Goal: Navigation & Orientation: Find specific page/section

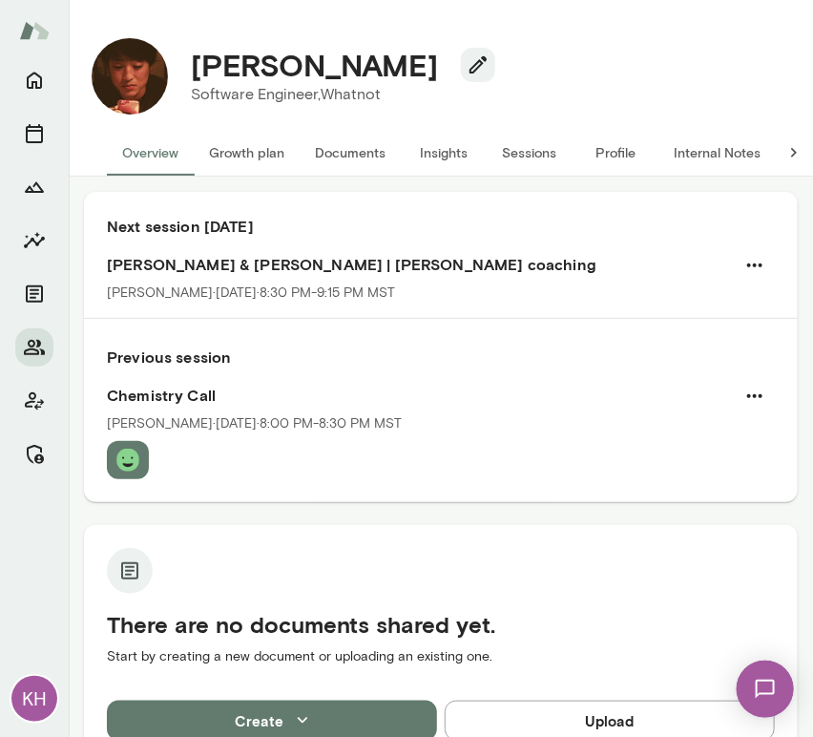
click at [513, 148] on button "Sessions" at bounding box center [530, 153] width 86 height 46
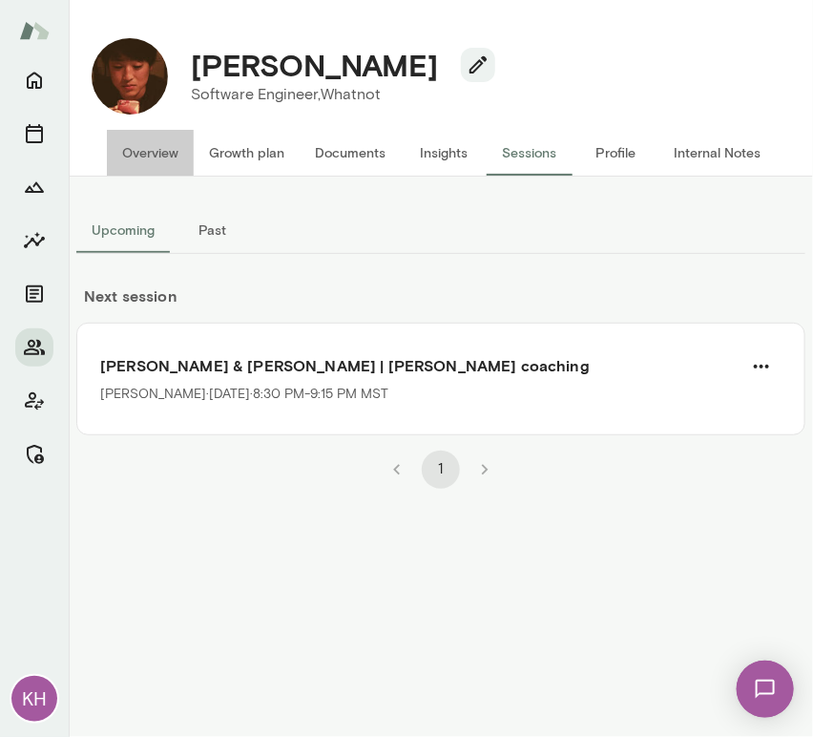
click at [163, 149] on button "Overview" at bounding box center [150, 153] width 87 height 46
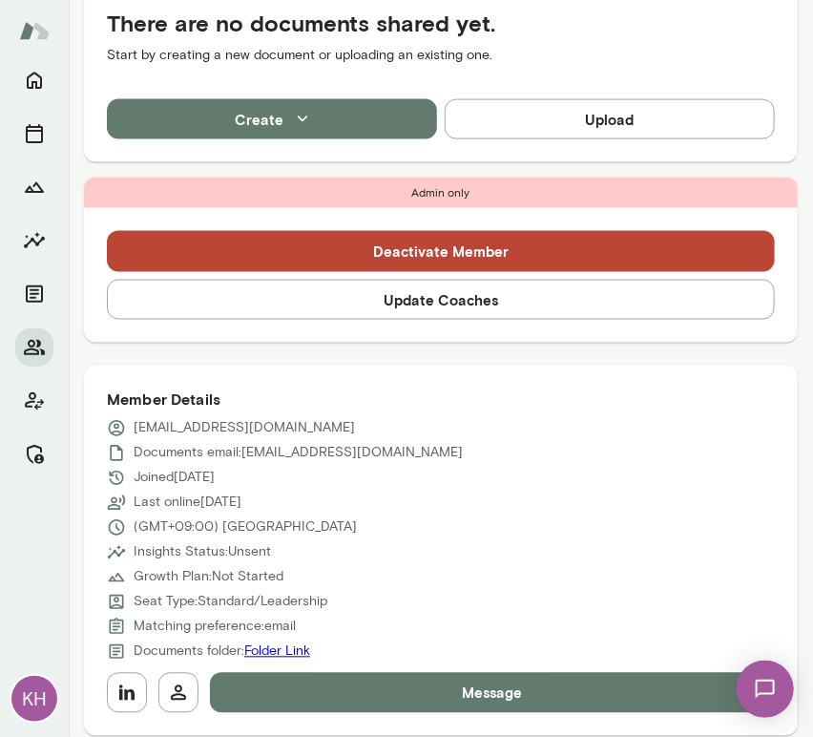
scroll to position [602, 0]
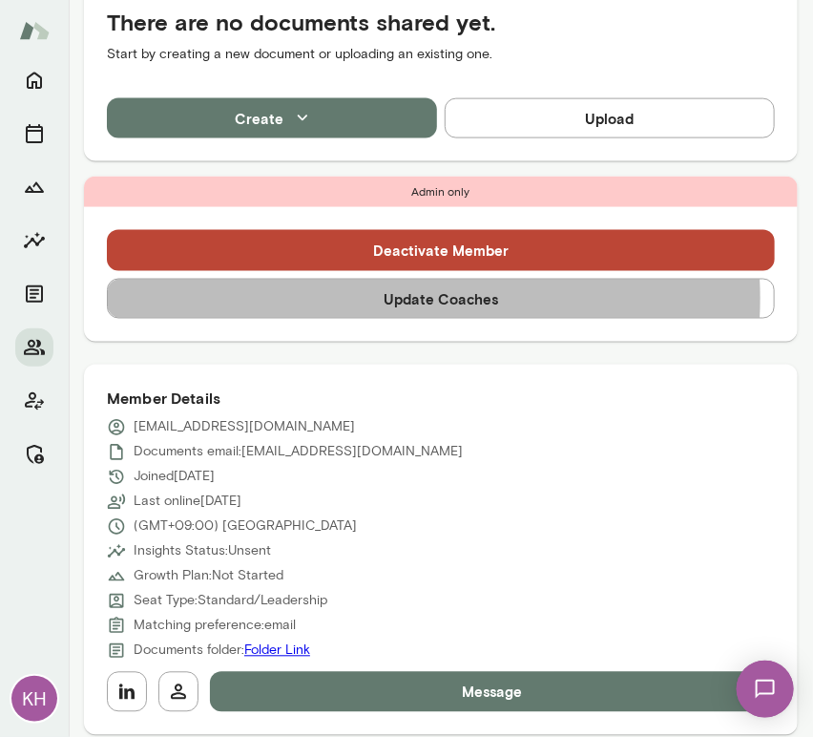
click at [388, 298] on button "Update Coaches" at bounding box center [441, 299] width 668 height 40
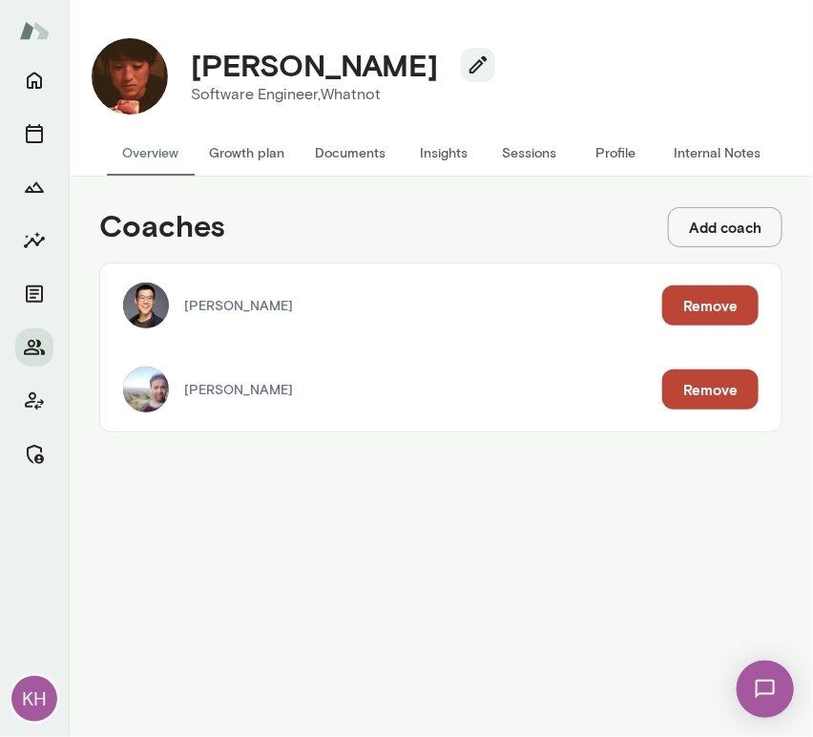
click at [734, 308] on button "Remove" at bounding box center [710, 305] width 96 height 40
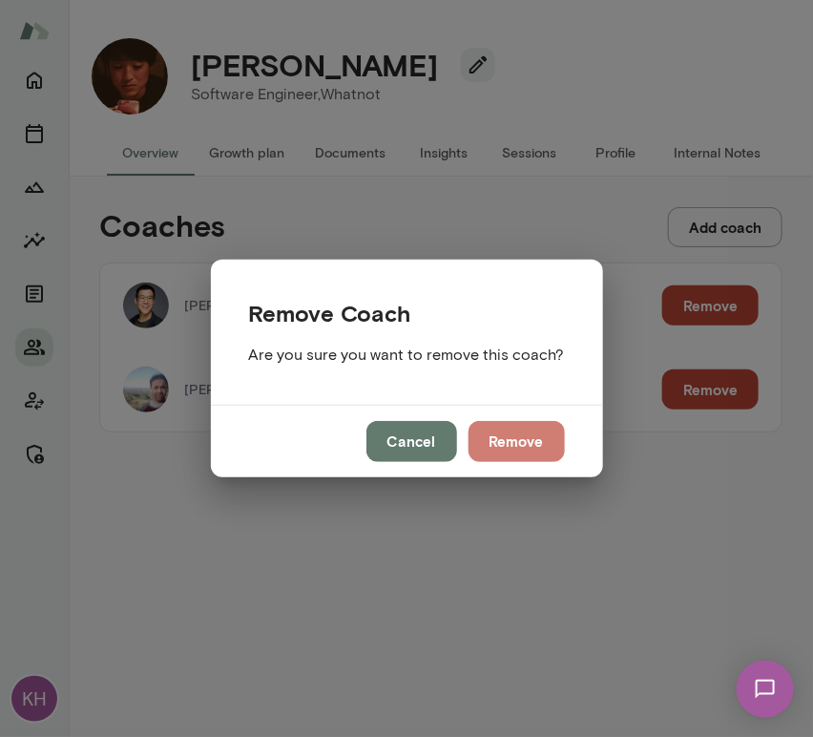
click at [511, 431] on button "Remove" at bounding box center [516, 441] width 96 height 40
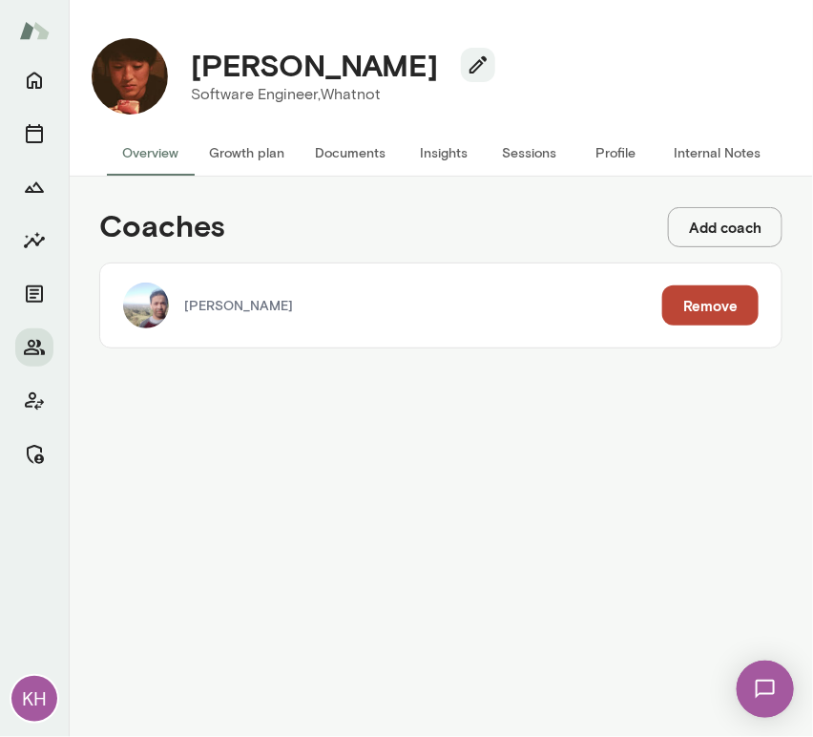
click at [508, 156] on button "Sessions" at bounding box center [530, 153] width 86 height 46
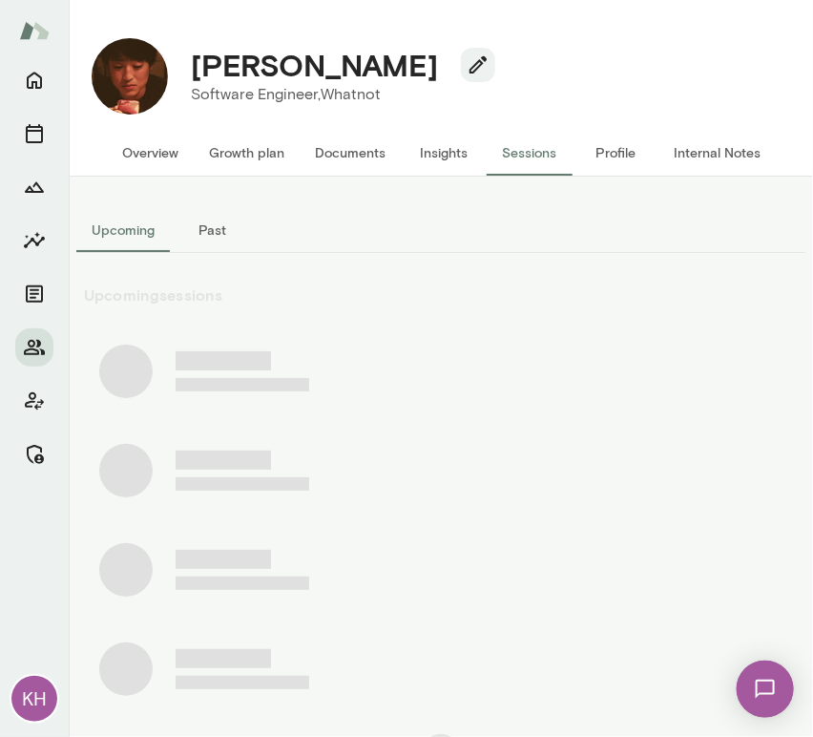
click at [216, 224] on button "Past" at bounding box center [213, 230] width 86 height 46
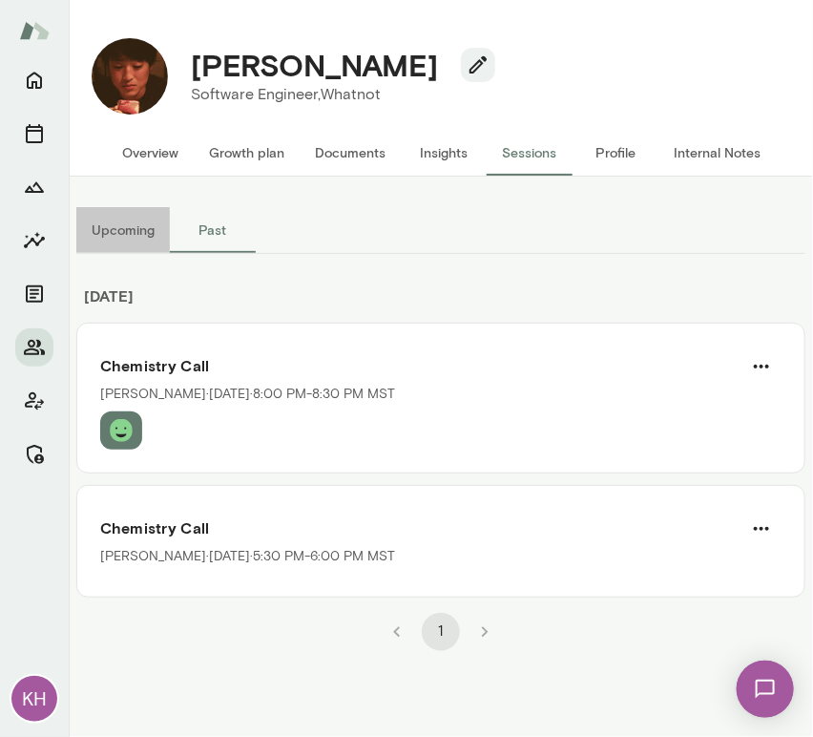
click at [131, 228] on button "Upcoming" at bounding box center [122, 230] width 93 height 46
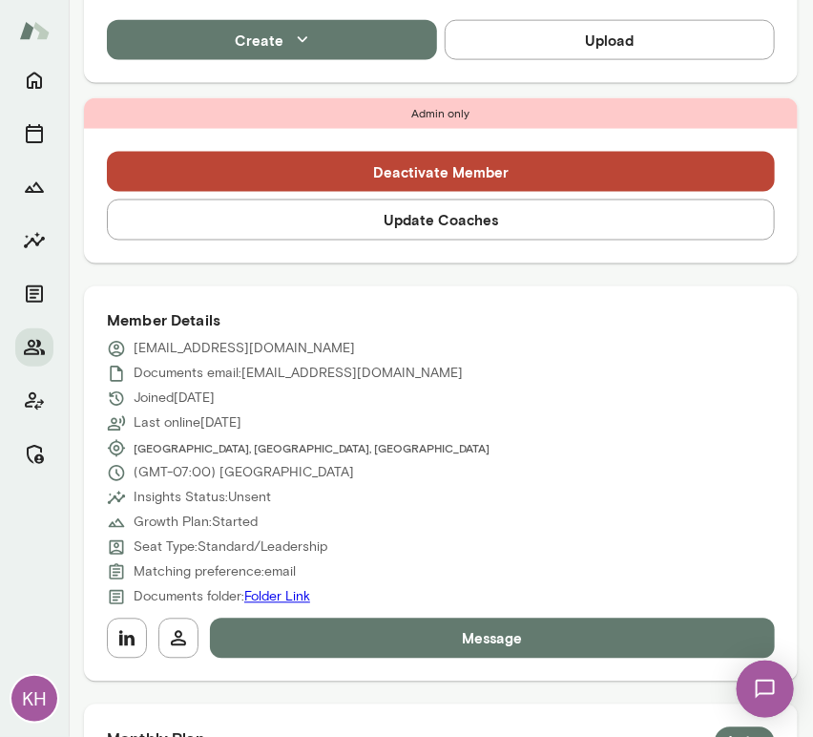
scroll to position [592, 0]
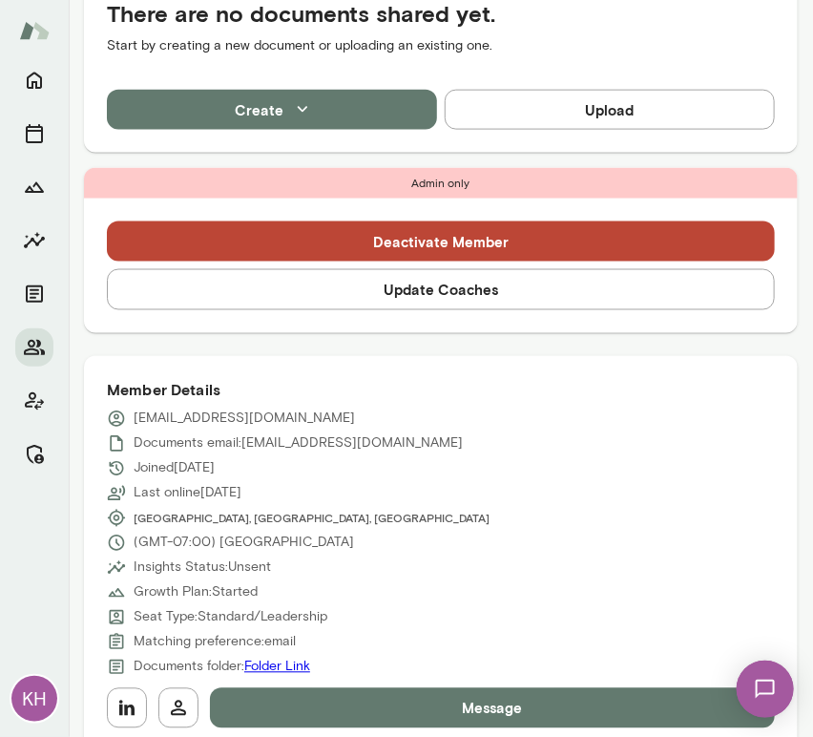
click at [381, 280] on button "Update Coaches" at bounding box center [441, 289] width 668 height 40
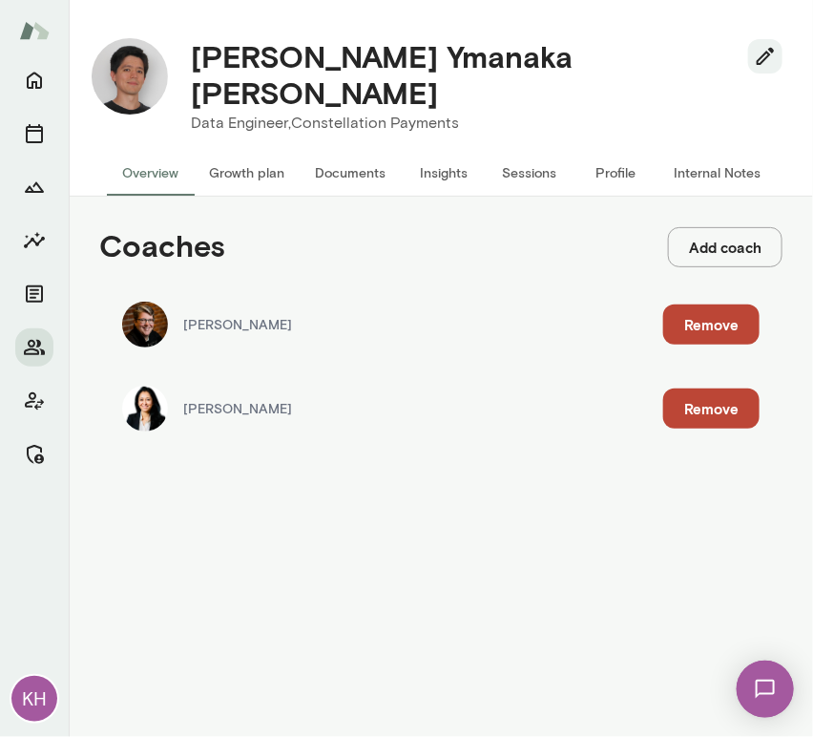
click at [707, 304] on button "Remove" at bounding box center [711, 324] width 96 height 40
click at [237, 200] on button "Remove" at bounding box center [188, 180] width 96 height 40
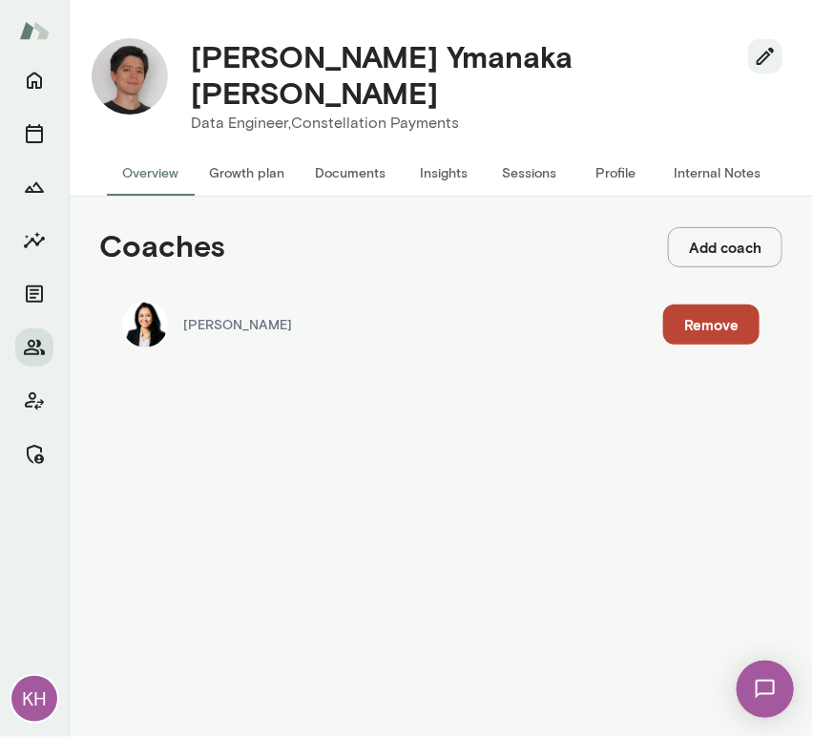
click at [531, 151] on button "Sessions" at bounding box center [530, 173] width 86 height 46
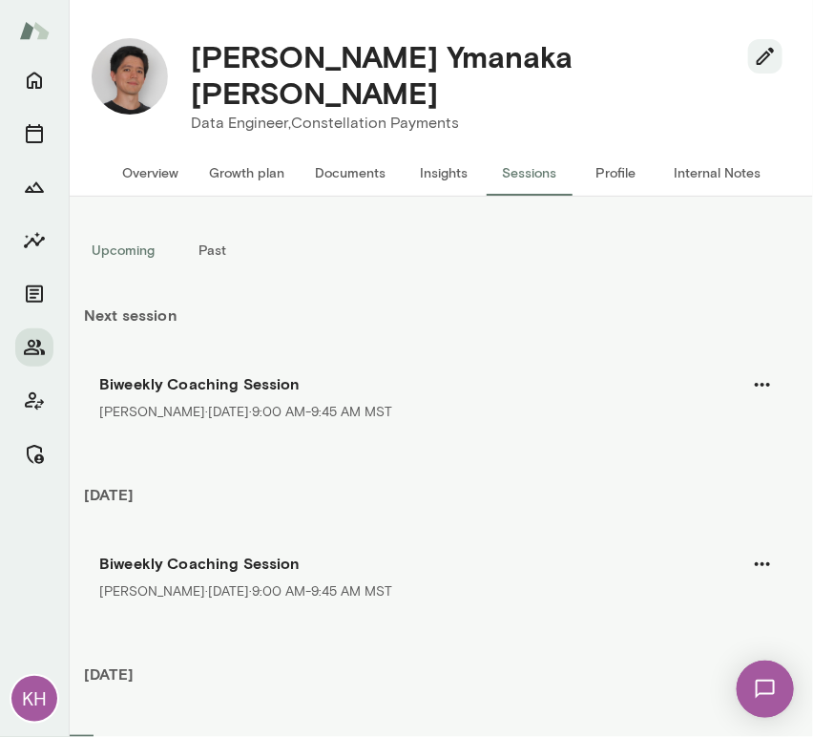
click at [144, 158] on button "Overview" at bounding box center [150, 173] width 87 height 46
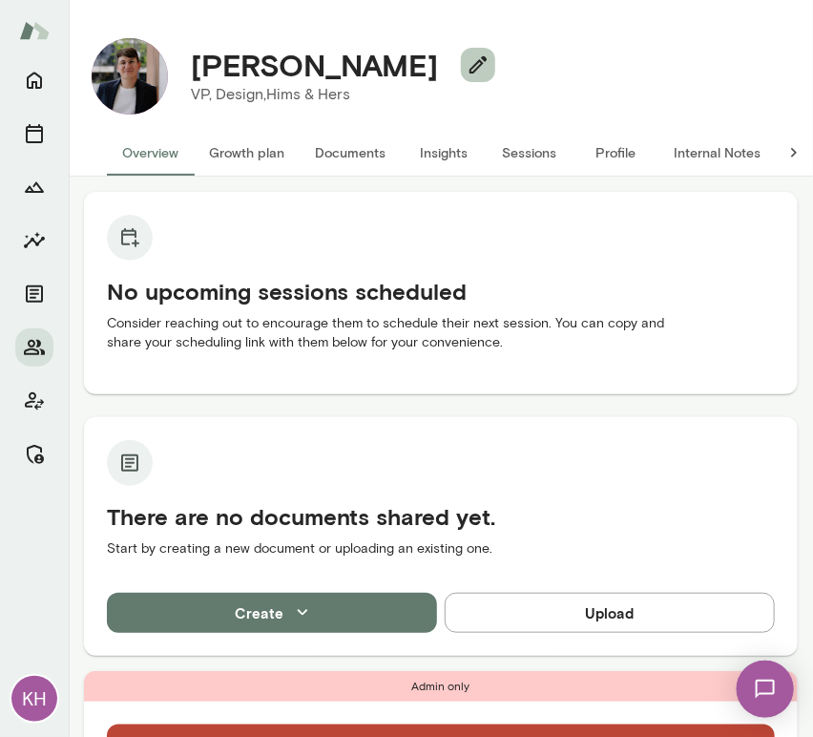
click at [485, 71] on icon "button" at bounding box center [478, 64] width 23 height 23
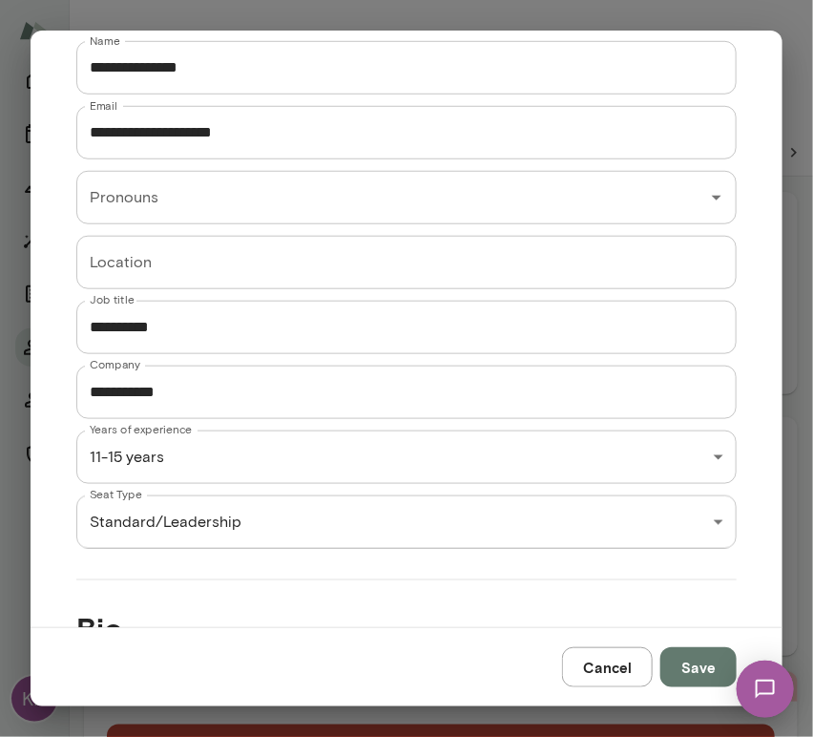
scroll to position [343, 0]
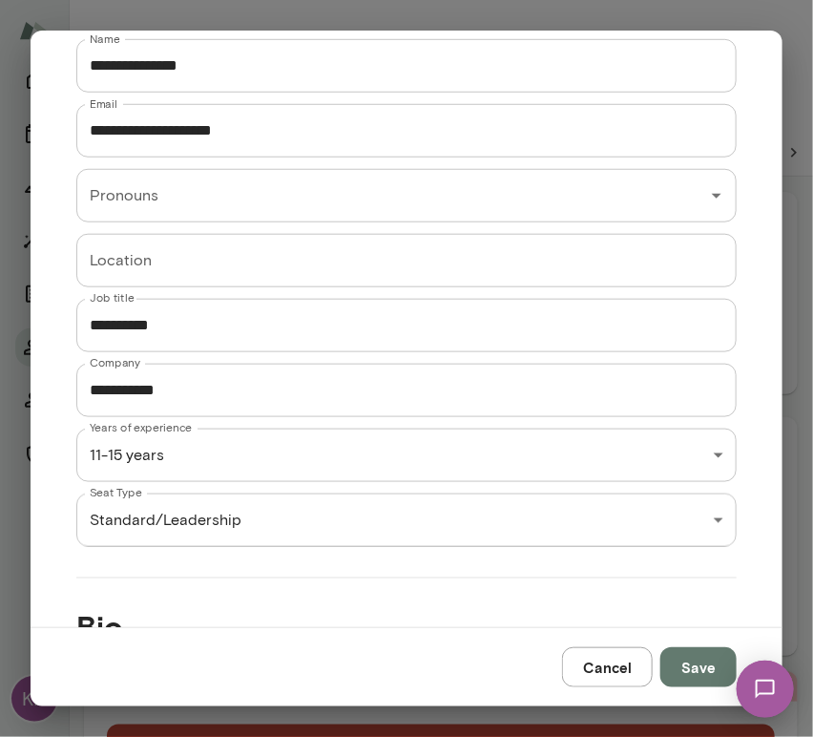
click at [198, 0] on div "KH Maxime Dubreucq VP, Design, Hims & Hers (GMT-05:00) Chicago Overview Growth …" at bounding box center [406, 0] width 813 height 0
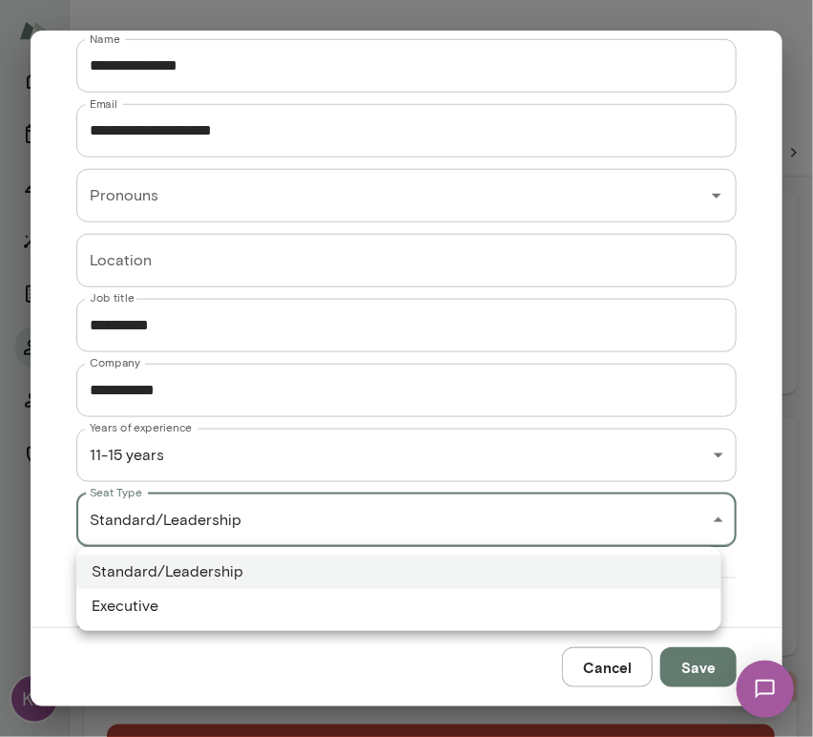
click at [200, 605] on li "Executive" at bounding box center [398, 606] width 645 height 34
type input "*********"
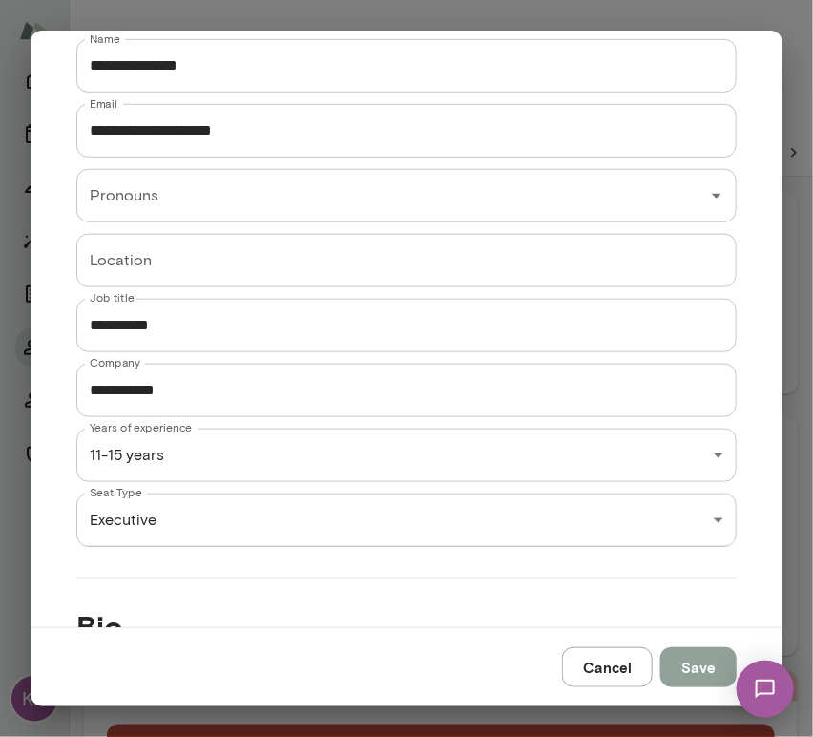
click at [688, 670] on button "Save" at bounding box center [698, 667] width 76 height 40
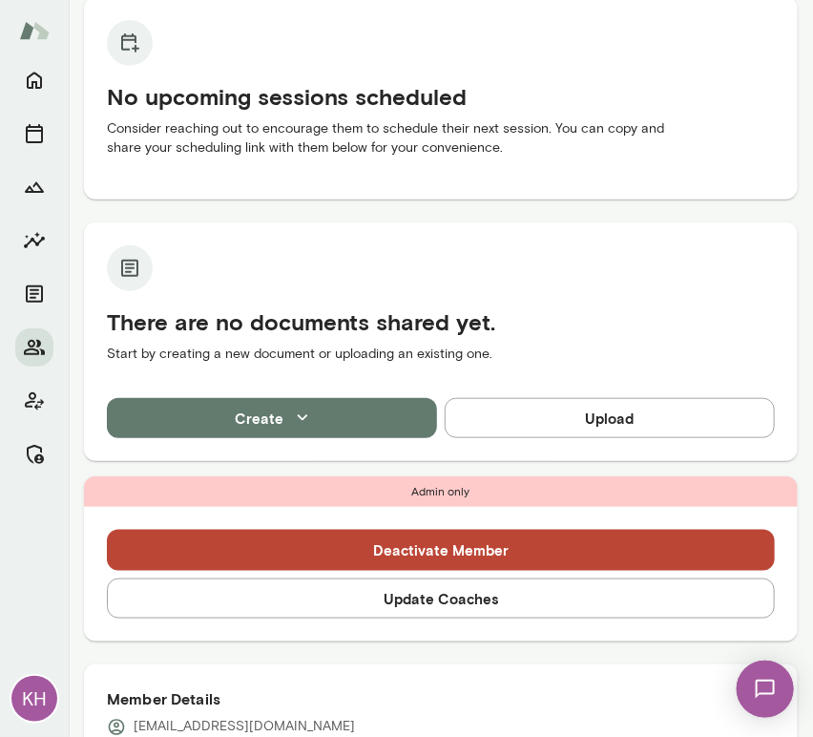
scroll to position [246, 0]
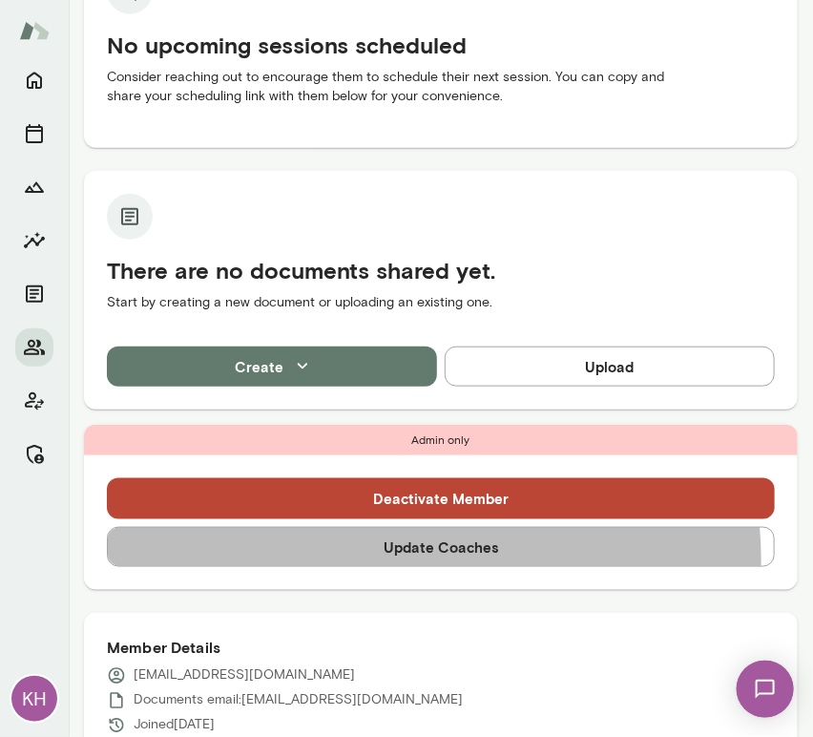
click at [404, 559] on button "Update Coaches" at bounding box center [441, 547] width 668 height 40
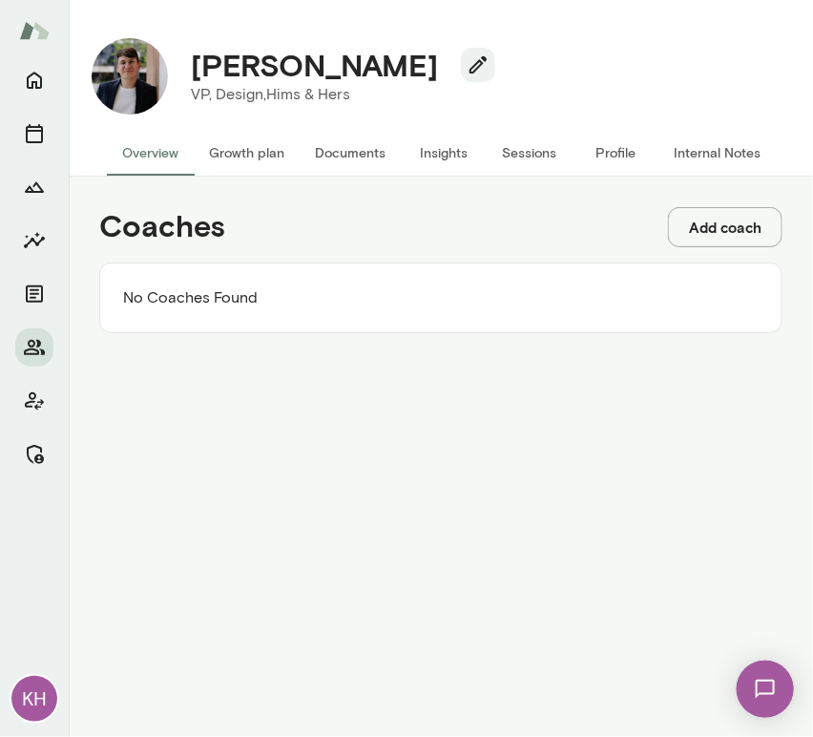
click at [717, 235] on button "Add coach" at bounding box center [725, 227] width 114 height 40
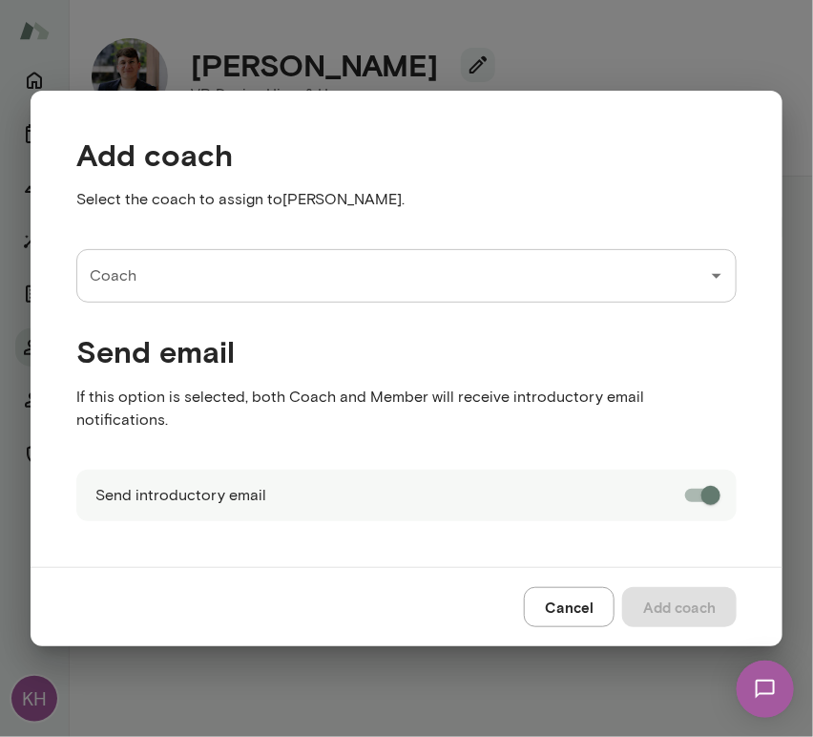
click at [474, 294] on input "Coach" at bounding box center [392, 276] width 614 height 36
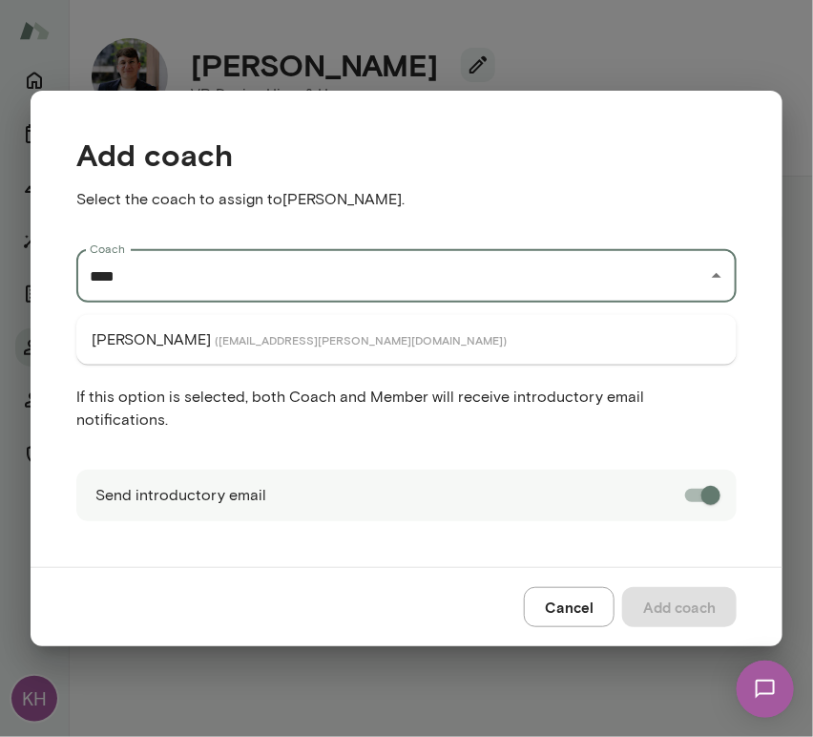
click at [351, 341] on li "Dane Howard ( danehoward@mento.co )" at bounding box center [406, 339] width 660 height 34
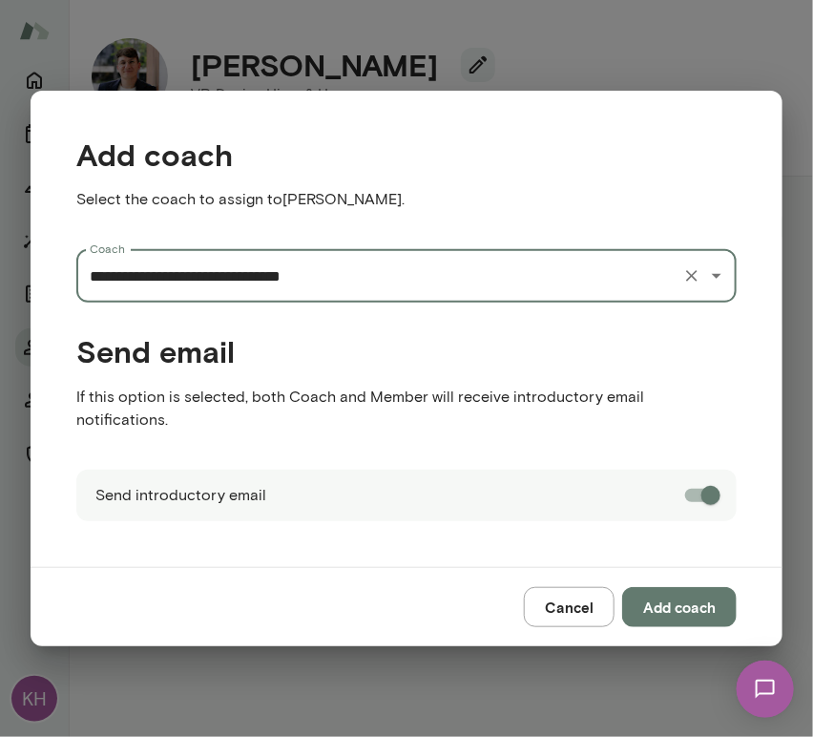
type input "**********"
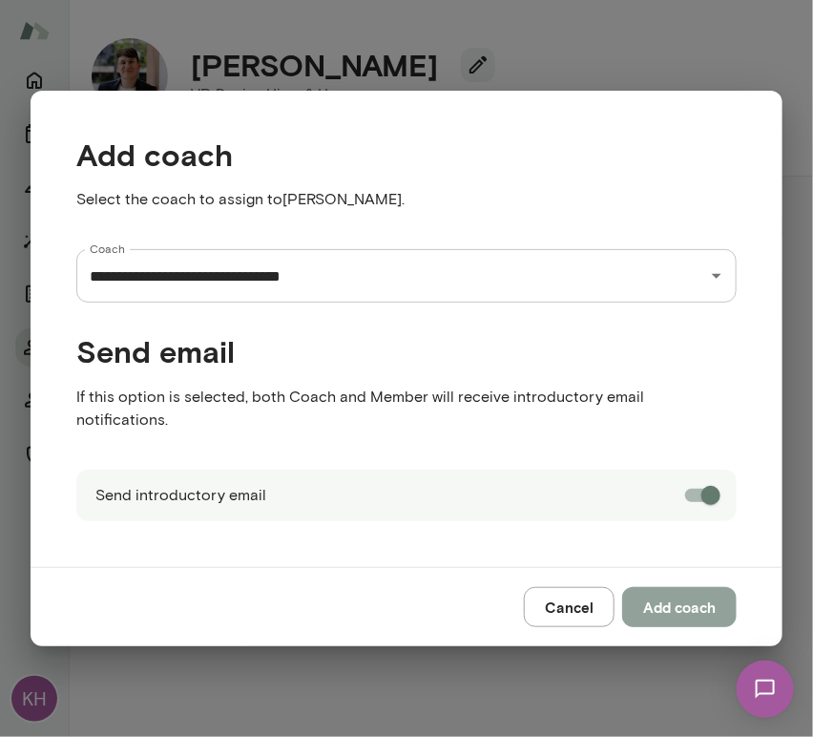
click at [651, 597] on button "Add coach" at bounding box center [679, 607] width 114 height 40
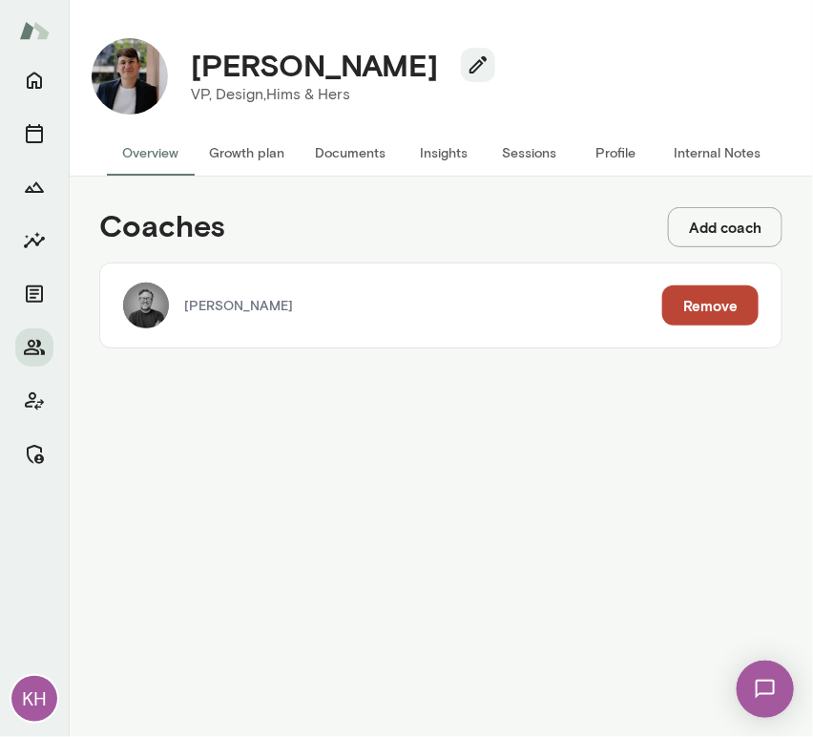
click at [701, 249] on div "Coaches Add coach Dane Howard Remove" at bounding box center [441, 278] width 714 height 172
click at [692, 234] on button "Add coach" at bounding box center [725, 227] width 114 height 40
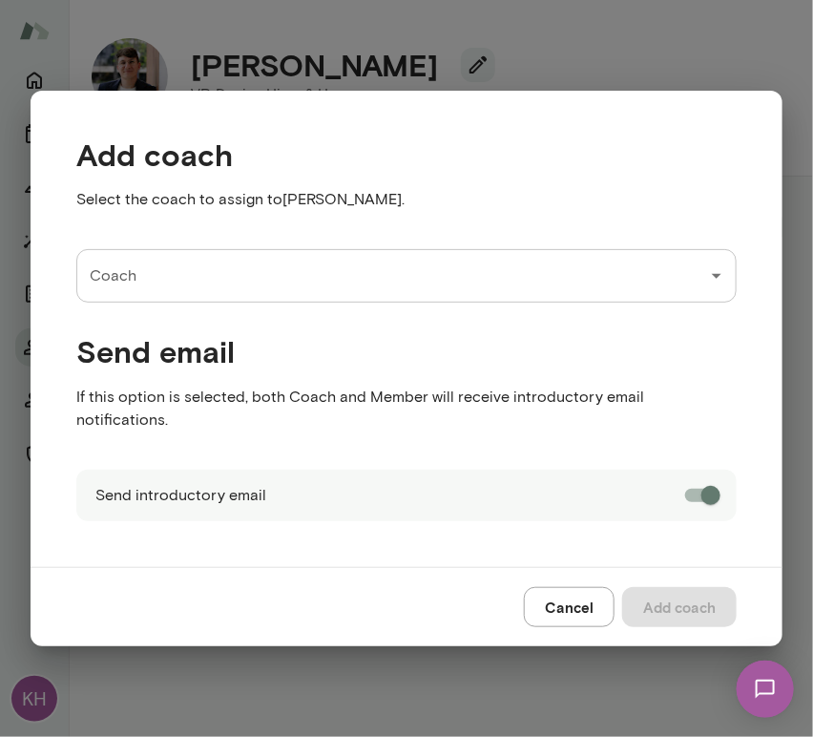
click at [185, 286] on input "Coach" at bounding box center [392, 276] width 614 height 36
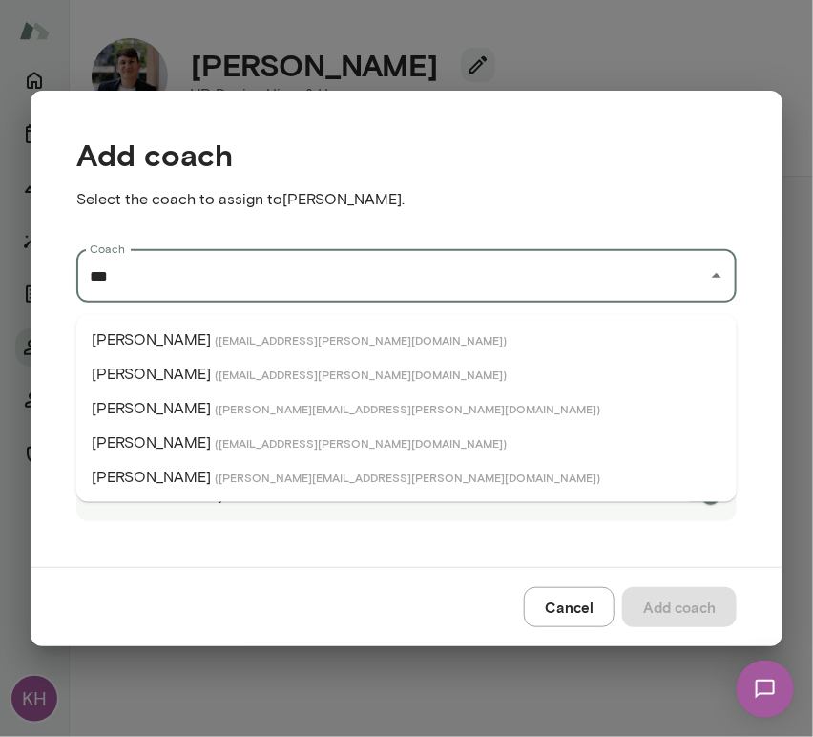
click at [183, 400] on p "David Mitchell" at bounding box center [151, 408] width 119 height 23
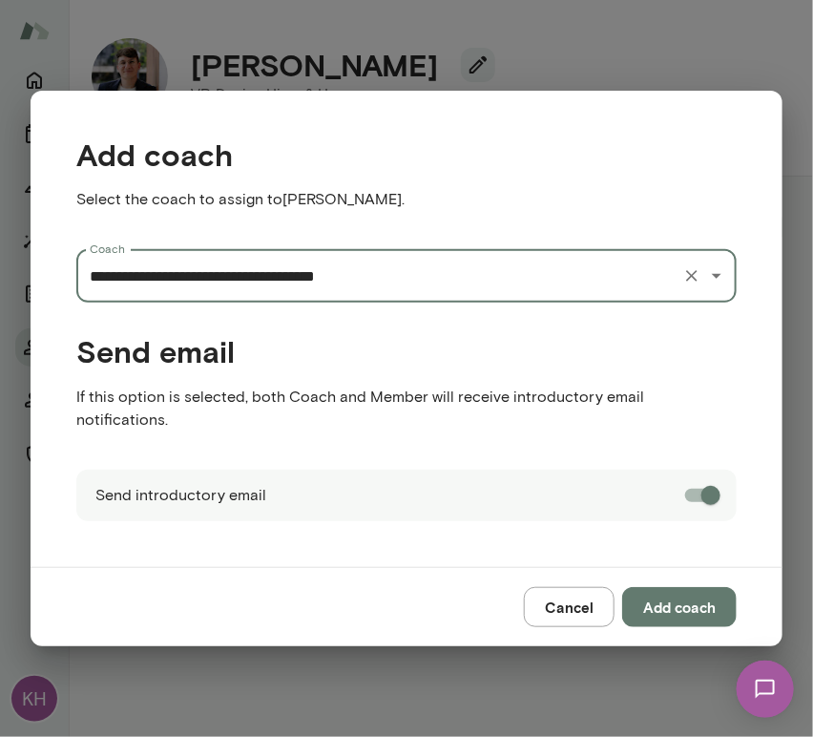
type input "**********"
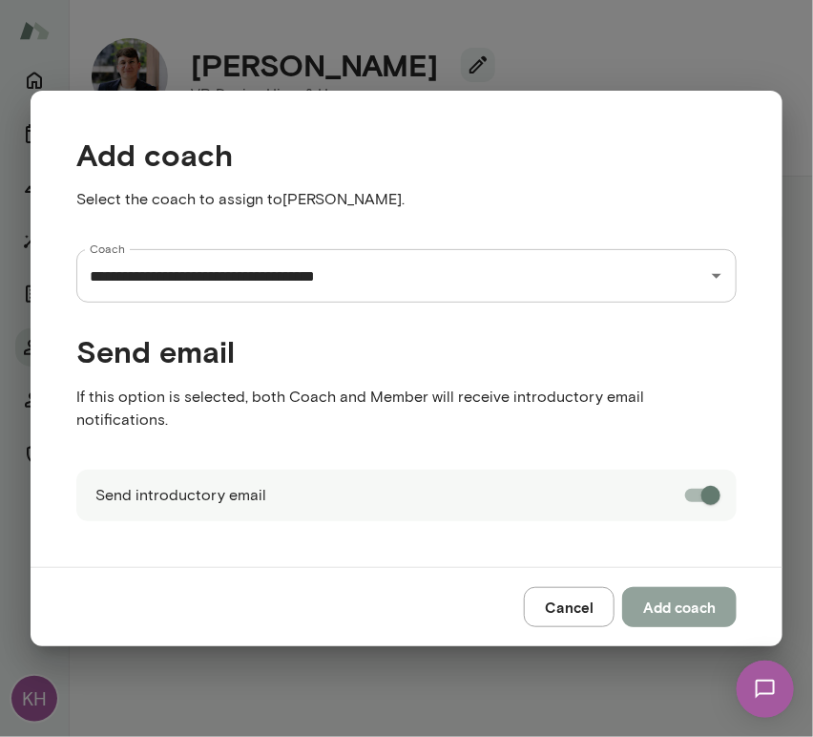
click at [679, 593] on button "Add coach" at bounding box center [679, 607] width 114 height 40
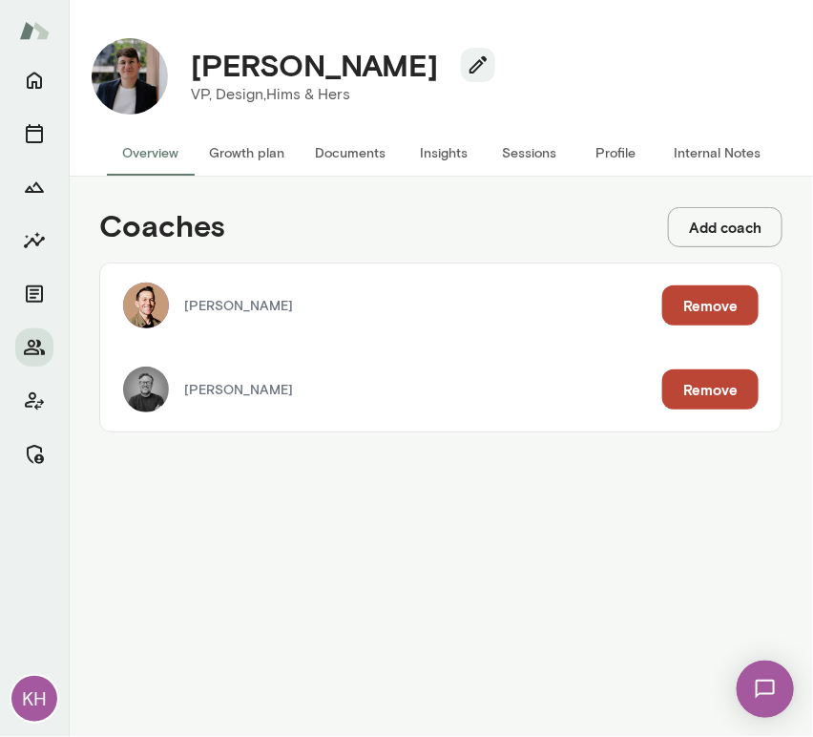
click at [709, 151] on button "Internal Notes" at bounding box center [716, 153] width 117 height 46
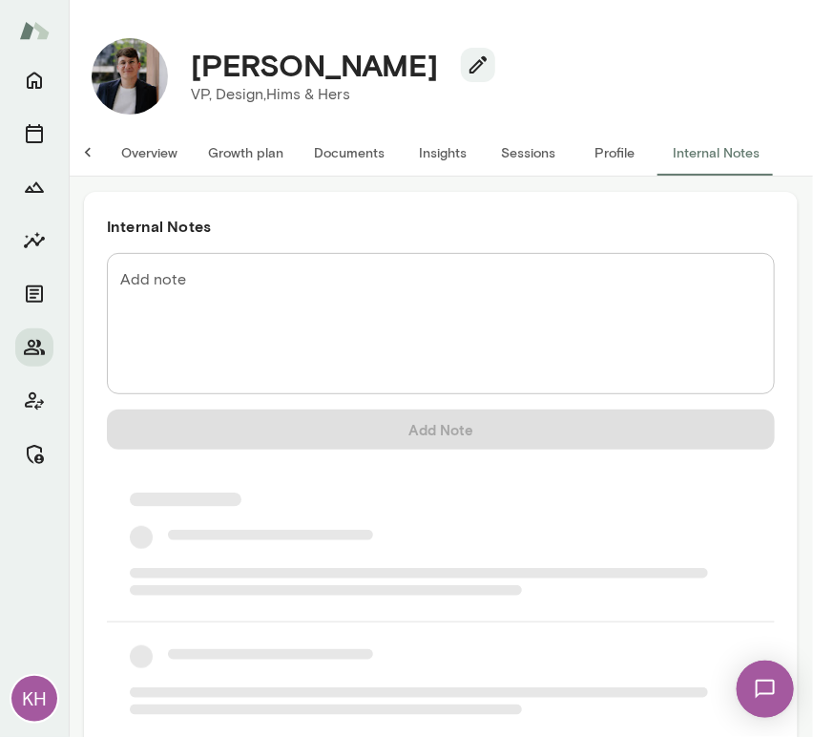
scroll to position [0, 15]
click at [259, 328] on textarea "Add note" at bounding box center [440, 324] width 641 height 110
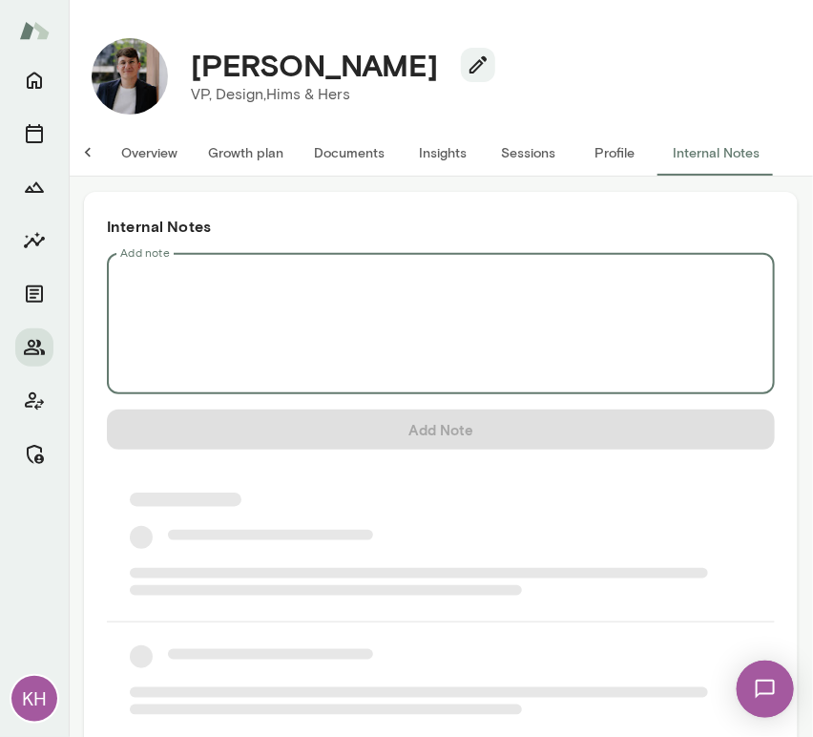
scroll to position [0, 0]
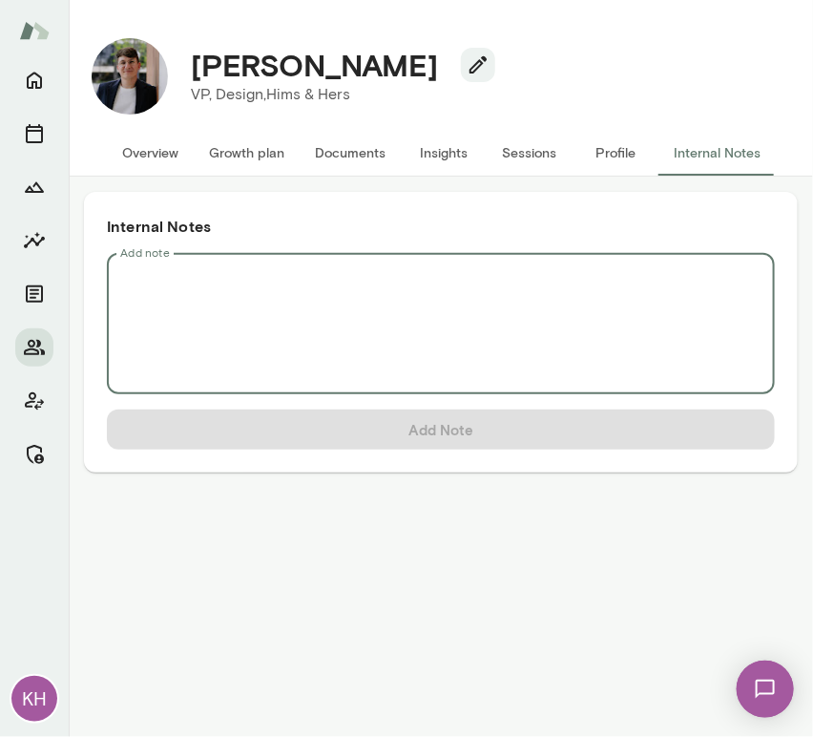
type textarea "*"
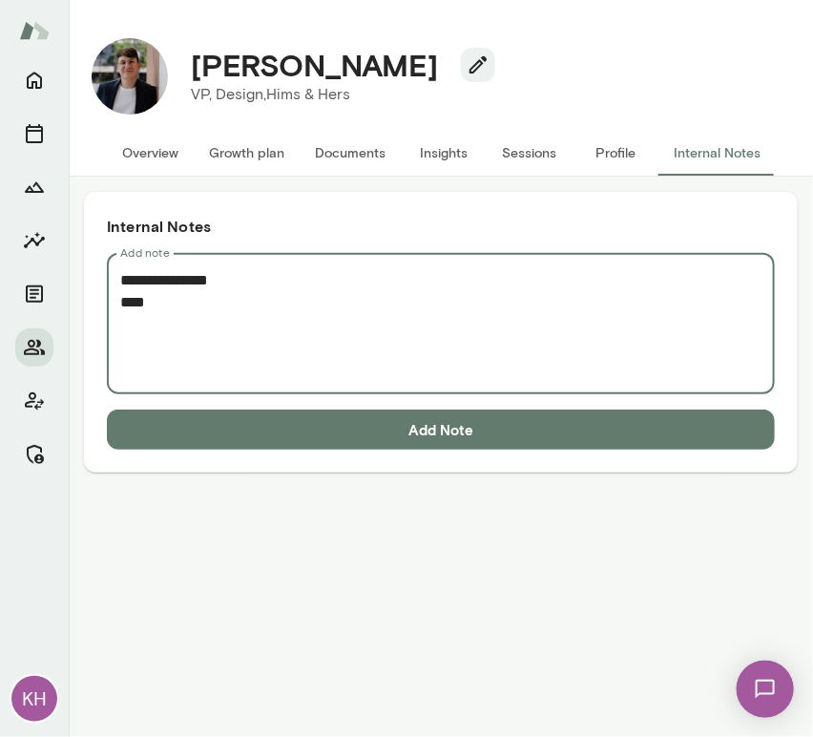
click at [125, 325] on textarea "**********" at bounding box center [440, 324] width 641 height 110
click at [183, 306] on textarea "**********" at bounding box center [440, 324] width 641 height 110
paste textarea "**********"
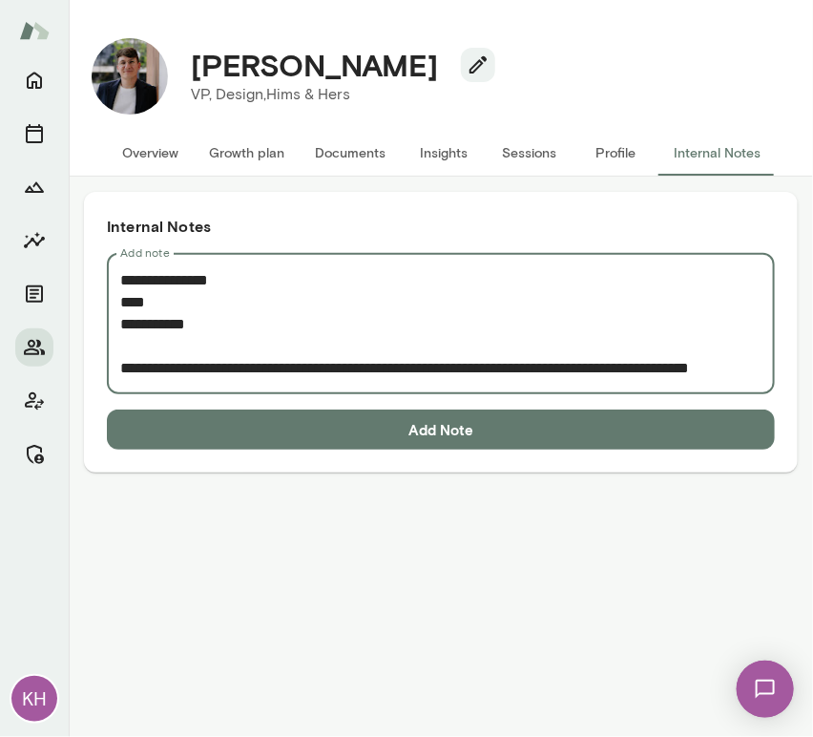
scroll to position [122, 0]
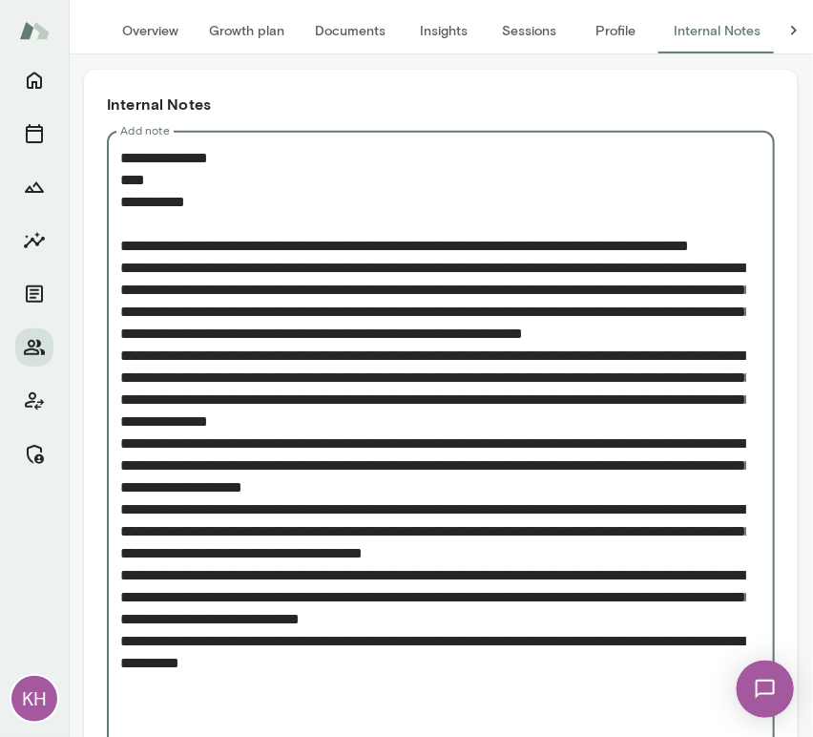
click at [124, 286] on textarea "Add note" at bounding box center [433, 443] width 626 height 592
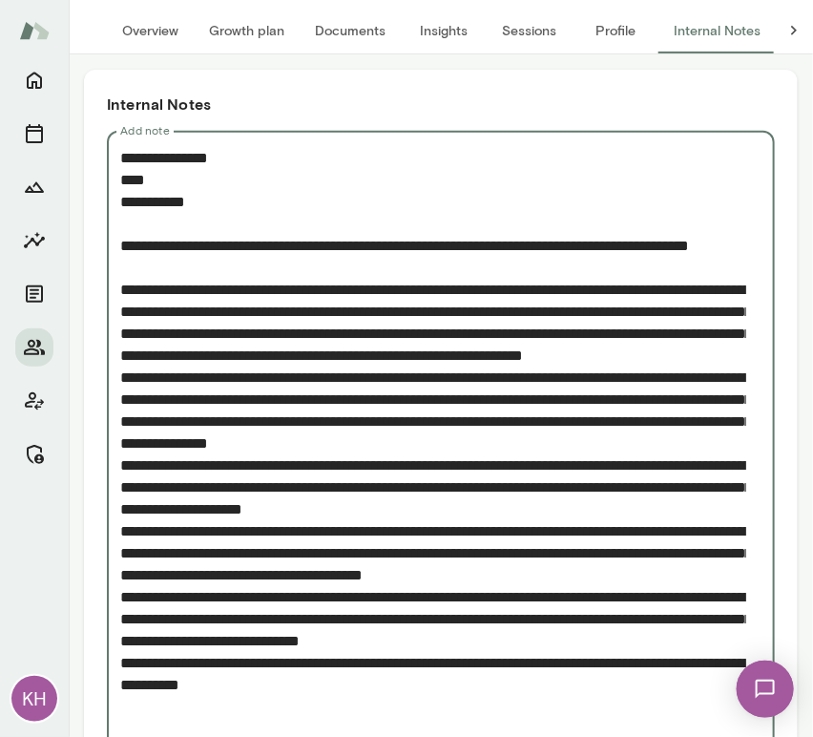
click at [125, 415] on textarea "Add note" at bounding box center [433, 454] width 626 height 614
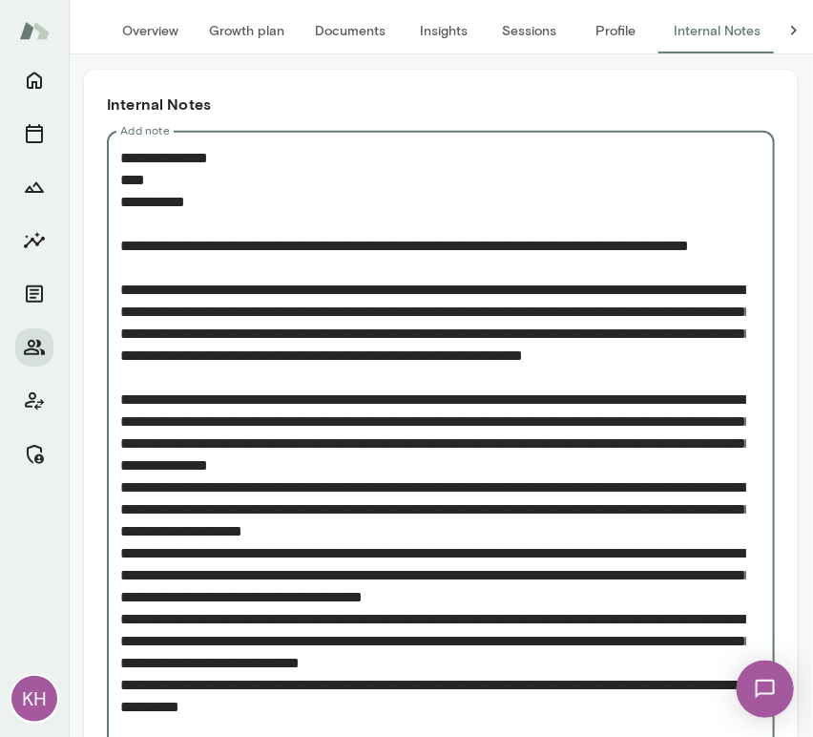
click at [122, 519] on textarea "Add note" at bounding box center [433, 465] width 626 height 636
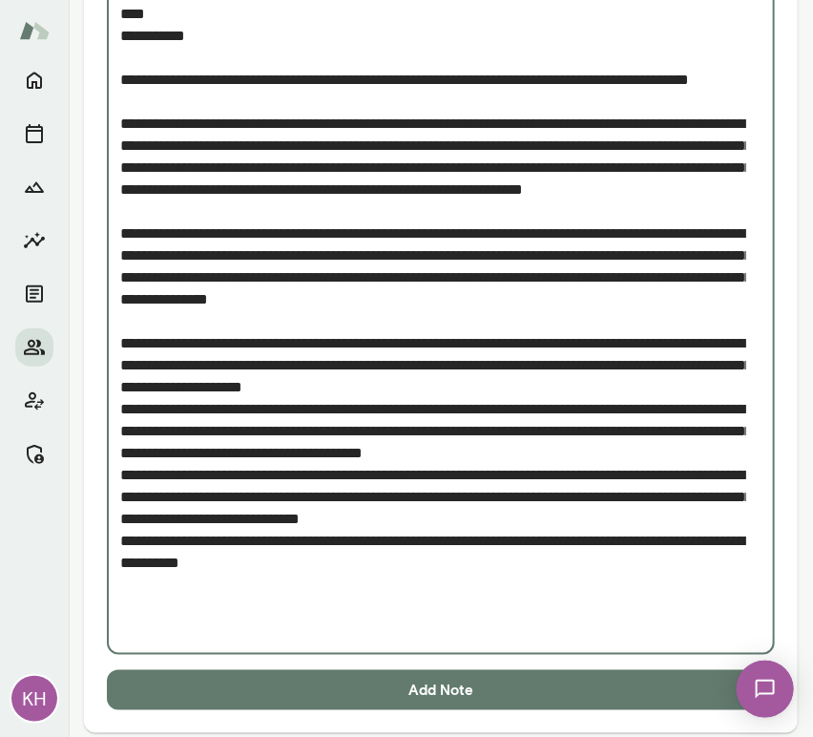
scroll to position [292, 0]
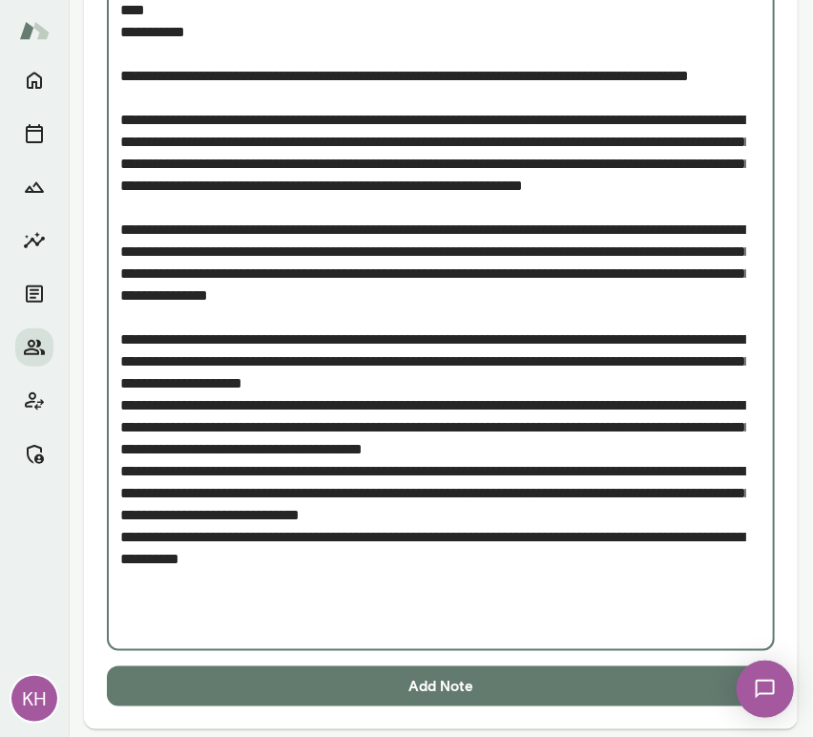
click at [120, 447] on textarea "Add note" at bounding box center [433, 306] width 626 height 658
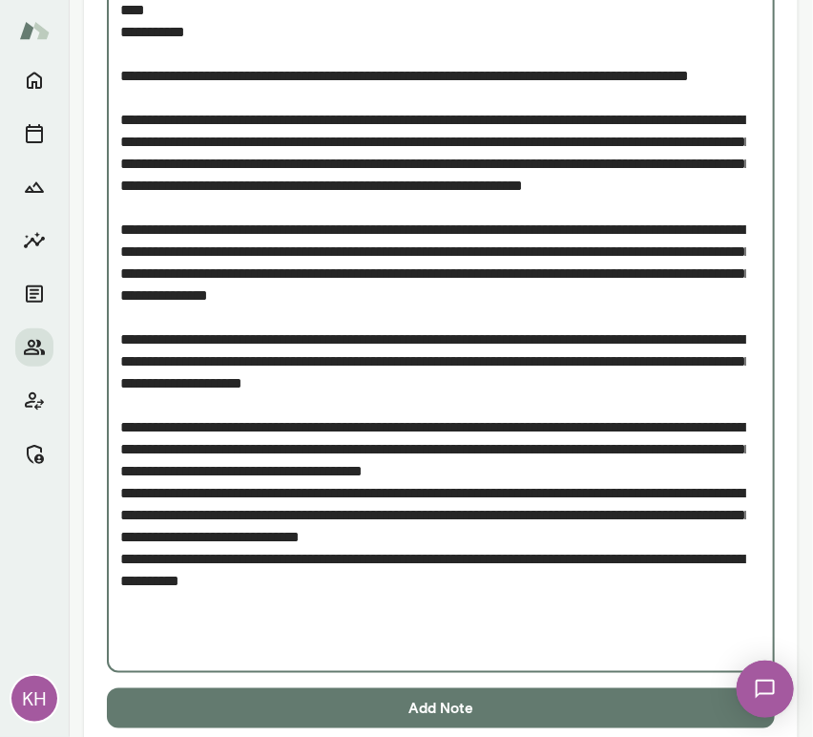
click at [122, 565] on textarea "Add note" at bounding box center [433, 317] width 626 height 680
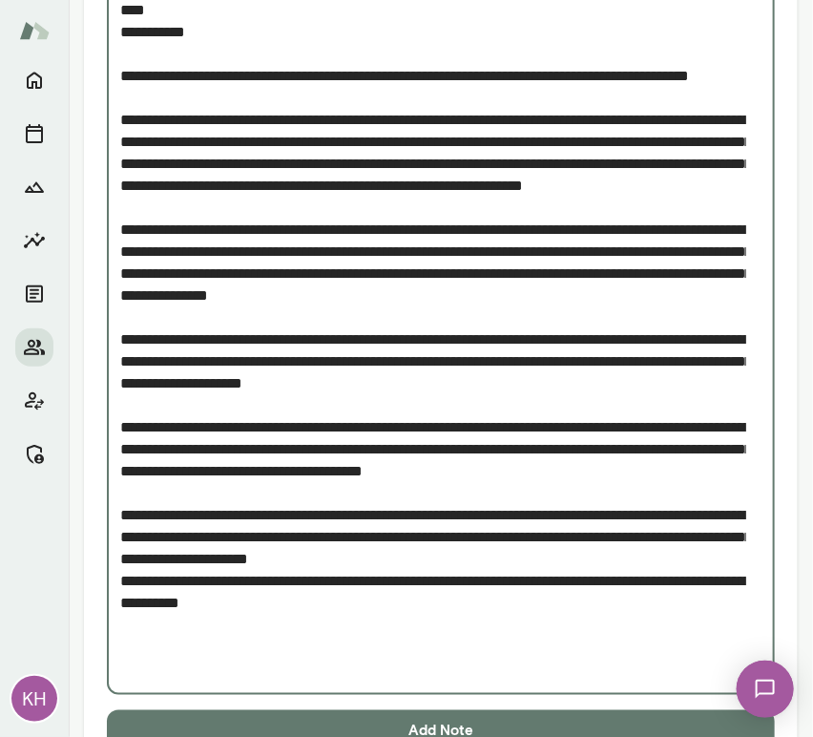
scroll to position [343, 0]
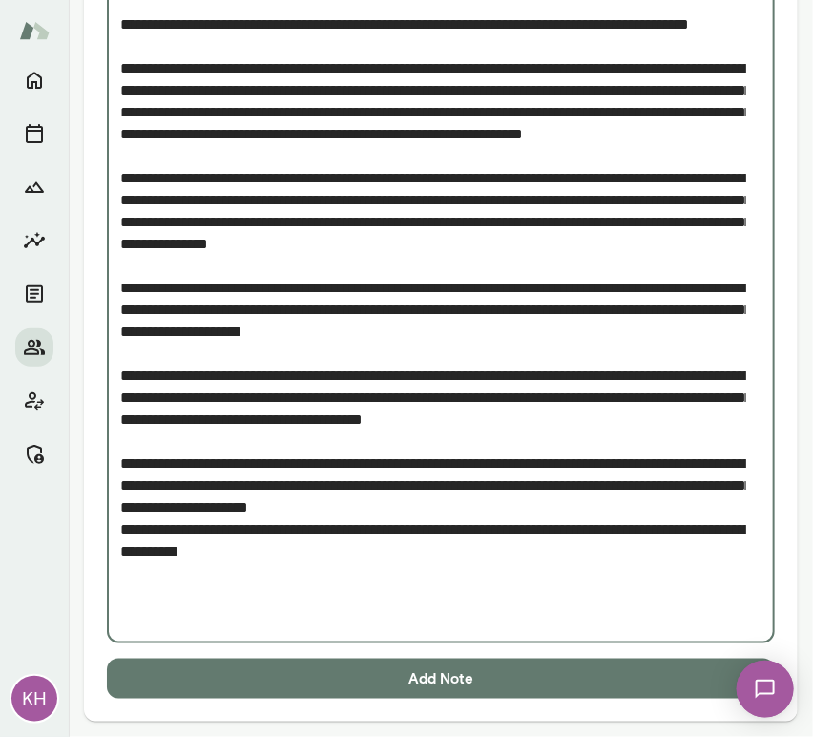
type textarea "**********"
click at [355, 663] on button "Add Note" at bounding box center [441, 678] width 668 height 40
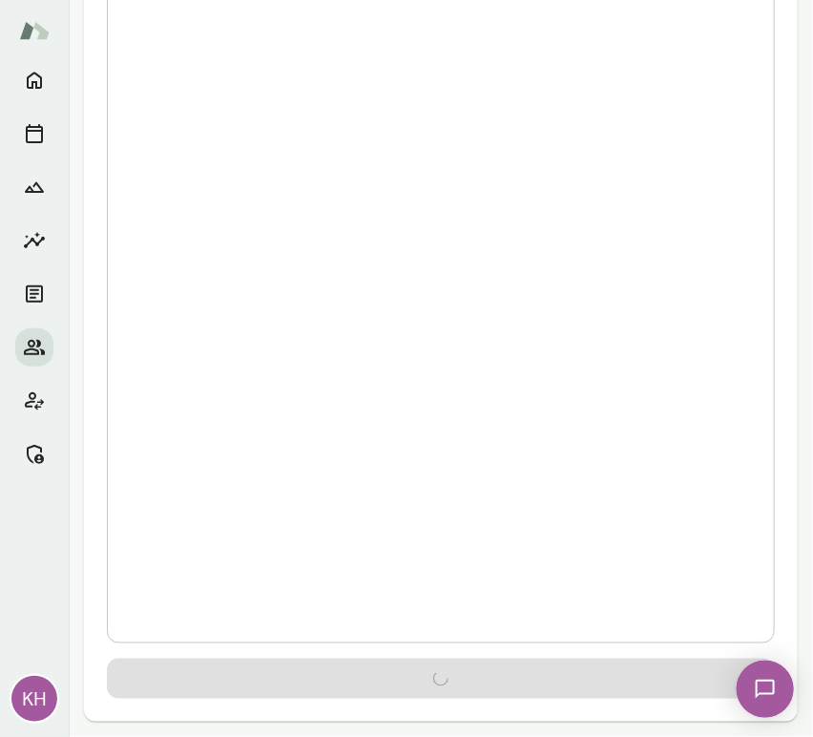
scroll to position [0, 0]
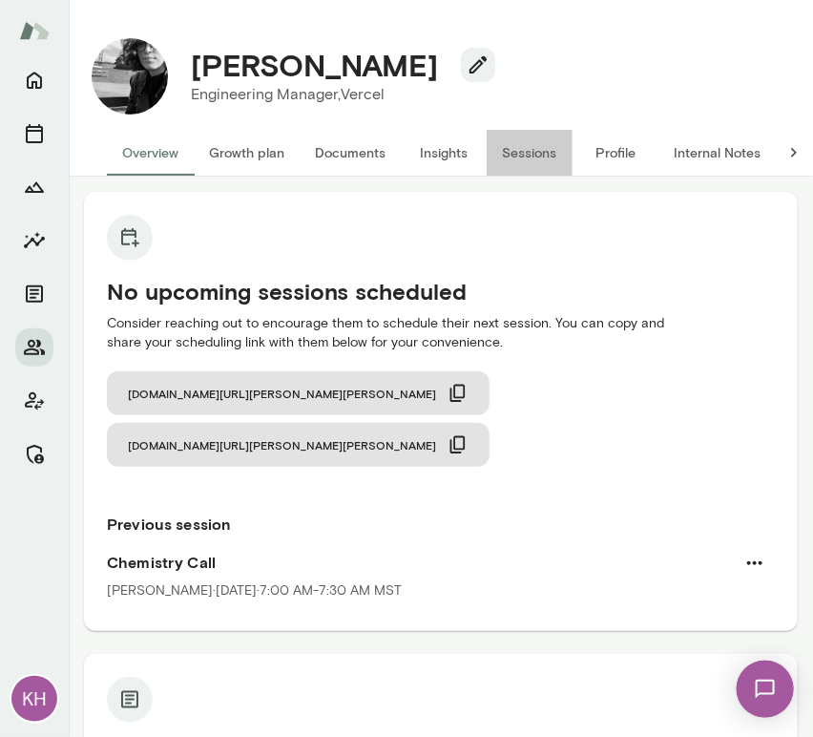
click at [525, 155] on button "Sessions" at bounding box center [530, 153] width 86 height 46
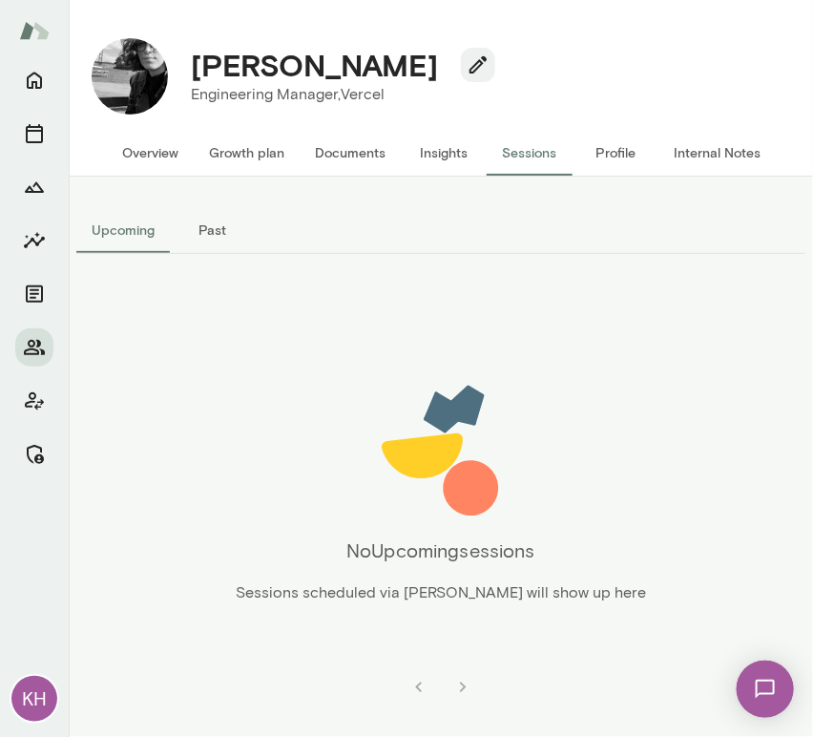
click at [214, 230] on button "Past" at bounding box center [213, 230] width 86 height 46
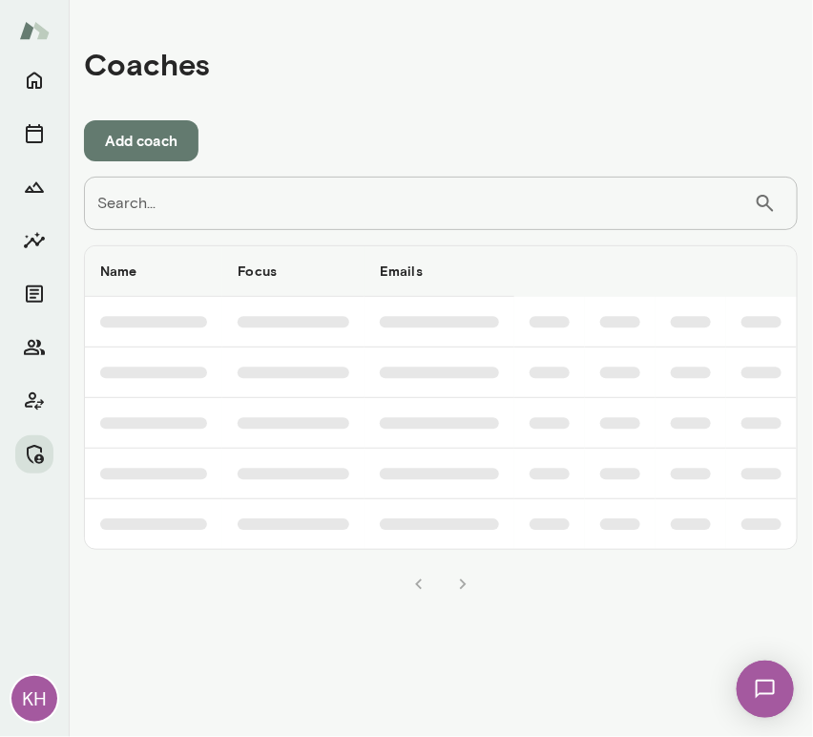
click at [172, 218] on input "Search..." at bounding box center [419, 203] width 670 height 53
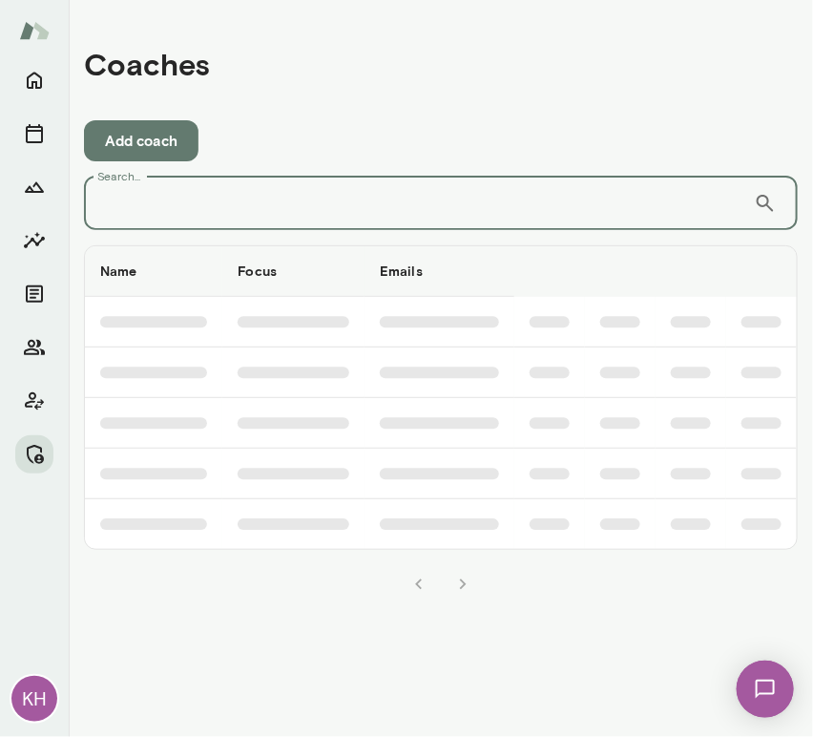
paste input "**********"
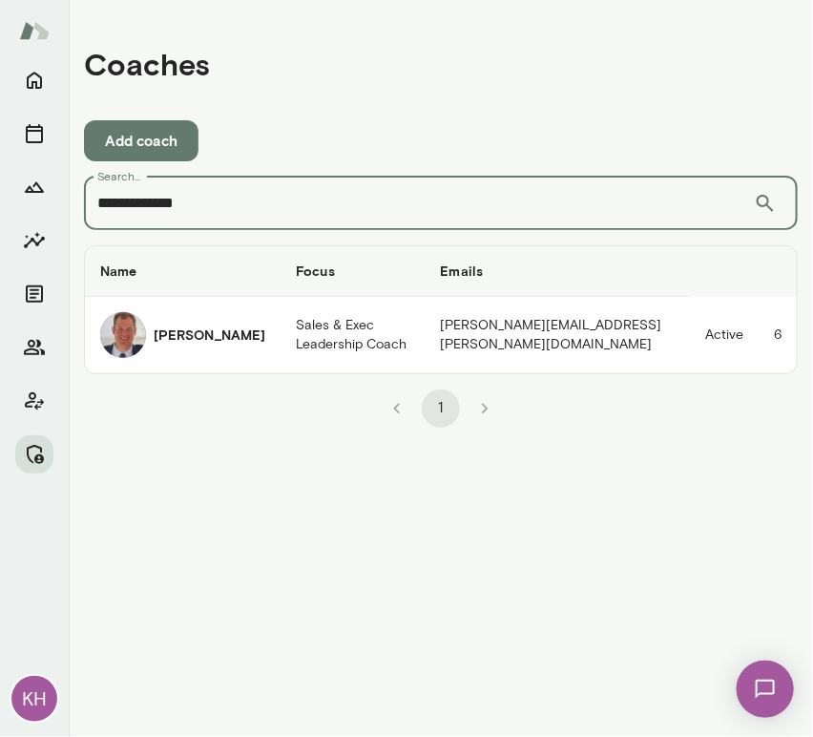
drag, startPoint x: 228, startPoint y: 205, endPoint x: 59, endPoint y: 218, distance: 169.3
click at [59, 218] on div "**********" at bounding box center [406, 368] width 813 height 737
paste input "*"
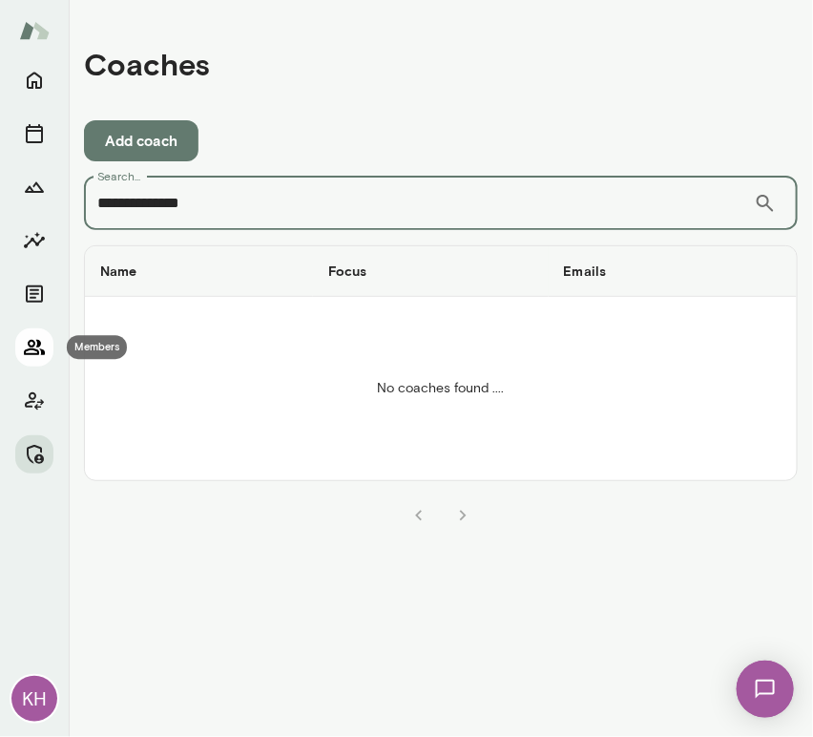
type input "**********"
click at [42, 349] on icon "Members" at bounding box center [34, 347] width 21 height 15
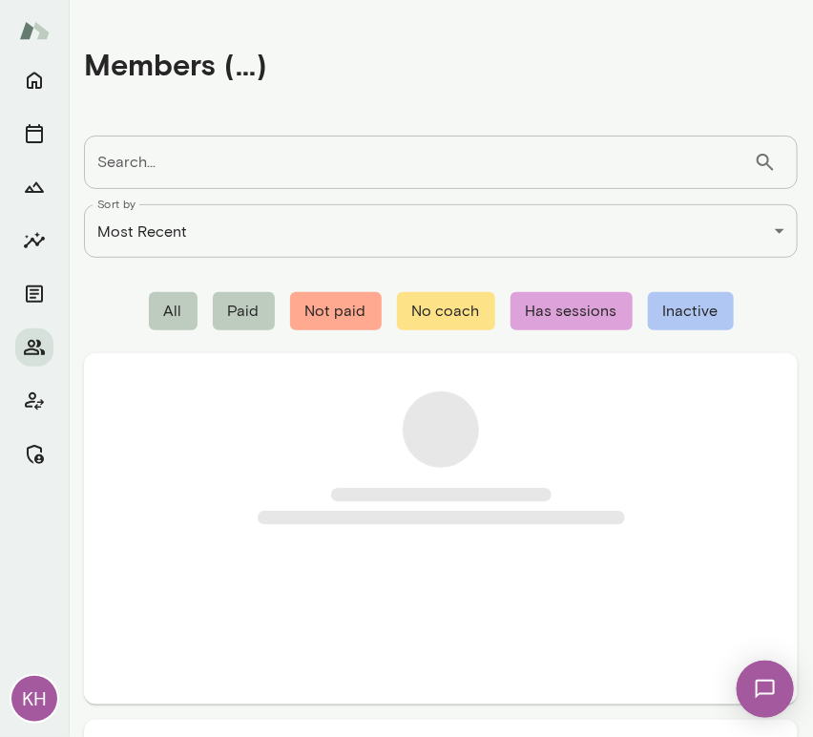
click at [212, 151] on input "Search..." at bounding box center [419, 161] width 670 height 53
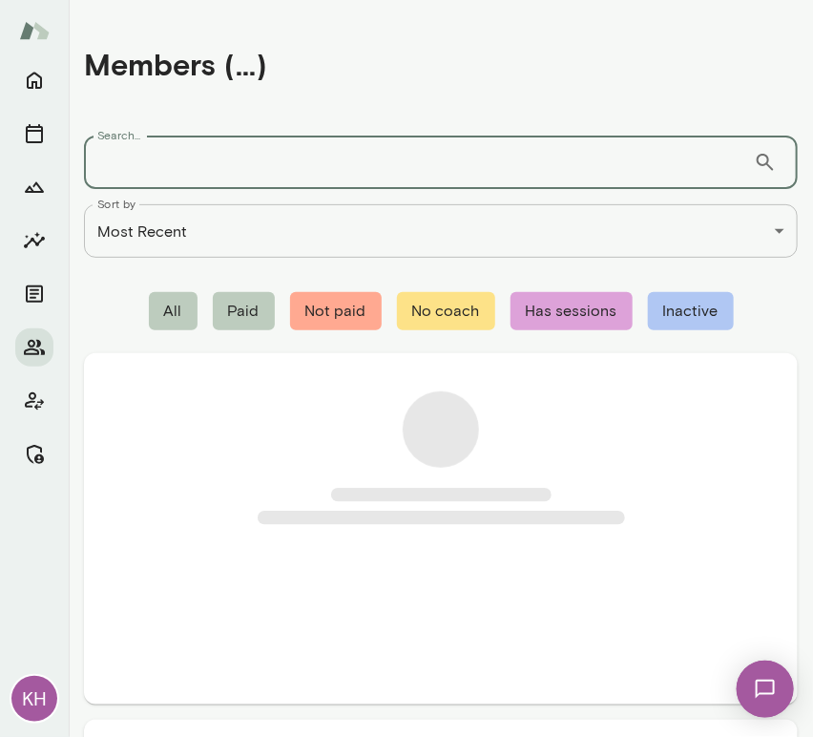
paste input "**********"
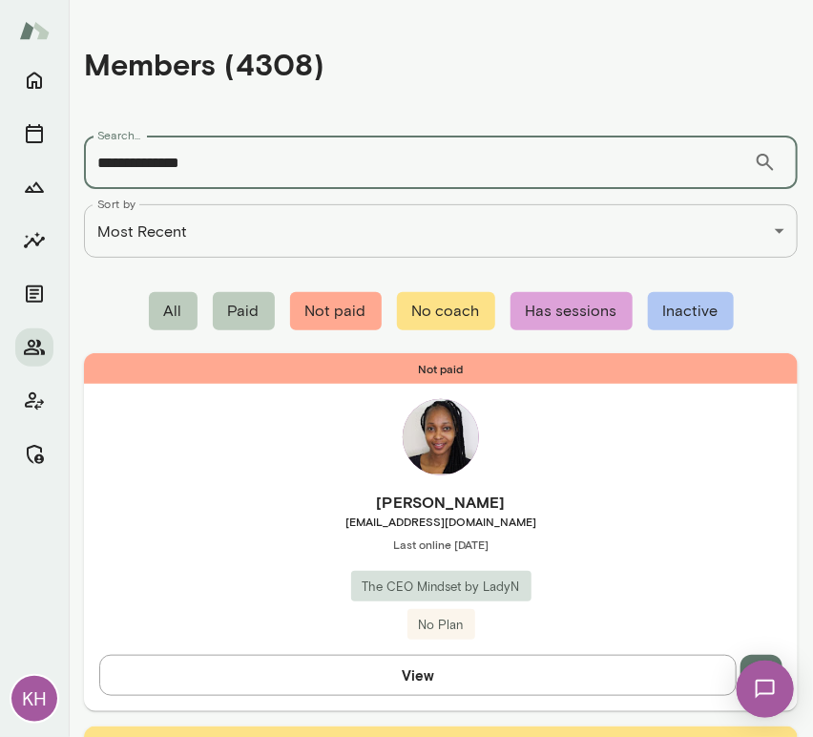
type input "**********"
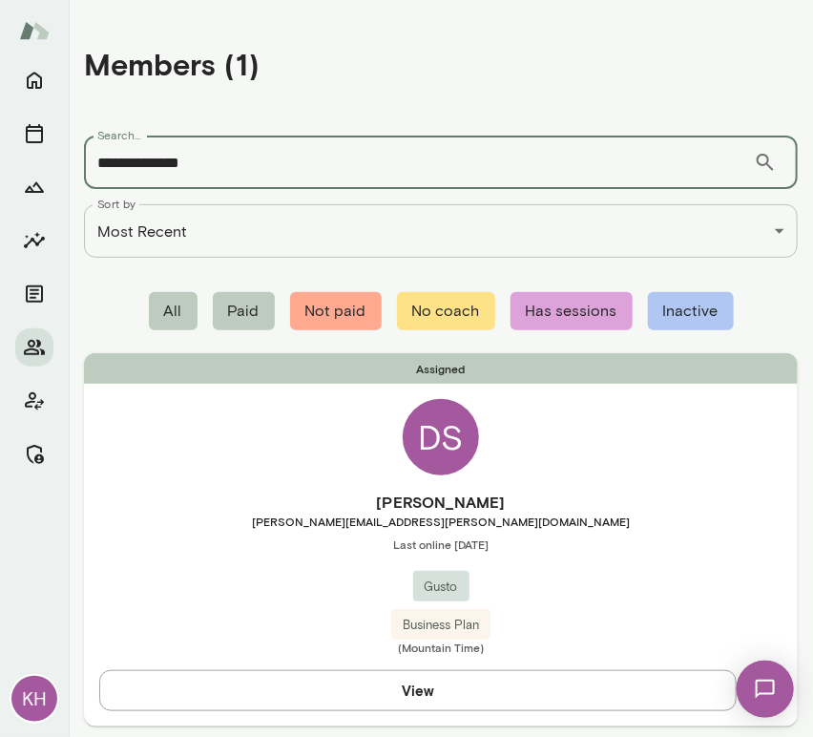
click at [230, 165] on input "**********" at bounding box center [419, 161] width 670 height 53
click at [207, 479] on div "Assigned DS Doug Slaughter doug.slaughter@gusto.com Last online June 27 Gusto B…" at bounding box center [441, 539] width 714 height 372
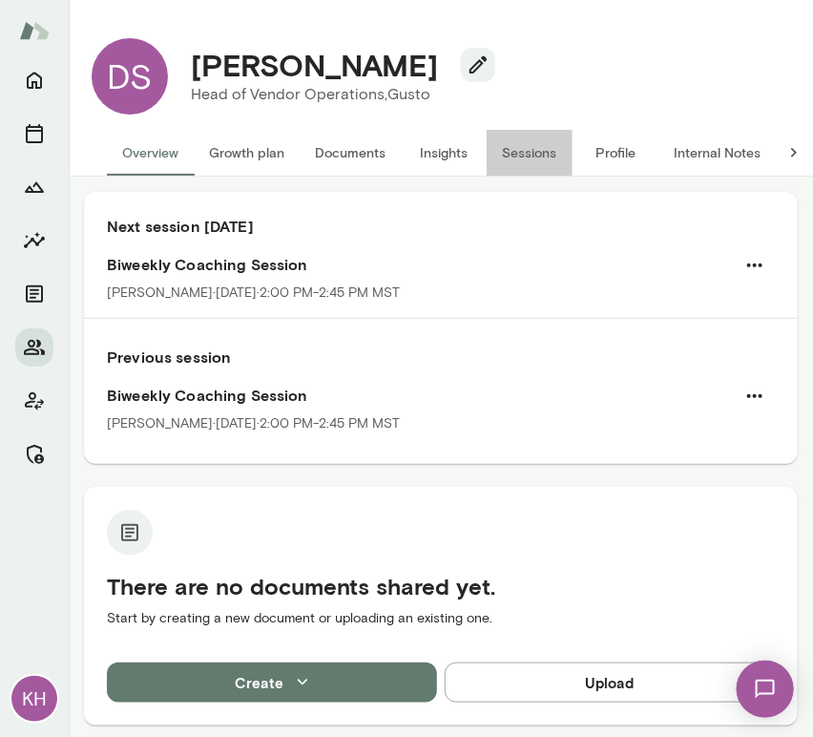
click at [532, 145] on button "Sessions" at bounding box center [530, 153] width 86 height 46
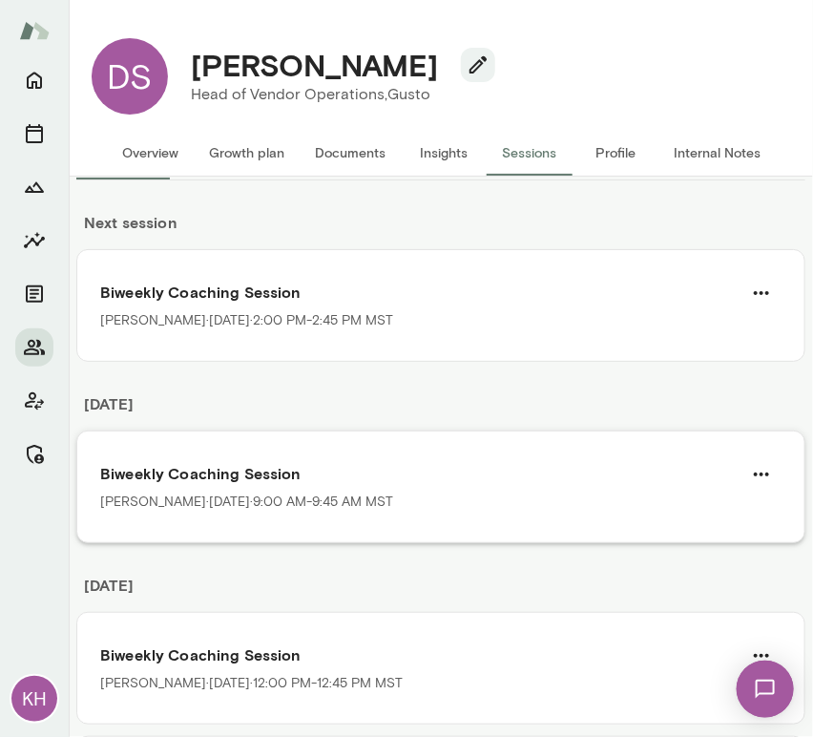
scroll to position [111, 0]
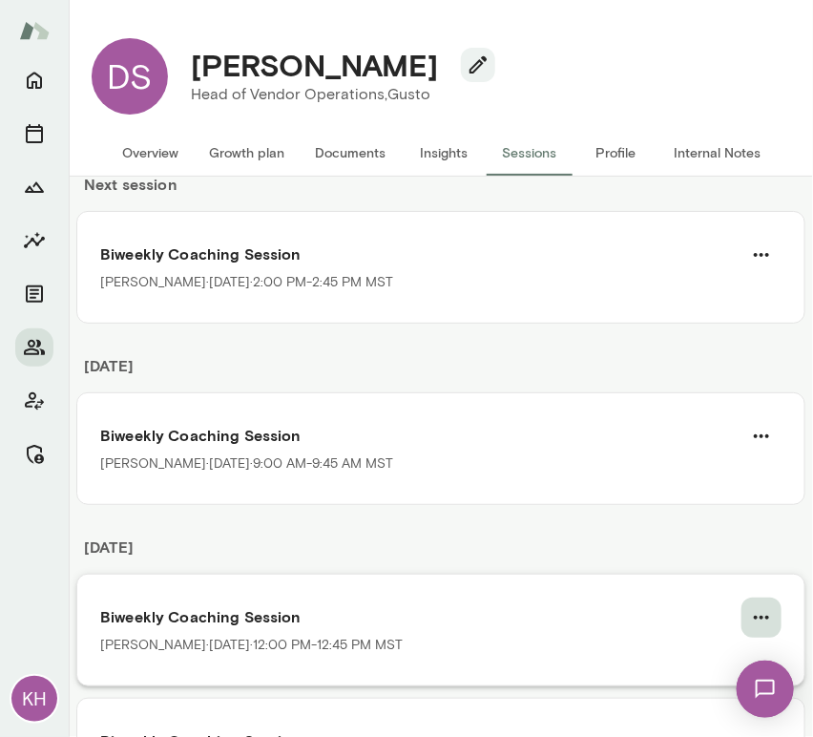
click at [750, 616] on icon "button" at bounding box center [761, 617] width 23 height 23
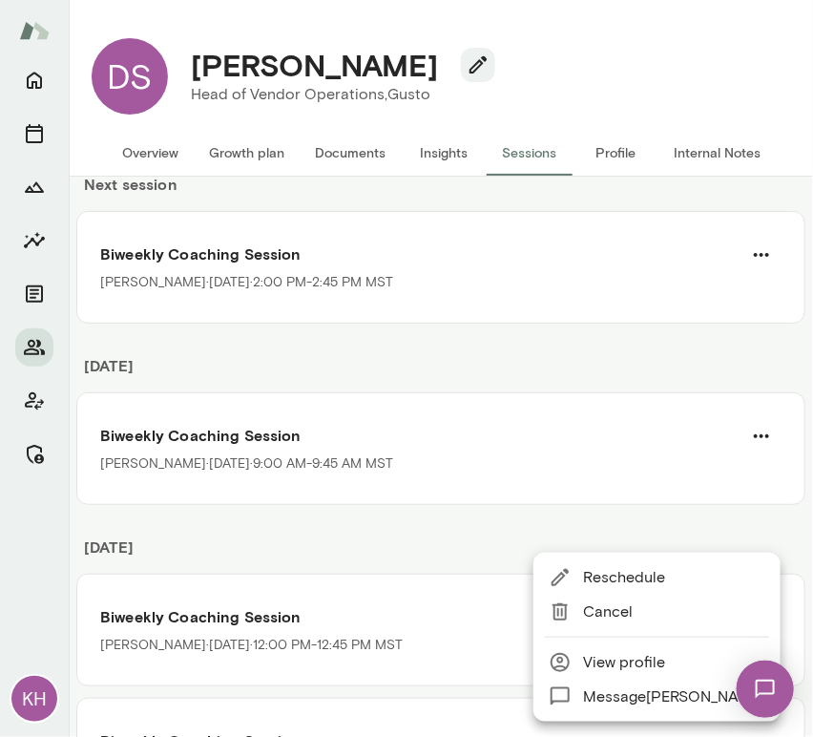
click at [444, 529] on div at bounding box center [406, 368] width 813 height 737
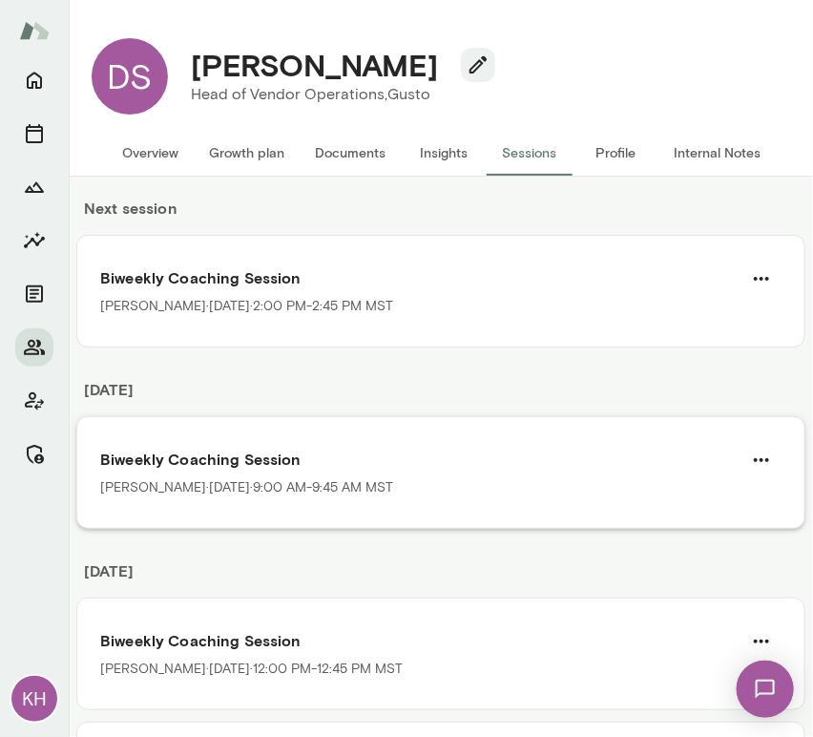
scroll to position [88, 0]
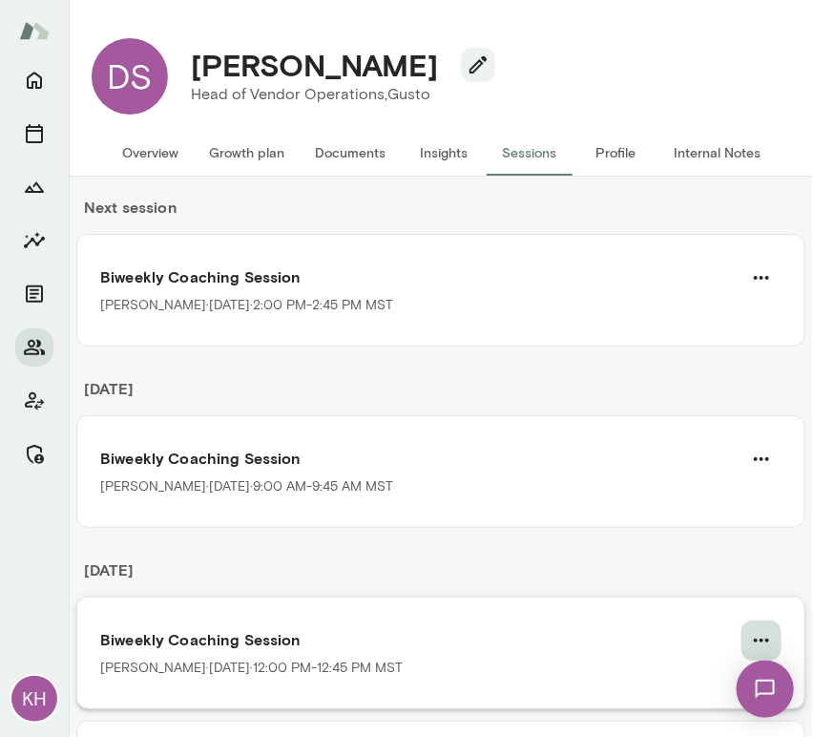
click at [750, 624] on button "button" at bounding box center [761, 640] width 40 height 40
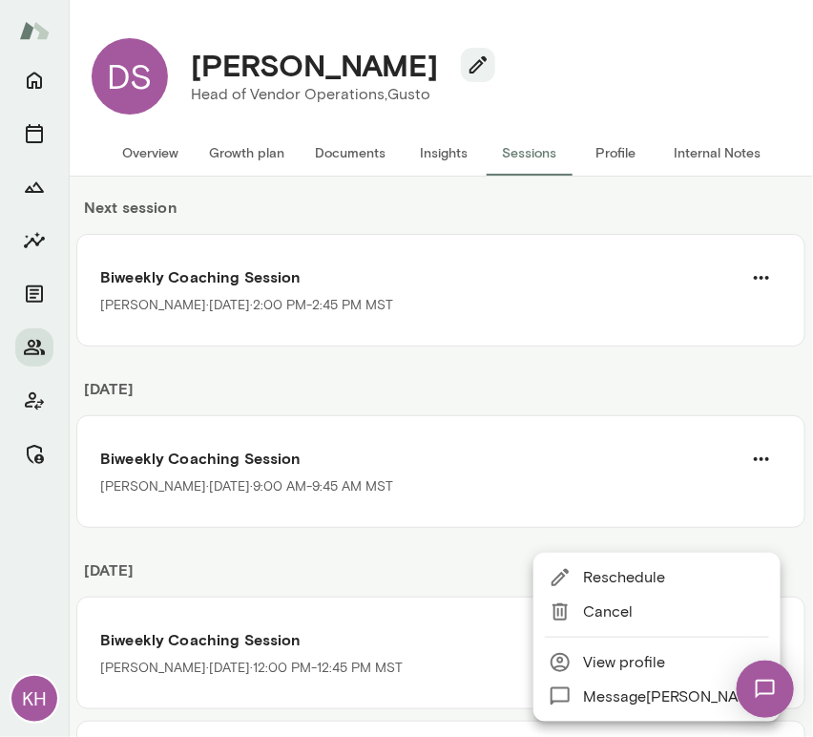
click at [591, 579] on span "Reschedule" at bounding box center [674, 577] width 182 height 23
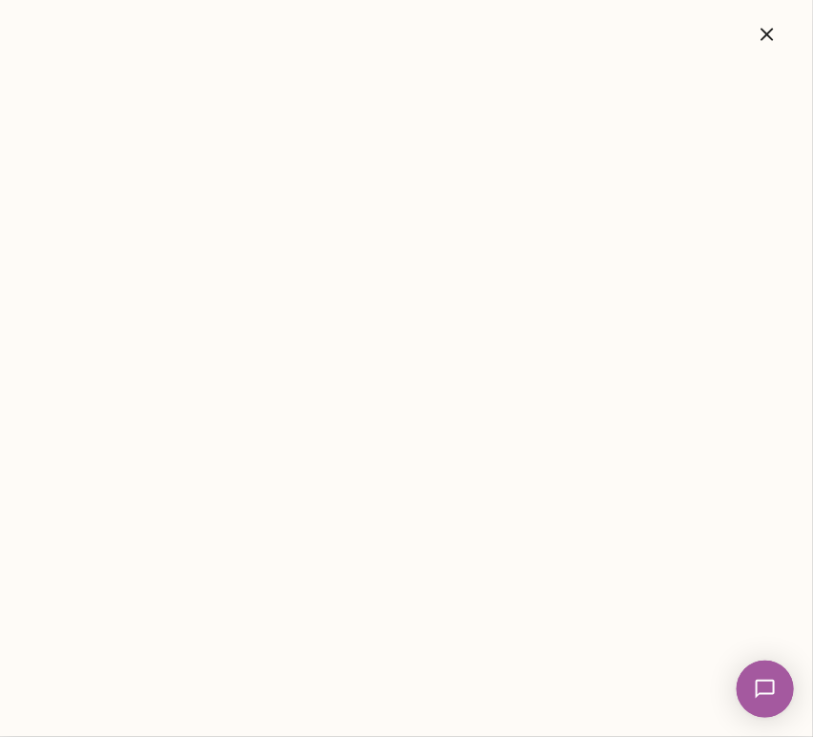
click at [760, 41] on icon "button" at bounding box center [767, 34] width 23 height 23
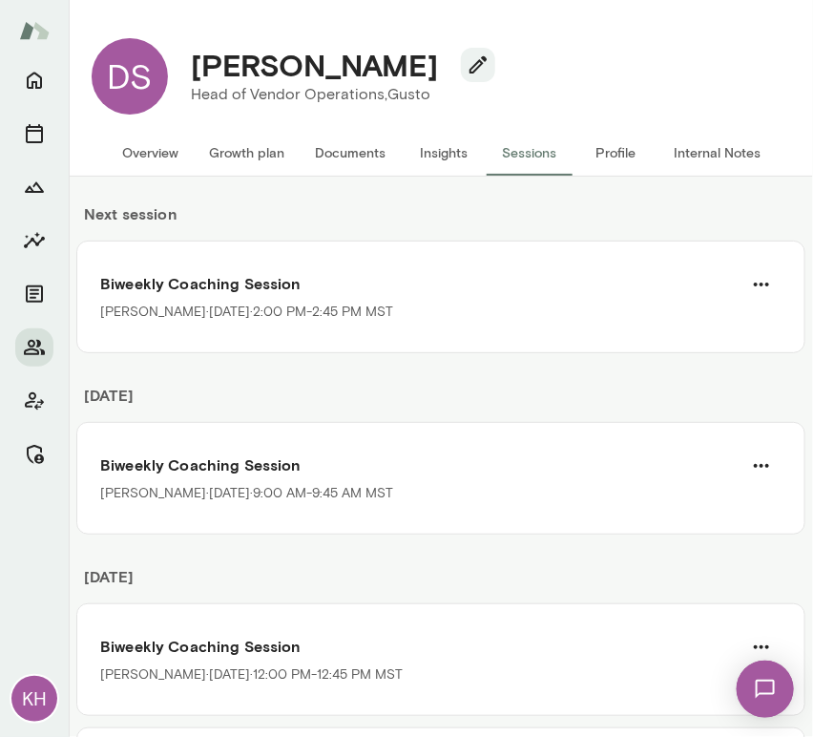
scroll to position [43, 0]
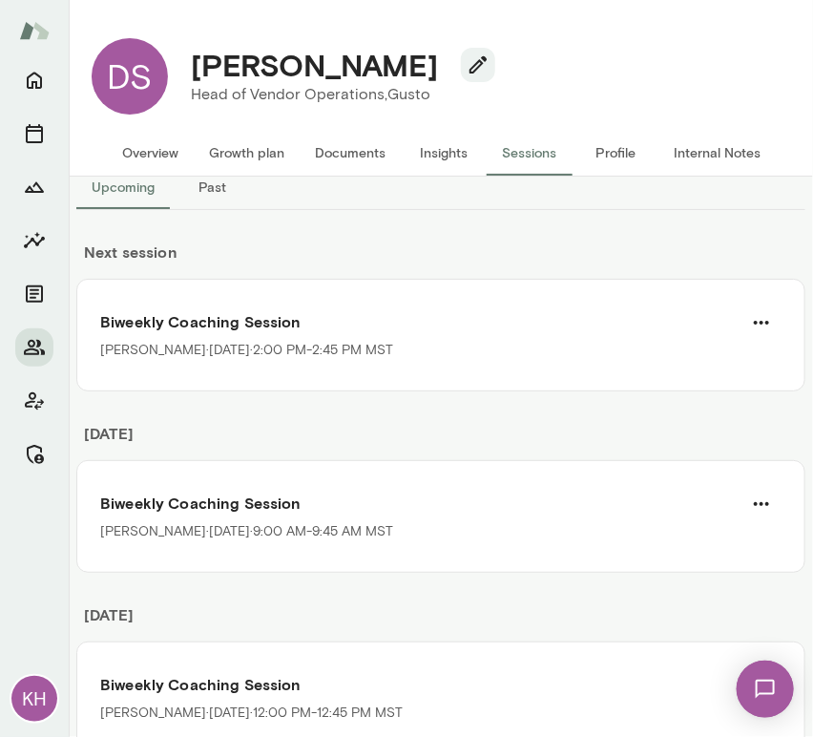
click at [298, 424] on h6 "September 2025" at bounding box center [440, 441] width 729 height 38
click at [758, 316] on button "button" at bounding box center [761, 322] width 40 height 40
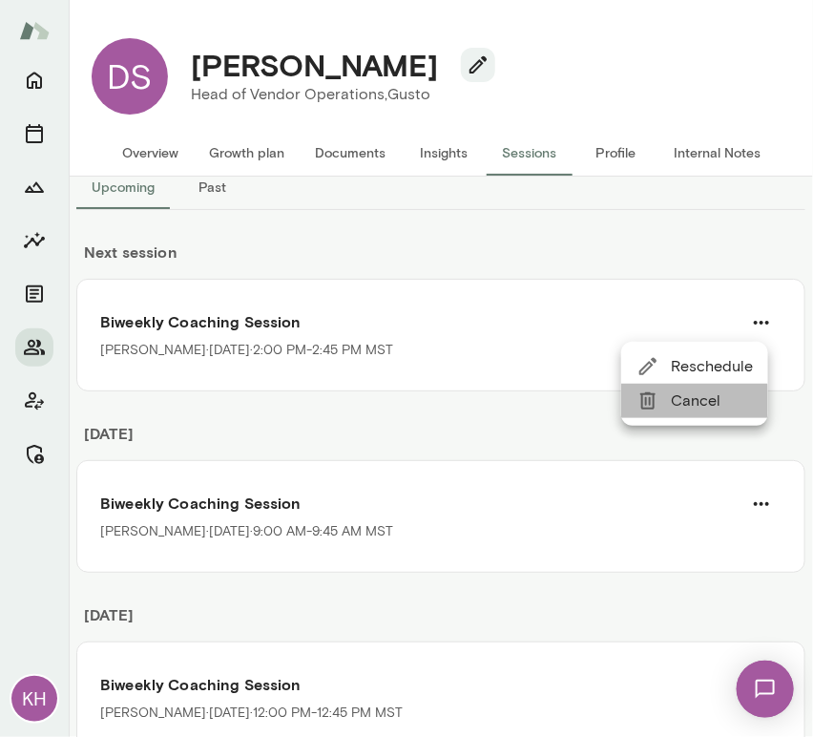
click at [684, 406] on span "Cancel" at bounding box center [712, 400] width 82 height 23
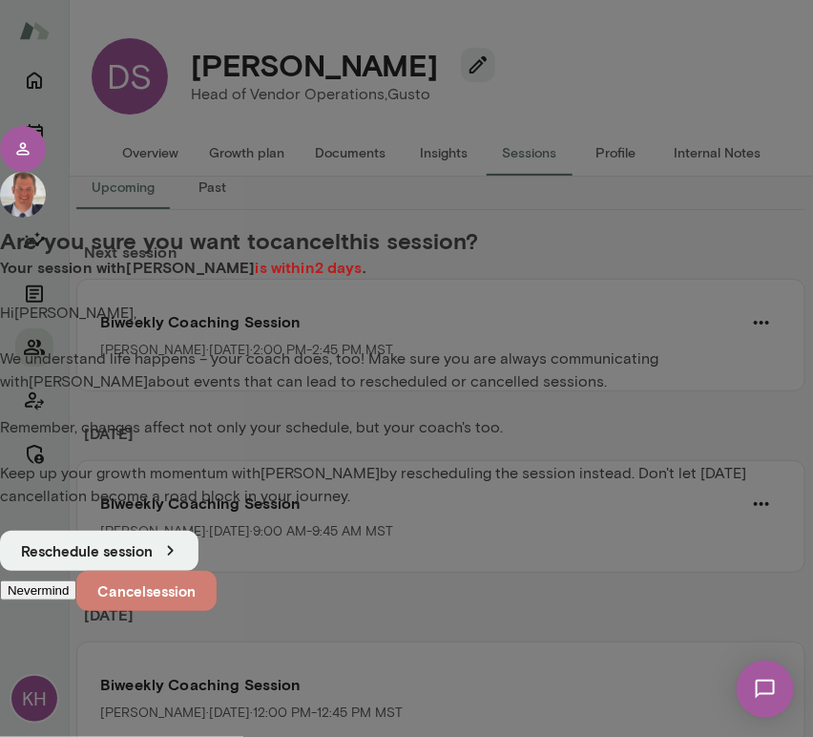
click at [217, 611] on button "Cancel session" at bounding box center [146, 591] width 140 height 40
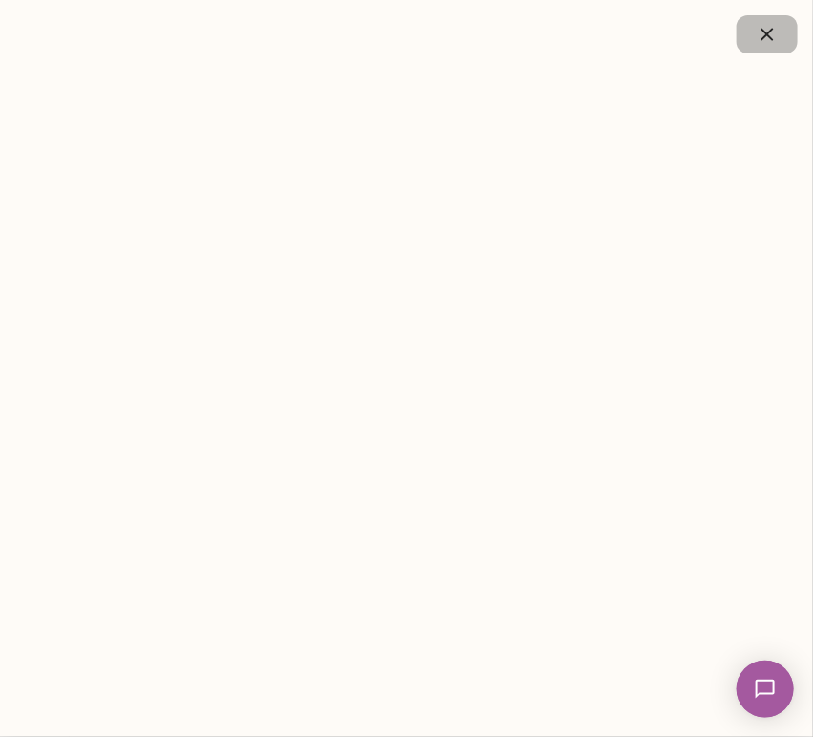
click at [775, 35] on icon "button" at bounding box center [767, 34] width 23 height 23
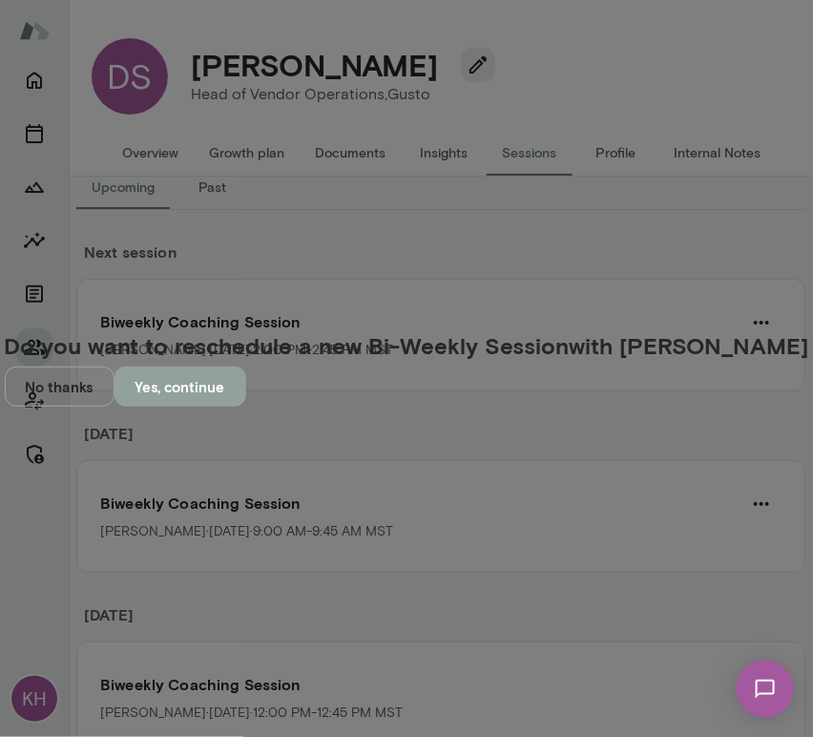
click at [246, 406] on button "Yes, continue" at bounding box center [180, 386] width 132 height 40
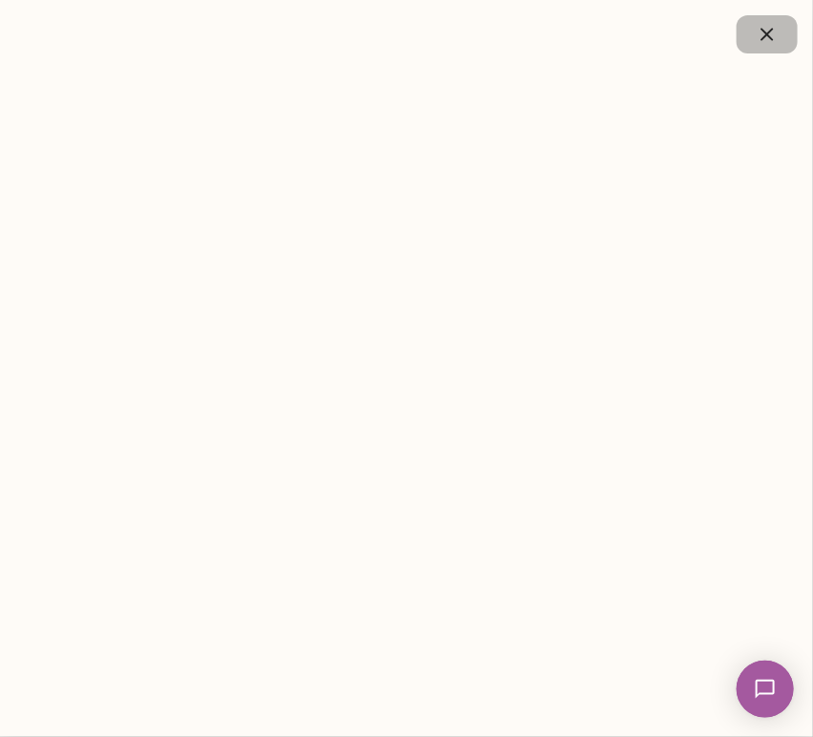
click at [770, 39] on icon "button" at bounding box center [767, 34] width 23 height 23
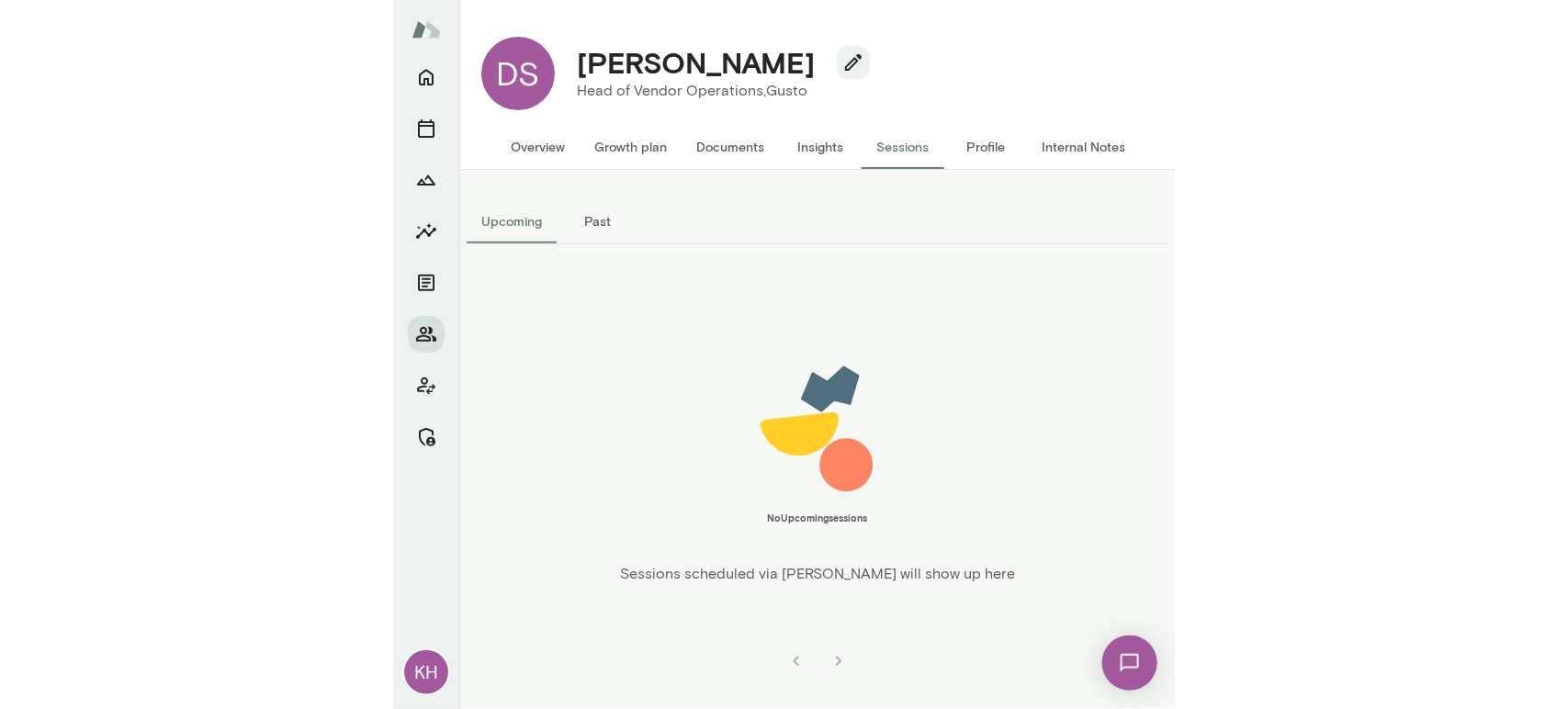
scroll to position [0, 0]
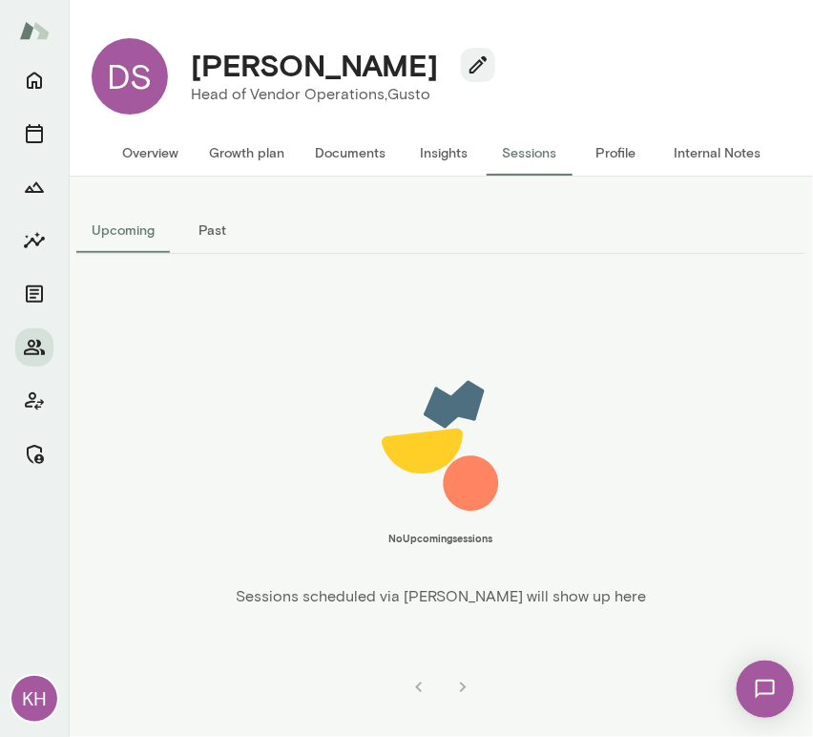
click at [129, 165] on button "Overview" at bounding box center [150, 153] width 87 height 46
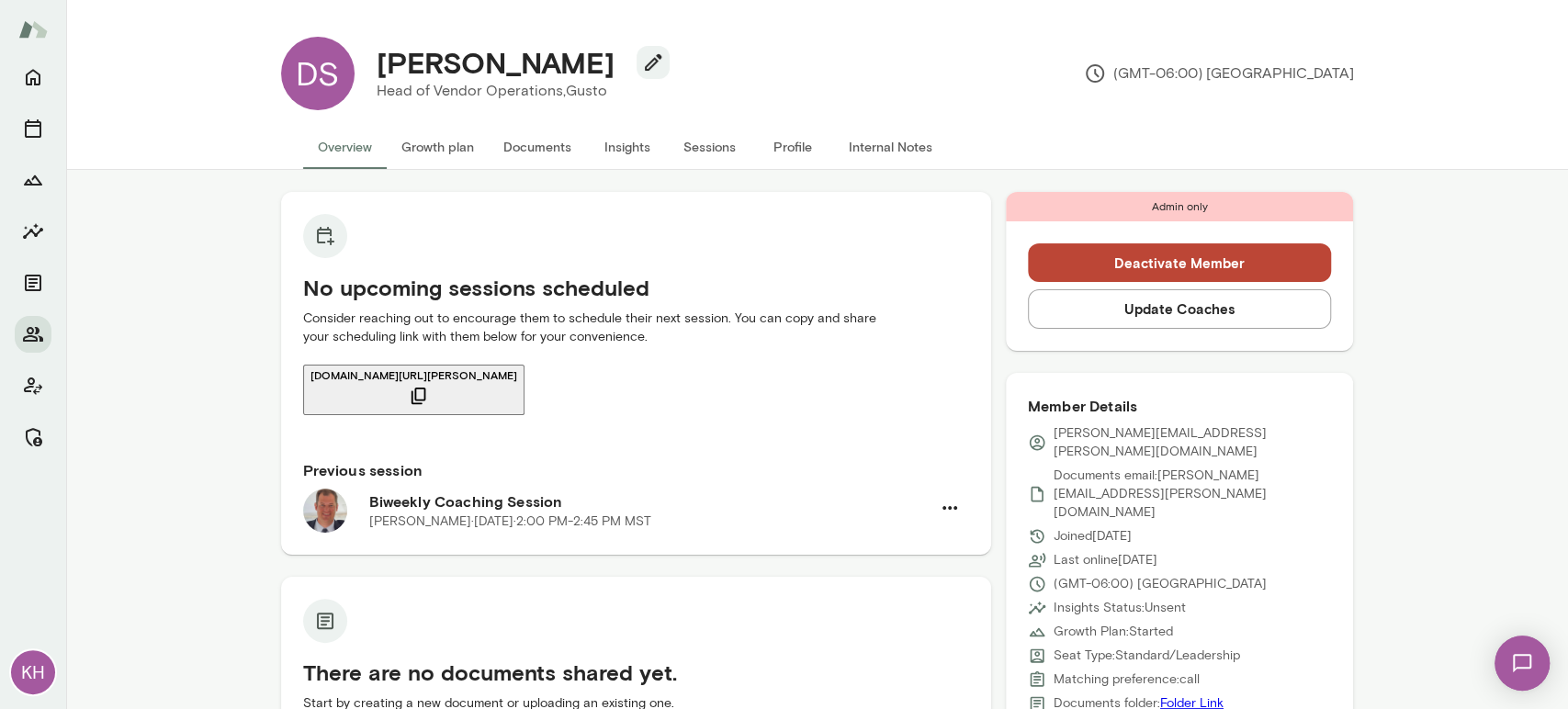
drag, startPoint x: 585, startPoint y: 67, endPoint x: 377, endPoint y: 74, distance: 208.1
click at [377, 74] on div "Doug Slaughter" at bounding box center [516, 63] width 308 height 35
copy h4 "Doug Slaughter"
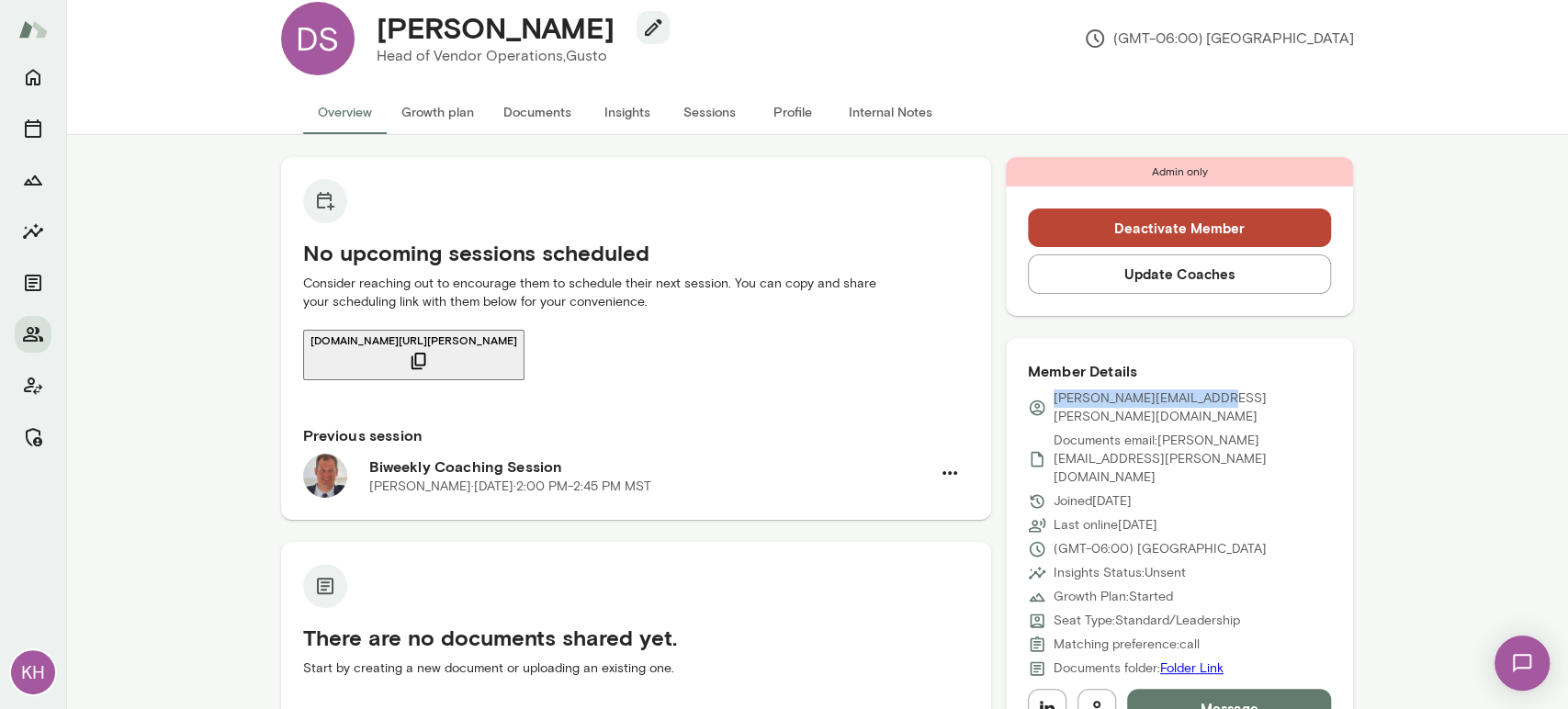
drag, startPoint x: 1186, startPoint y: 390, endPoint x: 1042, endPoint y: 405, distance: 144.8
click at [782, 405] on div "doug.slaughter@gusto.com" at bounding box center [1180, 408] width 304 height 37
copy p "doug.slaughter@gusto.com"
click at [429, 350] on icon "button" at bounding box center [419, 360] width 20 height 20
click at [715, 112] on button "Sessions" at bounding box center [710, 112] width 83 height 44
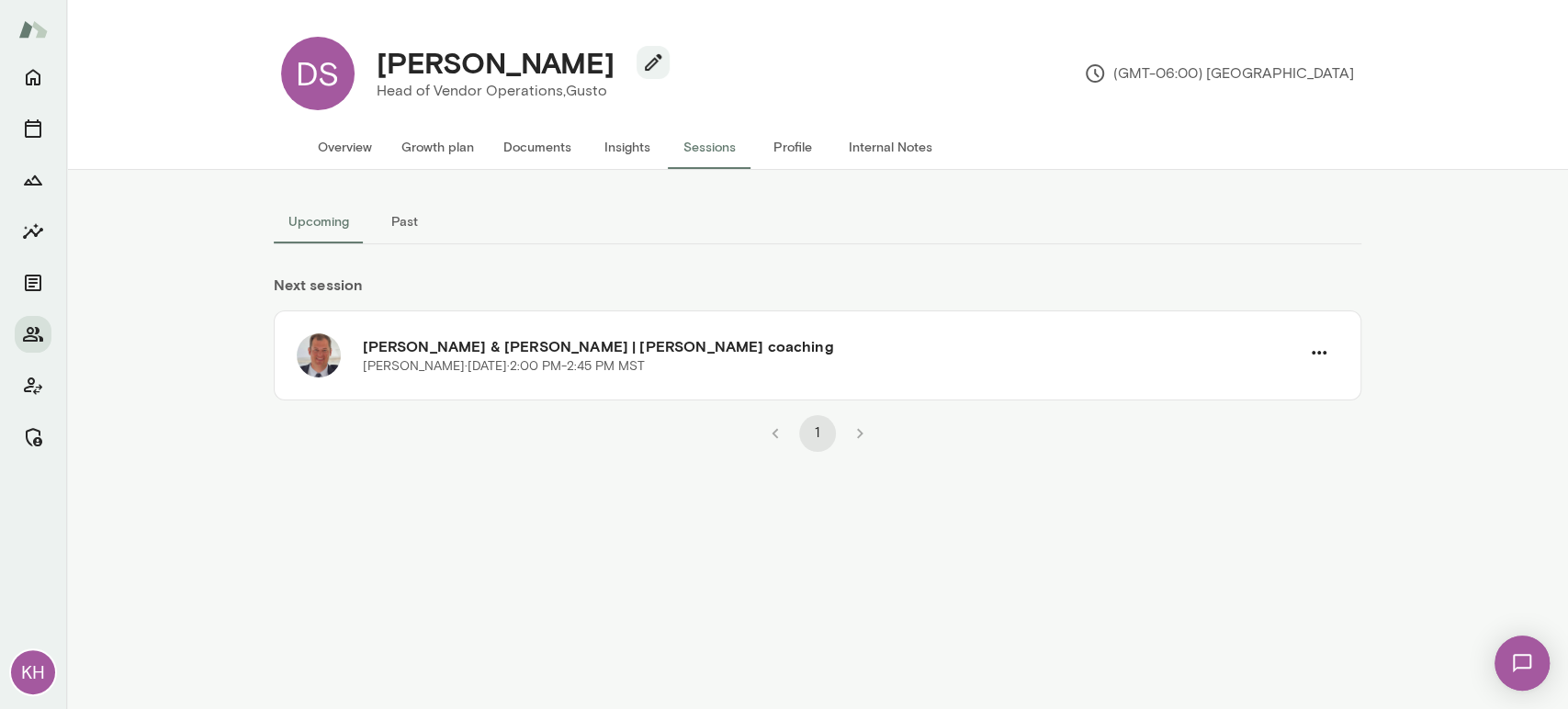
click at [513, 622] on div "Upcoming Past Next session Doug Slaughter & Jonathan Mars | Mento coaching Jona…" at bounding box center [817, 440] width 1102 height 539
drag, startPoint x: 589, startPoint y: 64, endPoint x: 382, endPoint y: 58, distance: 207.1
click at [382, 58] on h4 "Doug Slaughter" at bounding box center [495, 63] width 238 height 35
copy h4 "Doug Slaughter"
click at [338, 145] on button "Overview" at bounding box center [345, 147] width 84 height 44
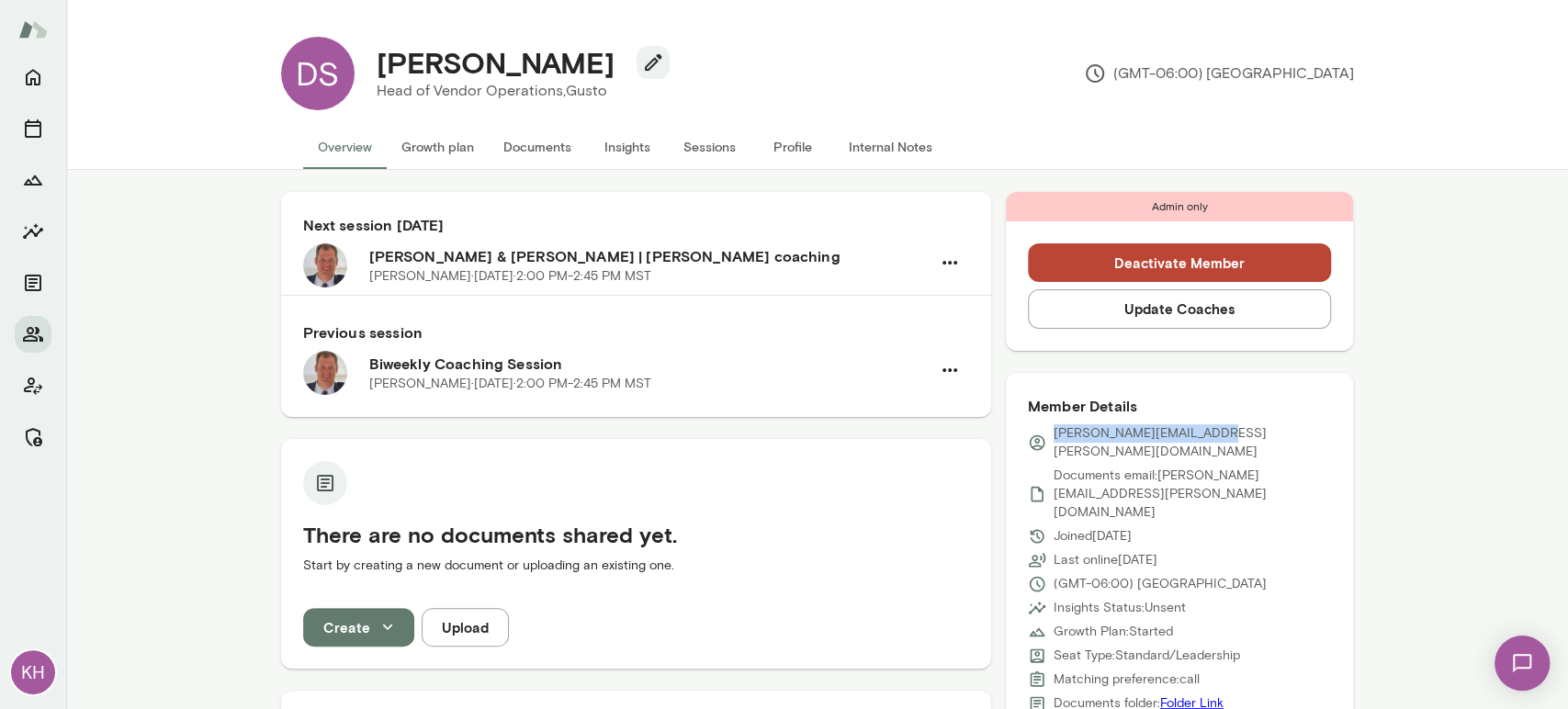
drag, startPoint x: 1204, startPoint y: 432, endPoint x: 1046, endPoint y: 432, distance: 158.0
click at [782, 432] on div "doug.slaughter@gusto.com" at bounding box center [1180, 443] width 304 height 37
copy p "doug.slaughter@gusto.com"
click at [710, 154] on button "Sessions" at bounding box center [710, 147] width 83 height 44
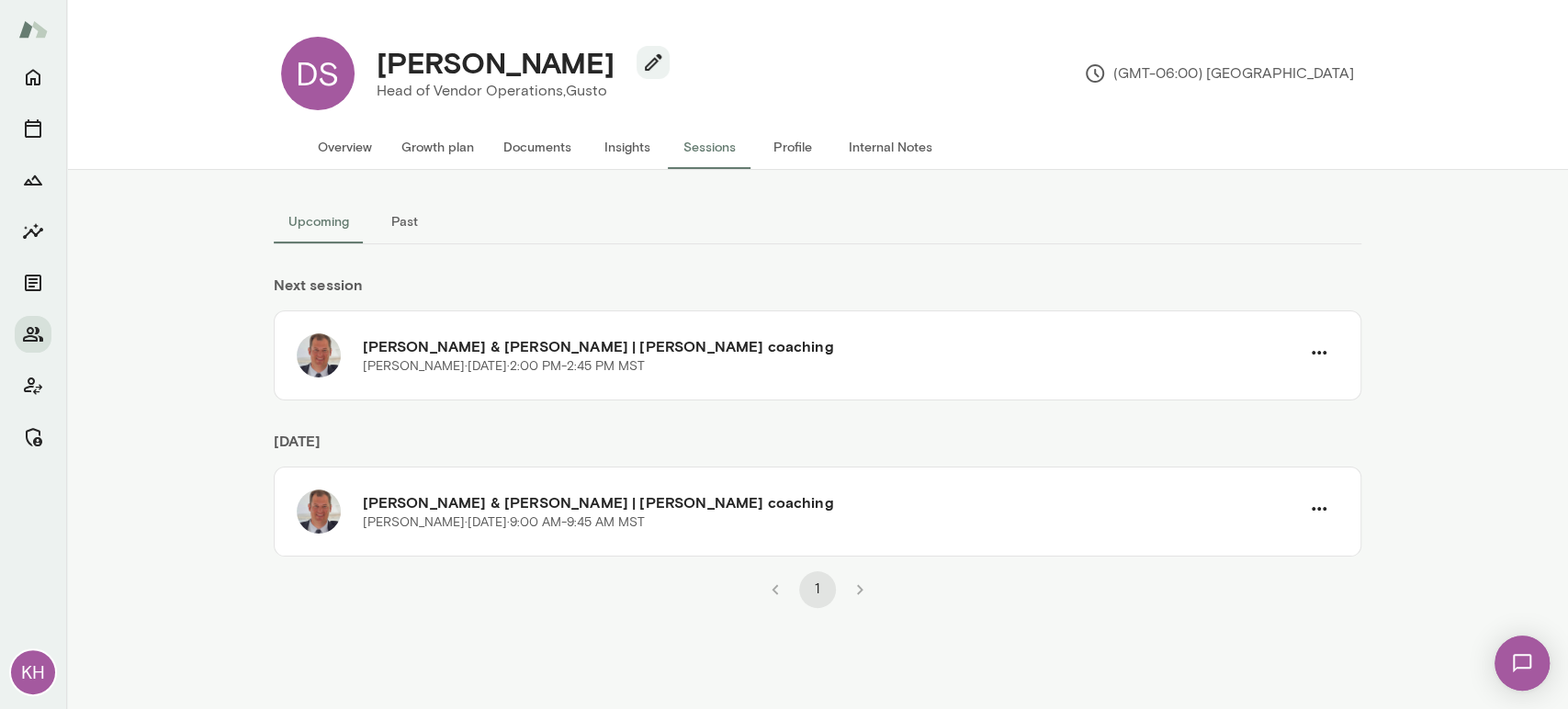
click at [633, 630] on div "Upcoming Past Next session Doug Slaughter & Jonathan Mars | Mento coaching Jona…" at bounding box center [817, 440] width 1102 height 539
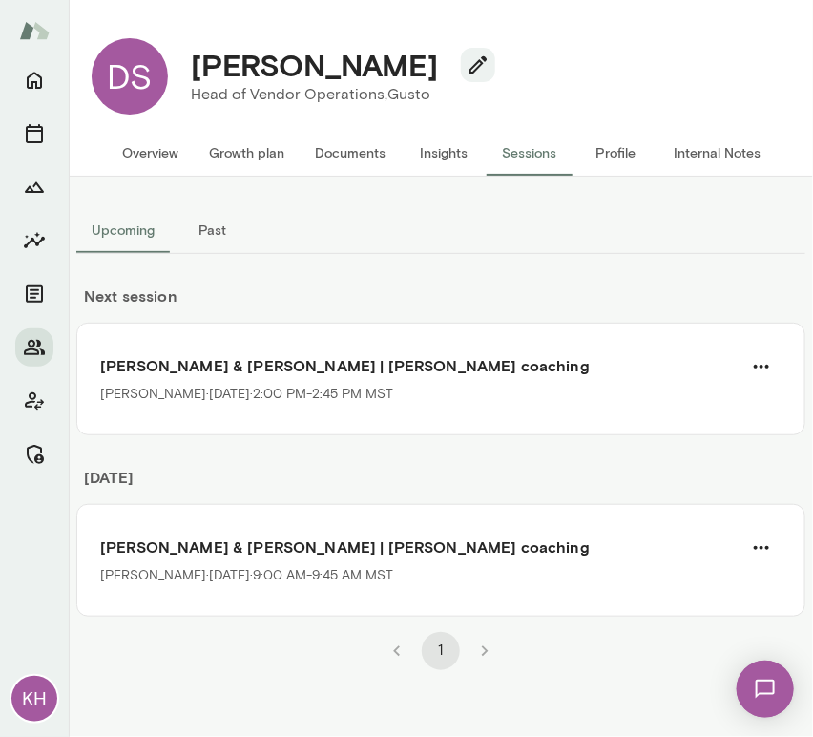
drag, startPoint x: 412, startPoint y: 66, endPoint x: 191, endPoint y: 72, distance: 221.4
click at [191, 72] on h4 "Doug Slaughter" at bounding box center [314, 65] width 247 height 36
copy h4 "Doug Slaughter"
click at [149, 151] on button "Overview" at bounding box center [150, 153] width 87 height 46
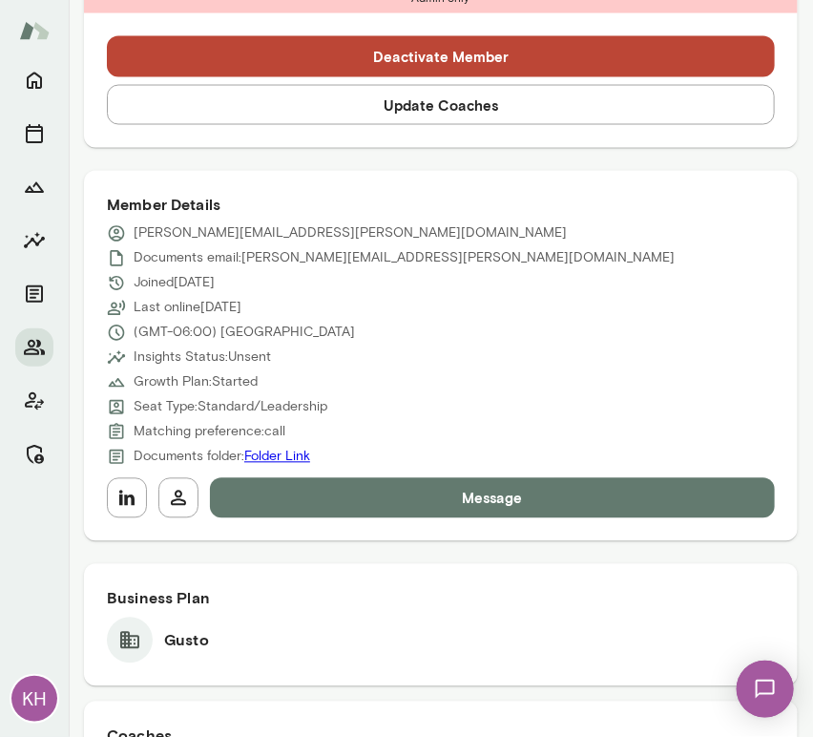
scroll to position [758, 0]
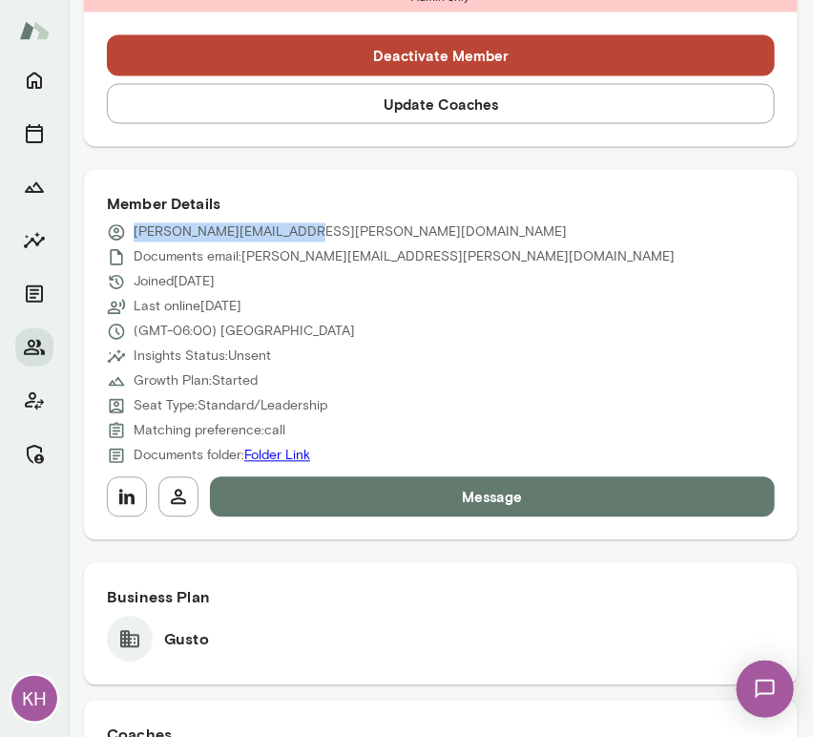
drag, startPoint x: 303, startPoint y: 228, endPoint x: 130, endPoint y: 238, distance: 173.9
click at [130, 238] on div "doug.slaughter@gusto.com" at bounding box center [441, 232] width 668 height 19
copy p "doug.slaughter@gusto.com"
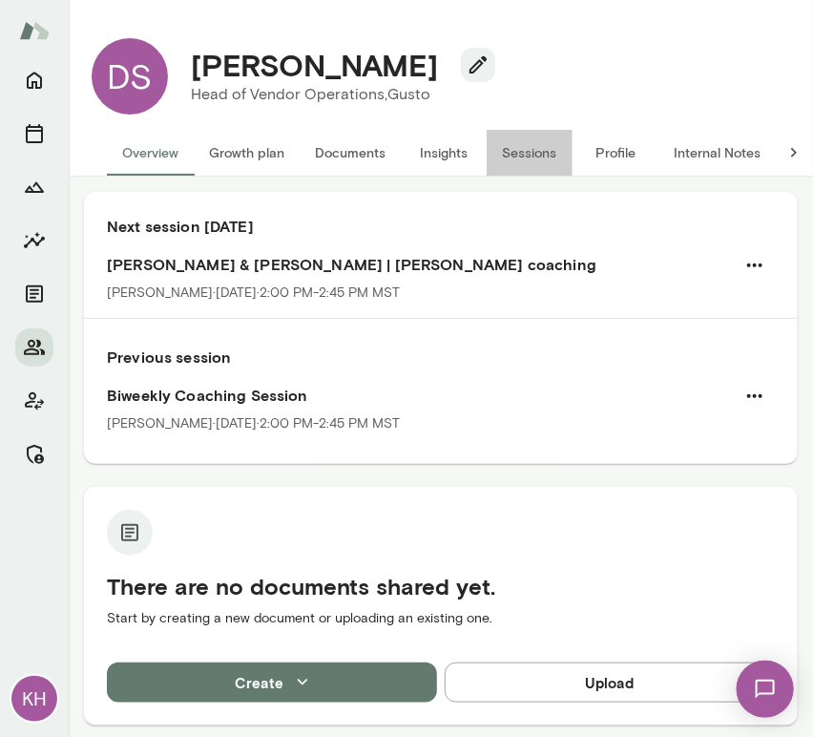
click at [519, 158] on button "Sessions" at bounding box center [530, 153] width 86 height 46
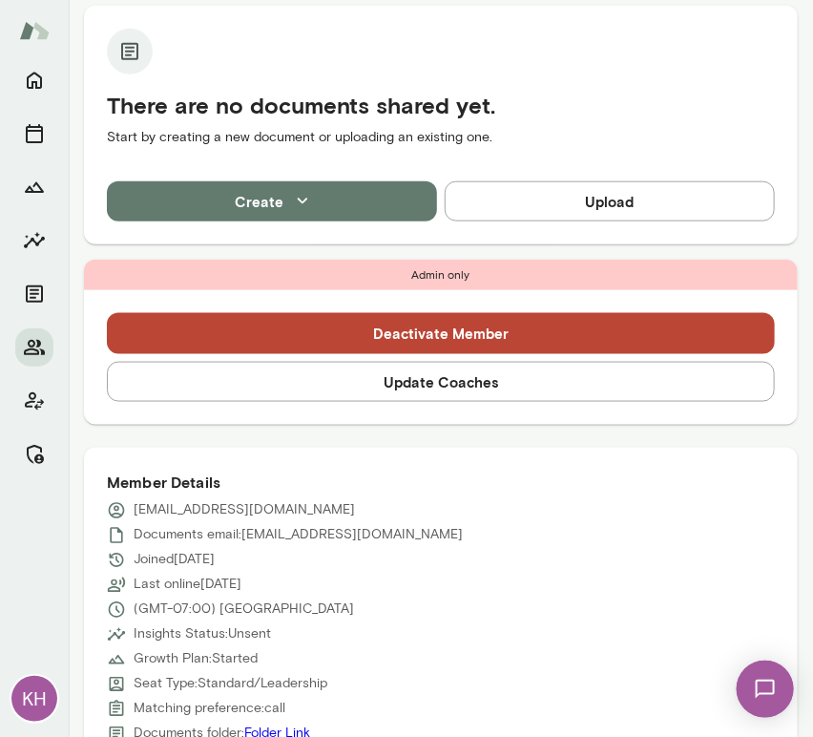
scroll to position [805, 0]
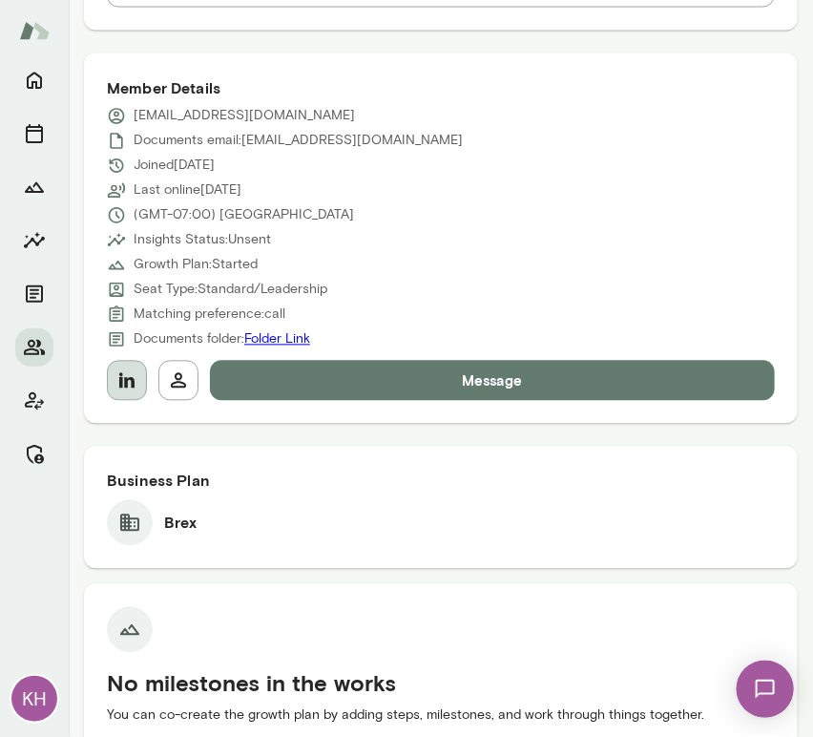
click at [128, 391] on button "button" at bounding box center [127, 381] width 40 height 40
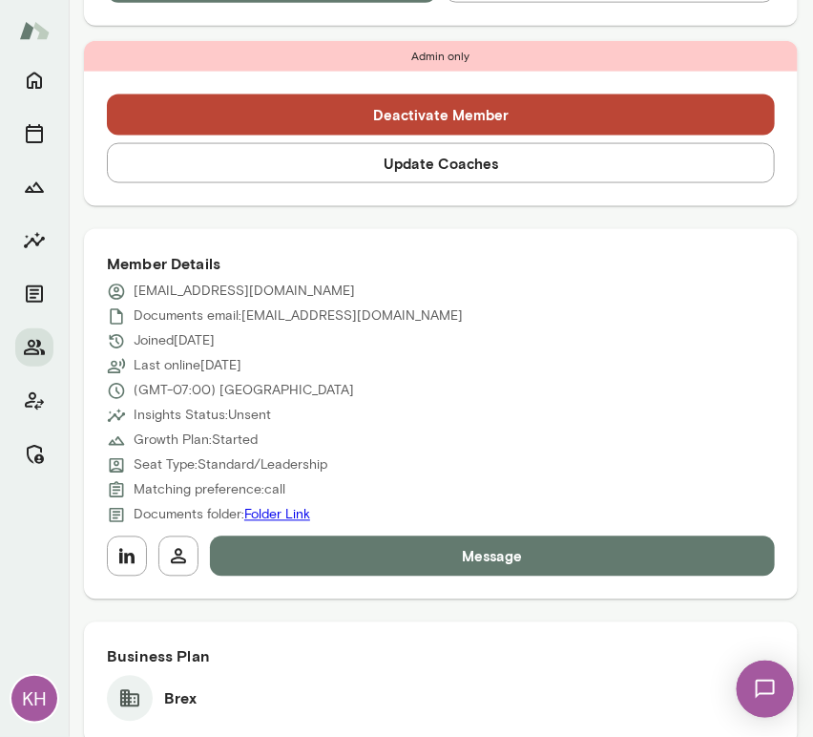
scroll to position [628, 0]
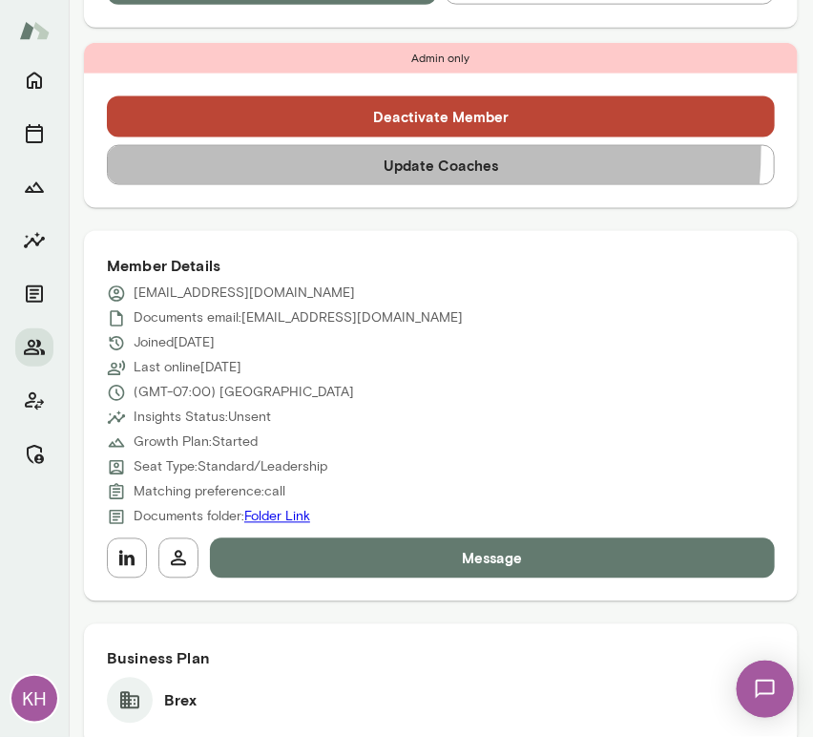
click at [327, 147] on button "Update Coaches" at bounding box center [441, 165] width 668 height 40
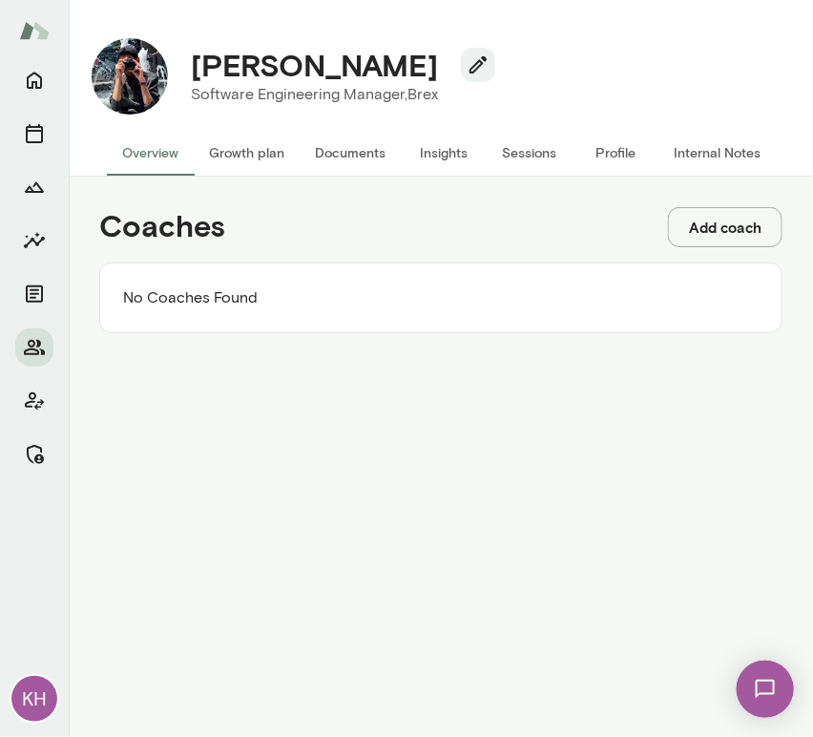
click at [725, 219] on button "Add coach" at bounding box center [725, 227] width 114 height 40
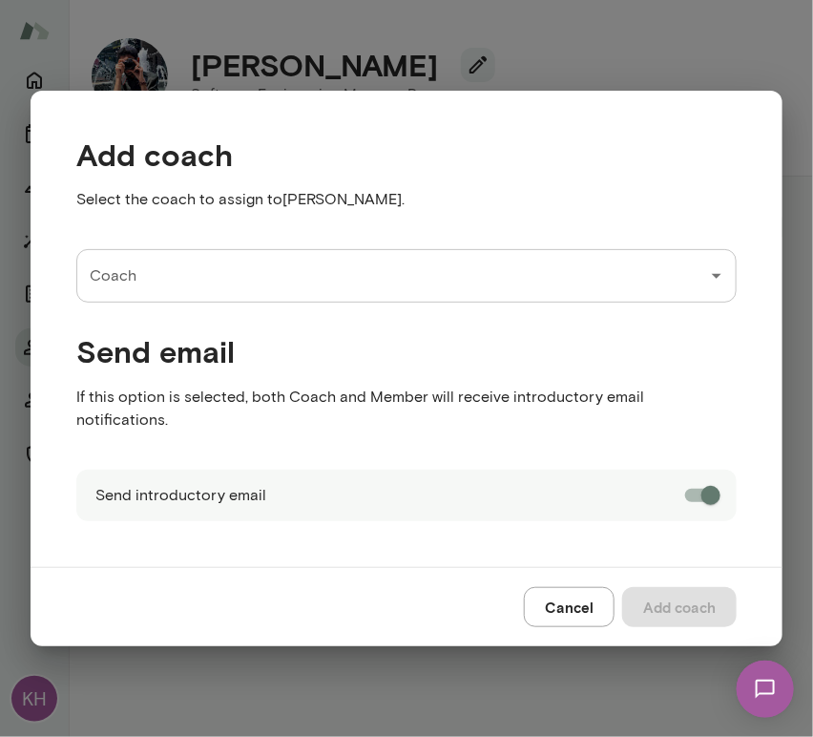
click at [322, 294] on input "Coach" at bounding box center [392, 276] width 614 height 36
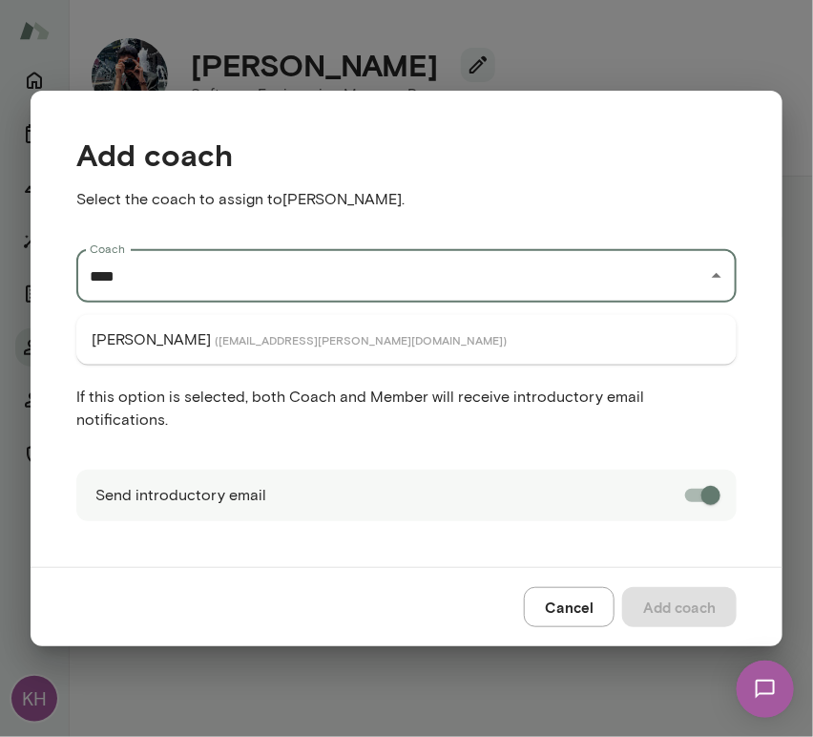
click at [230, 332] on span "( vipinhegde@mento.co )" at bounding box center [361, 339] width 292 height 15
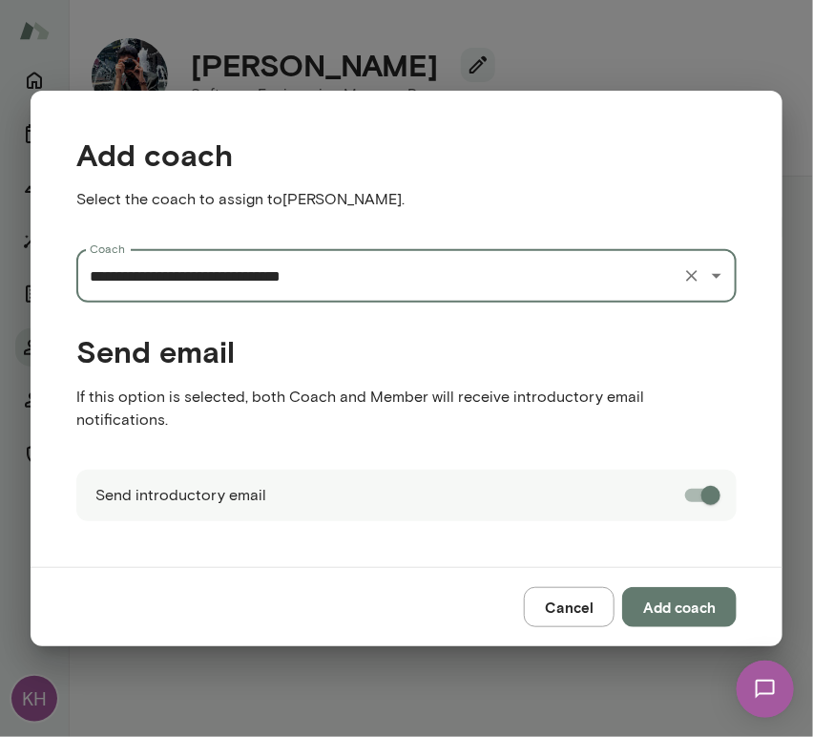
type input "**********"
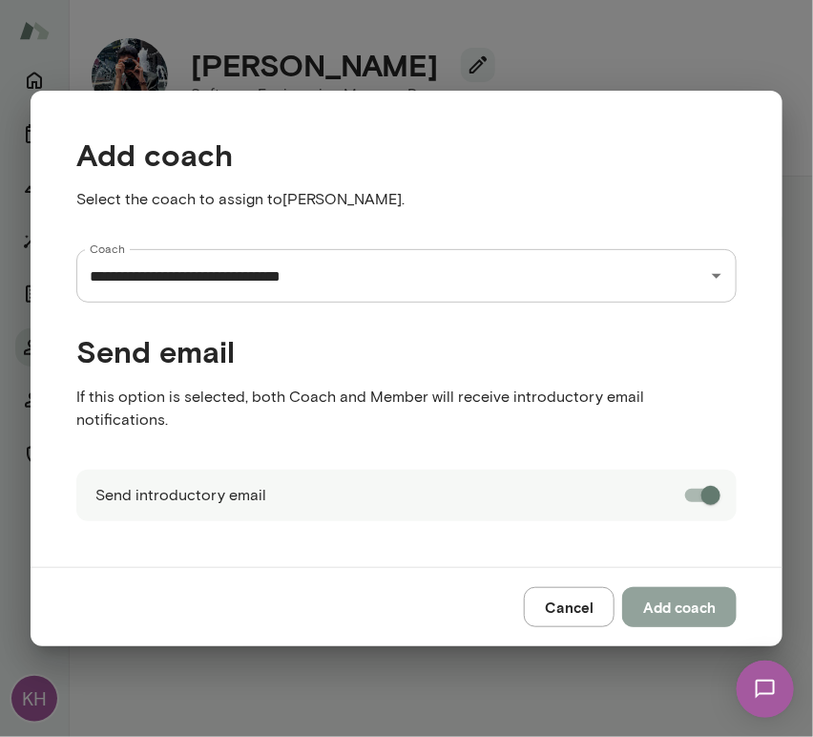
click at [673, 601] on button "Add coach" at bounding box center [679, 607] width 114 height 40
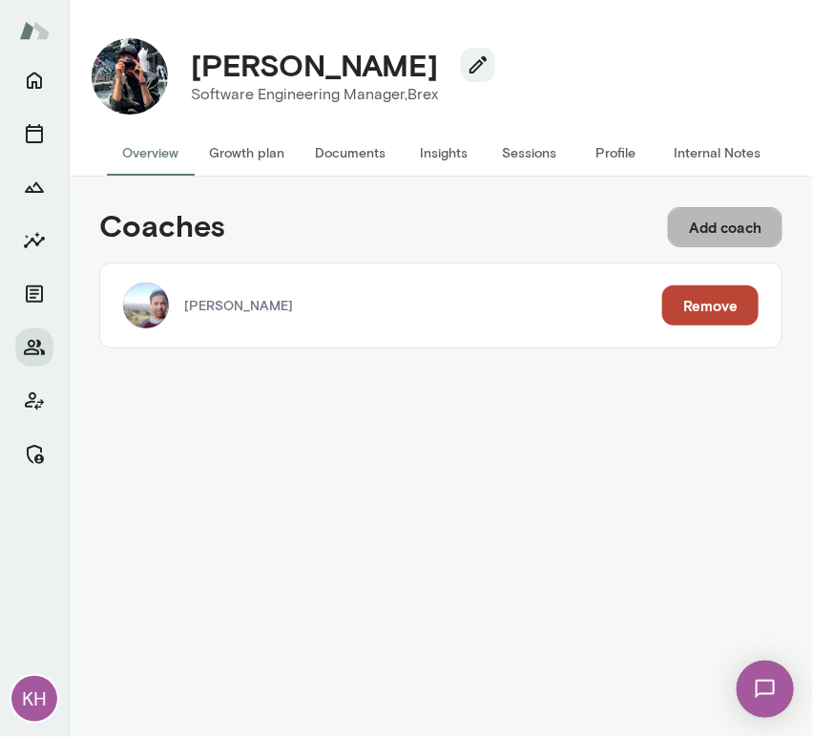
click at [728, 239] on button "Add coach" at bounding box center [725, 227] width 114 height 40
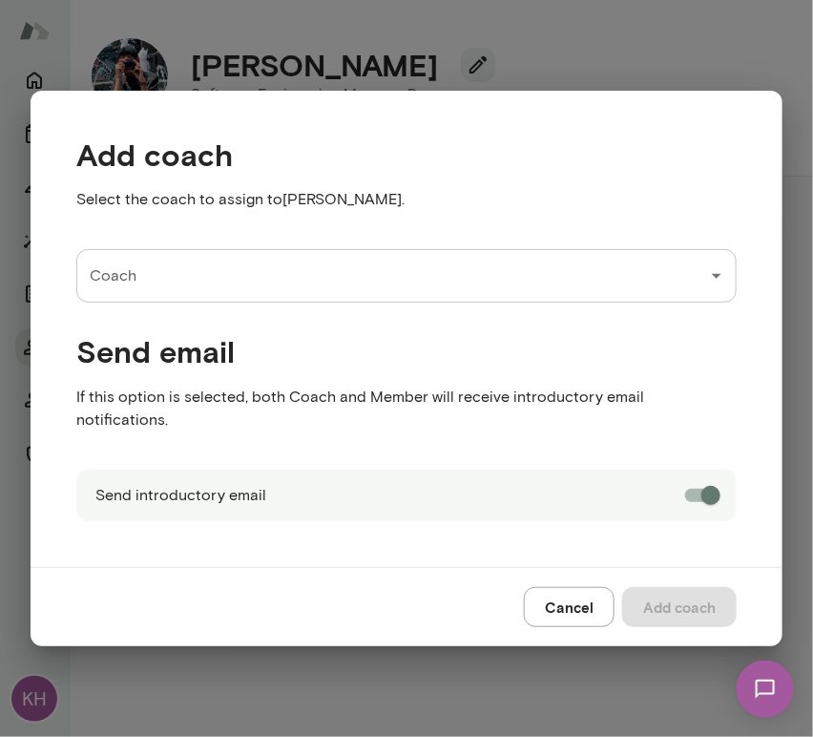
click at [303, 284] on input "Coach" at bounding box center [392, 276] width 614 height 36
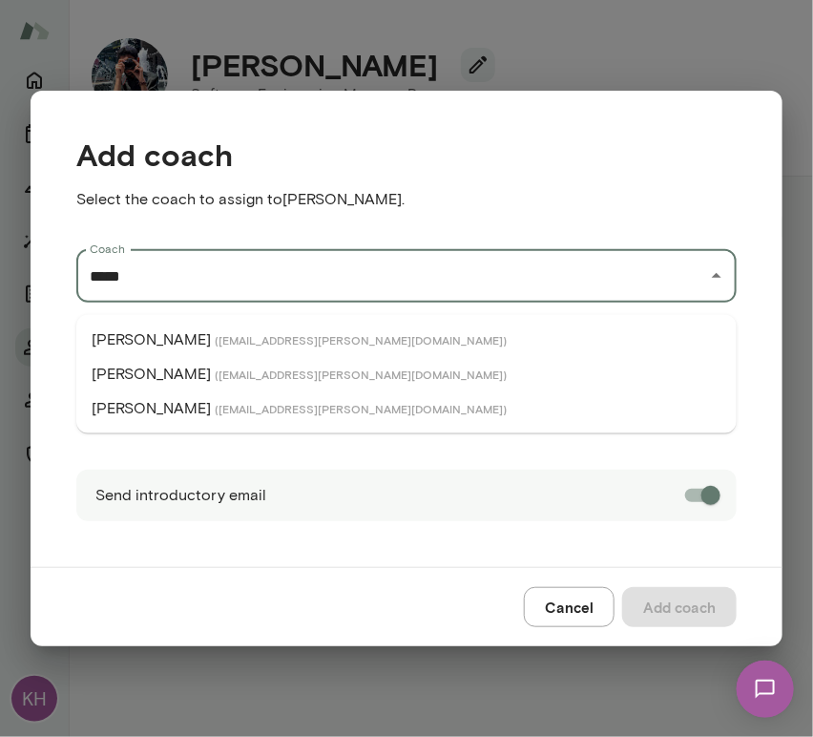
click at [137, 376] on p "Brian Lawrence" at bounding box center [151, 374] width 119 height 23
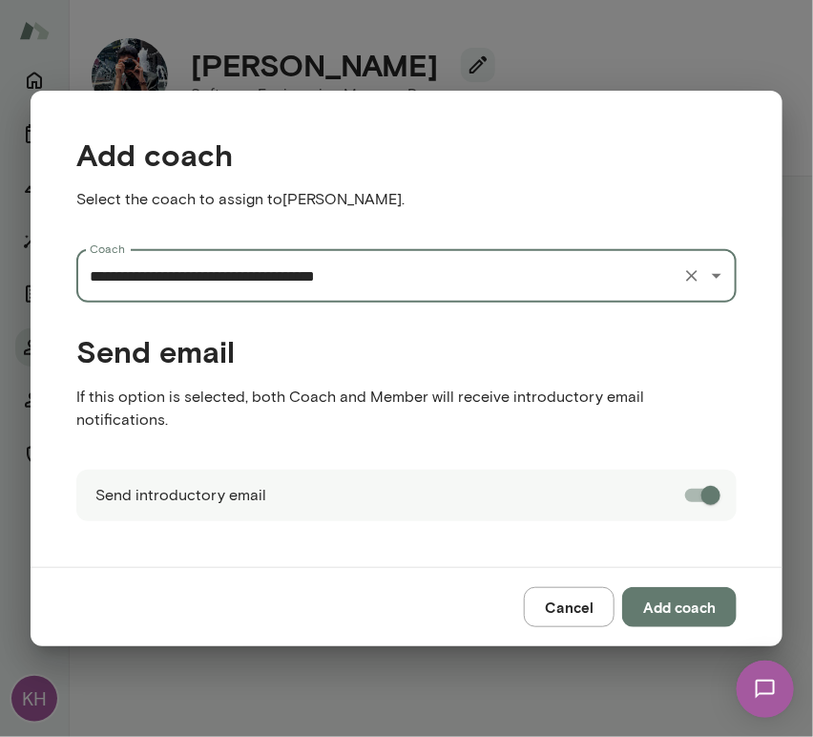
type input "**********"
click at [690, 601] on button "Add coach" at bounding box center [679, 607] width 114 height 40
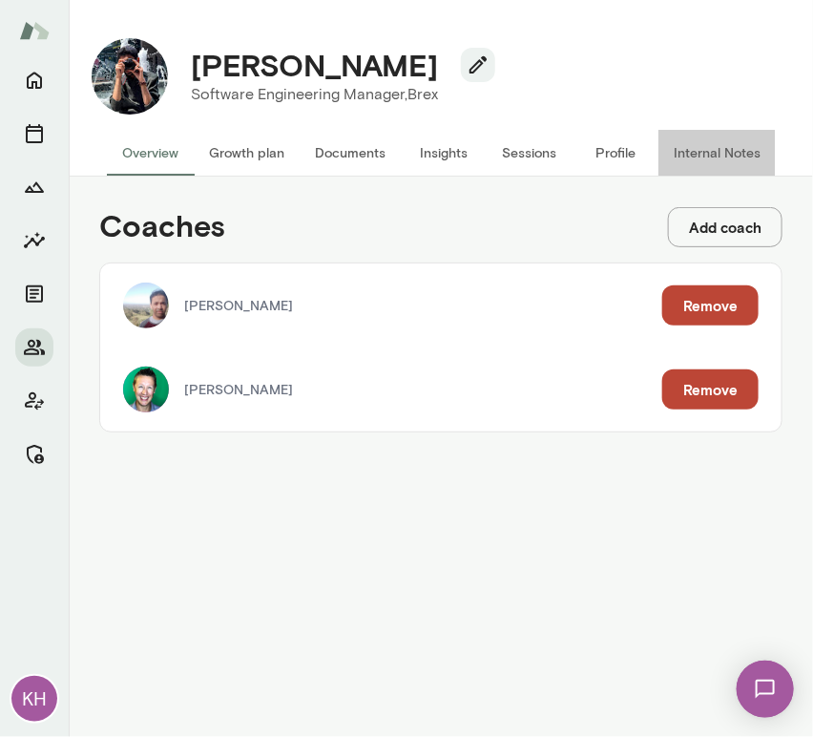
click at [723, 147] on button "Internal Notes" at bounding box center [716, 153] width 117 height 46
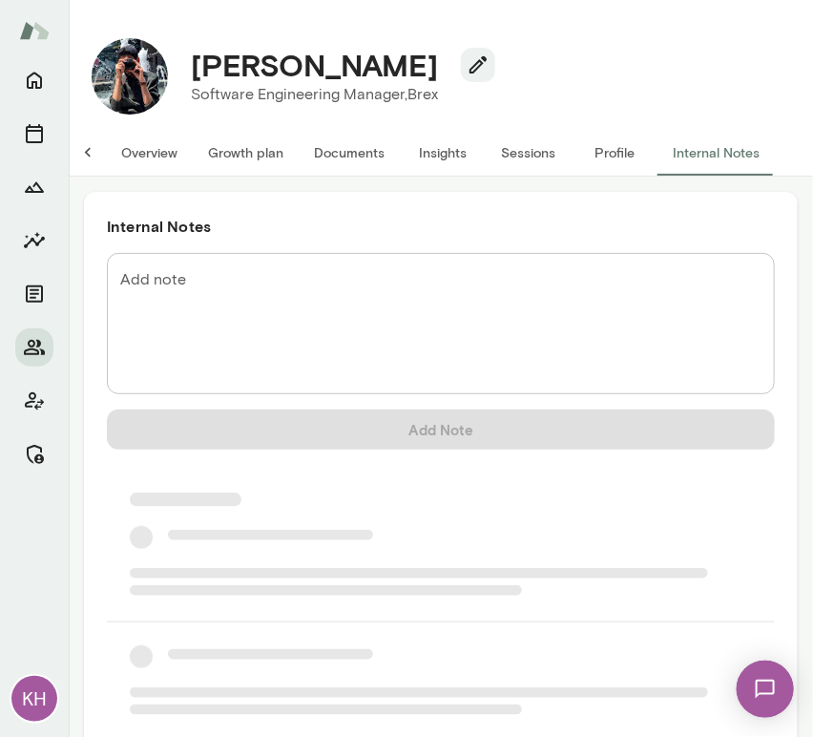
scroll to position [0, 15]
click at [224, 280] on textarea "Add note" at bounding box center [440, 324] width 641 height 110
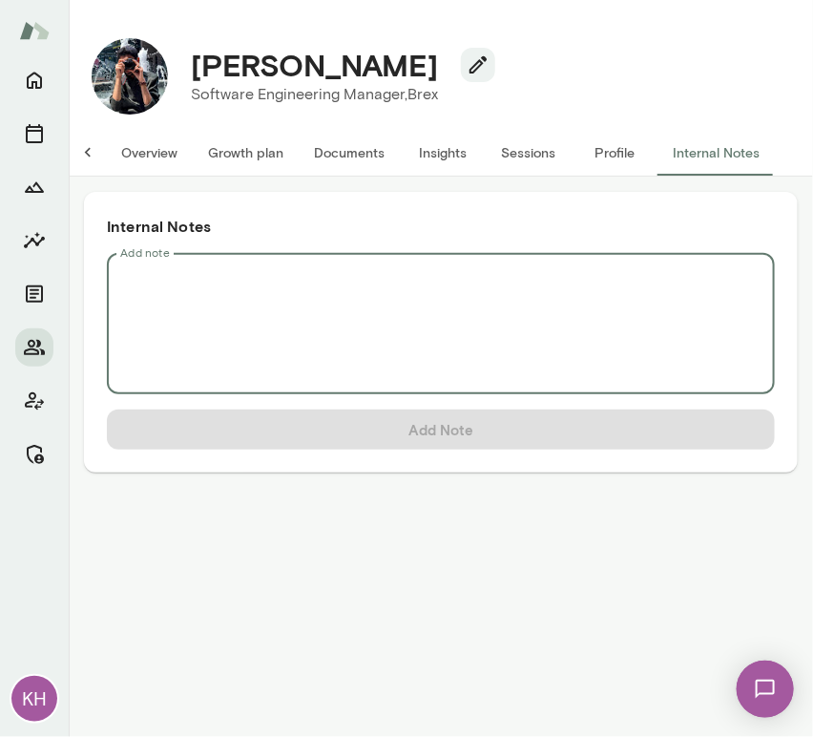
scroll to position [0, 0]
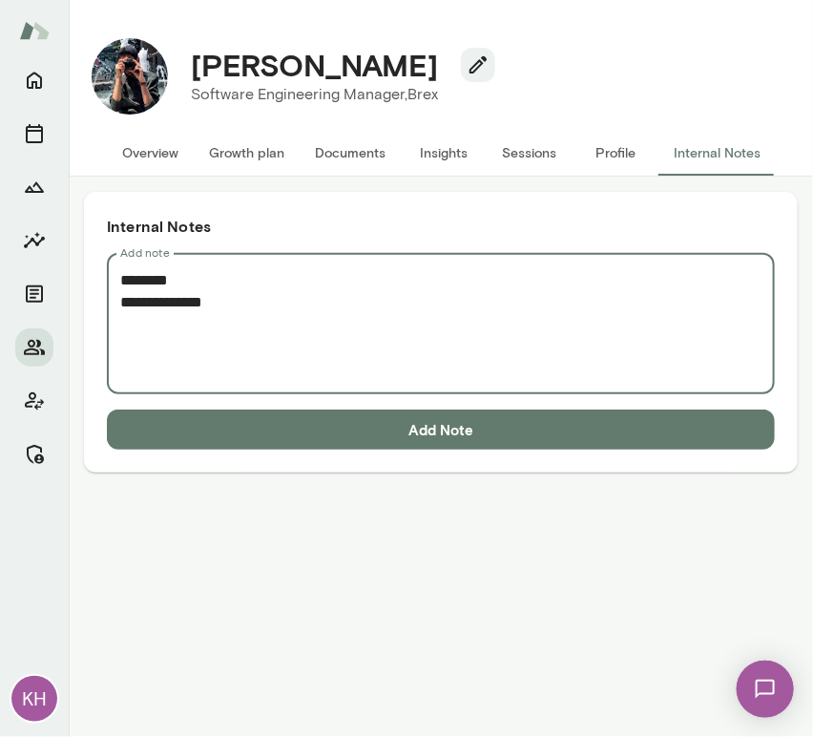
paste textarea "**********"
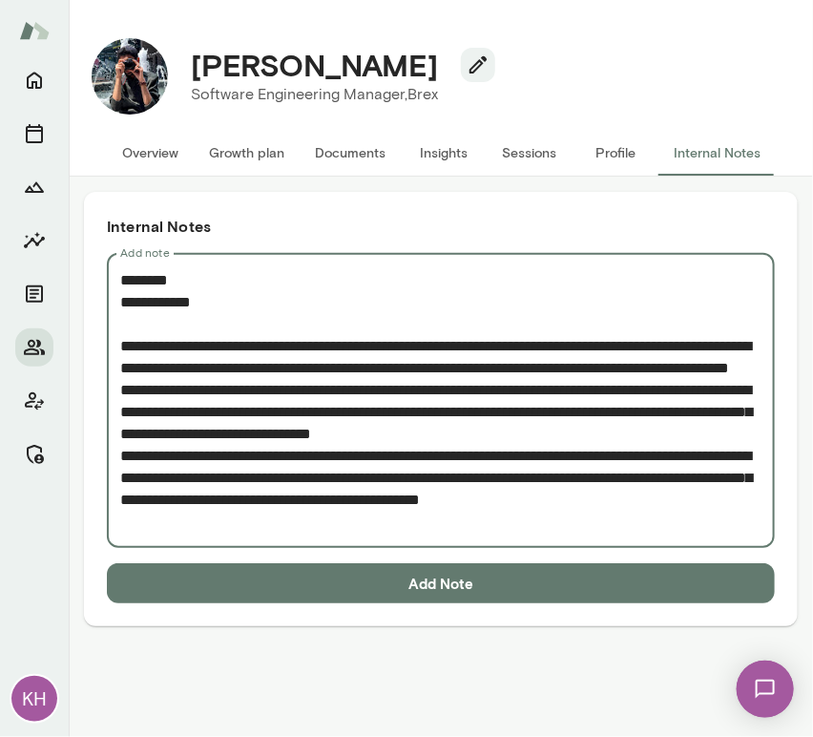
type textarea "**********"
click at [441, 430] on textarea "**********" at bounding box center [440, 400] width 641 height 263
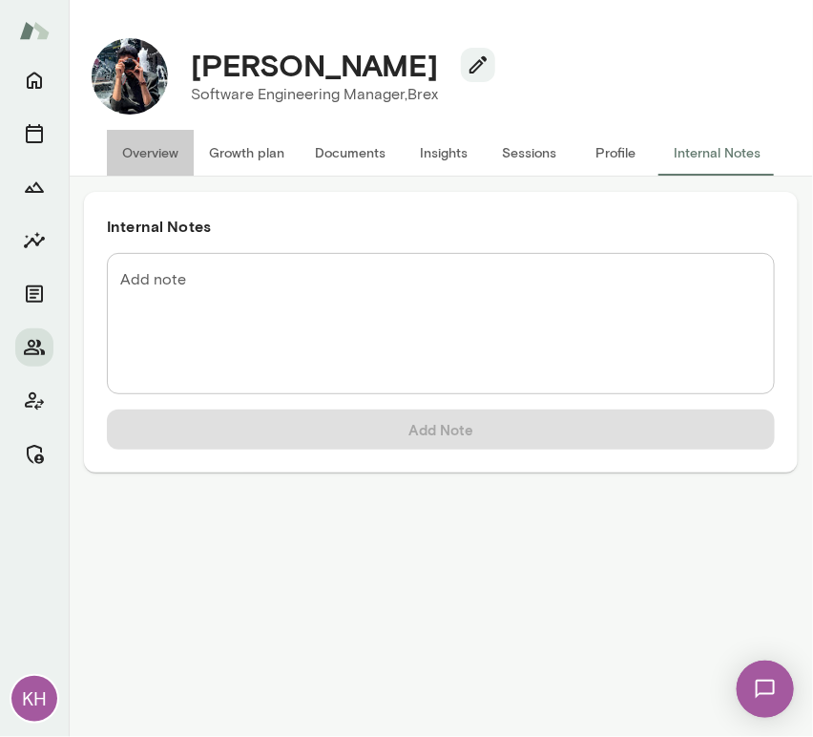
click at [128, 147] on button "Overview" at bounding box center [150, 153] width 87 height 46
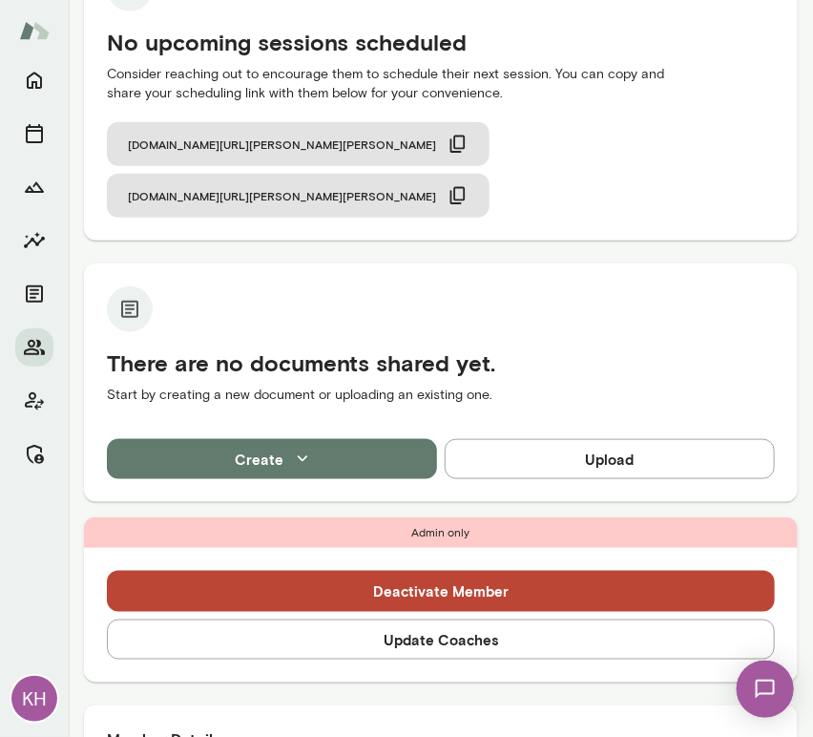
scroll to position [248, 0]
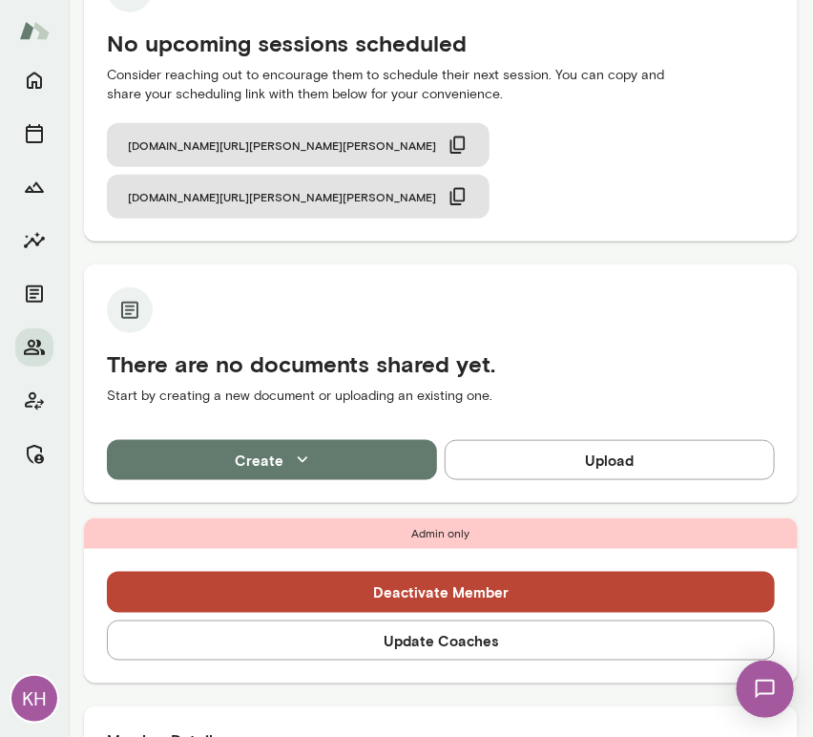
click at [352, 620] on button "Update Coaches" at bounding box center [441, 640] width 668 height 40
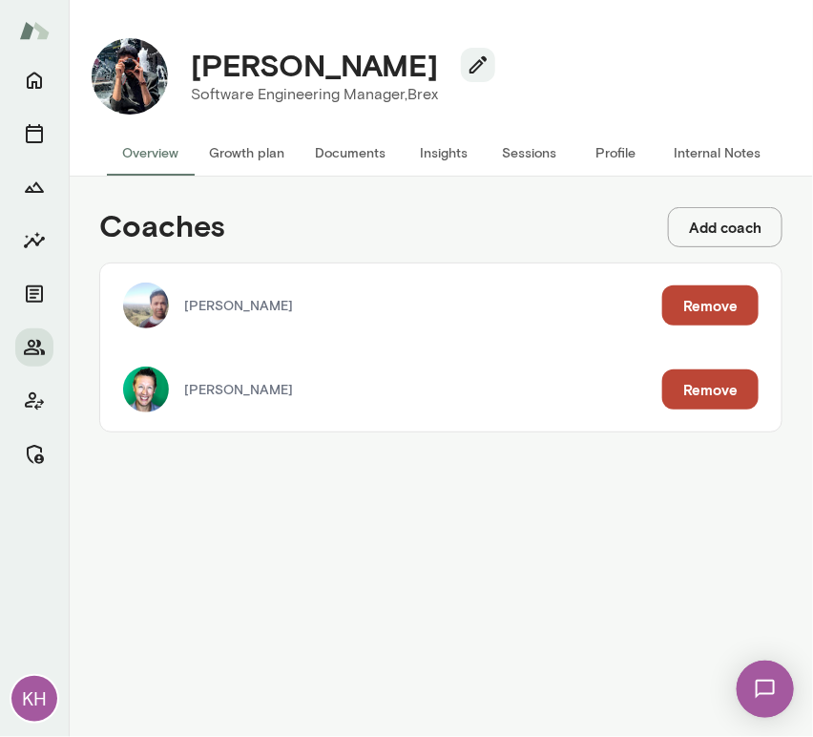
click at [695, 317] on button "Remove" at bounding box center [710, 305] width 96 height 40
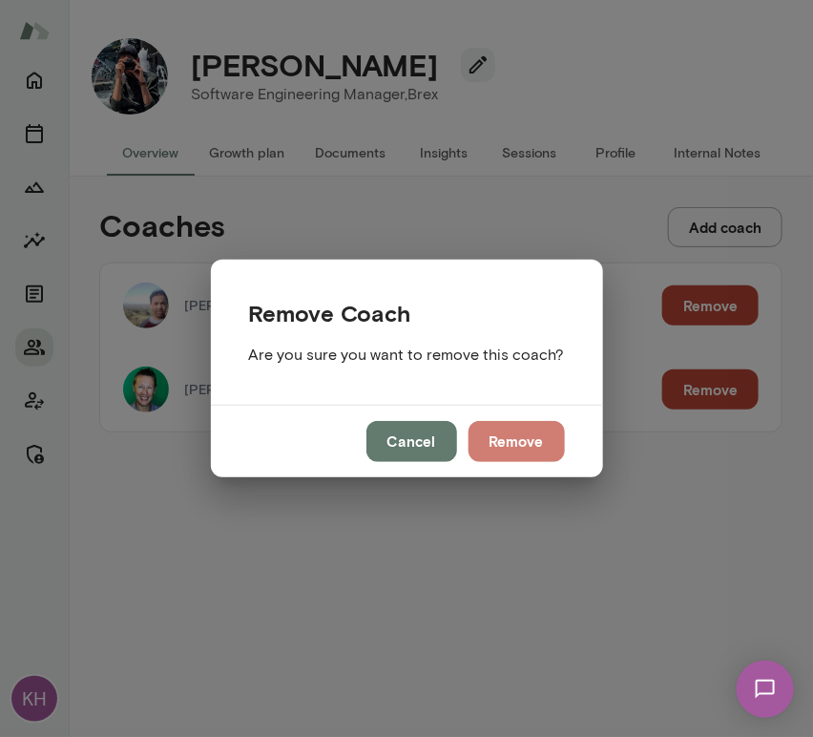
click at [527, 426] on button "Remove" at bounding box center [516, 441] width 96 height 40
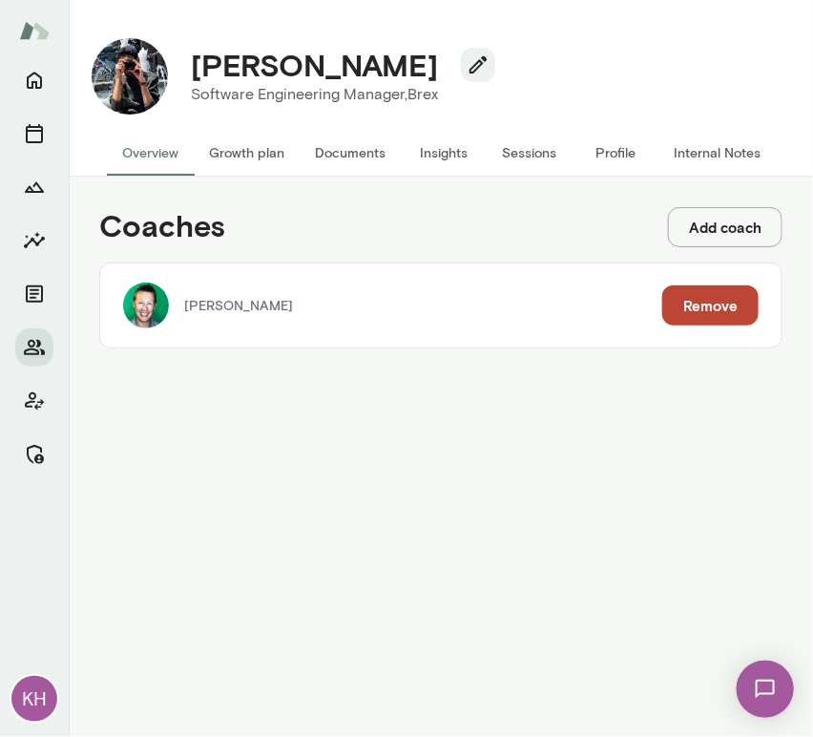
click at [680, 303] on button "Remove" at bounding box center [710, 305] width 96 height 40
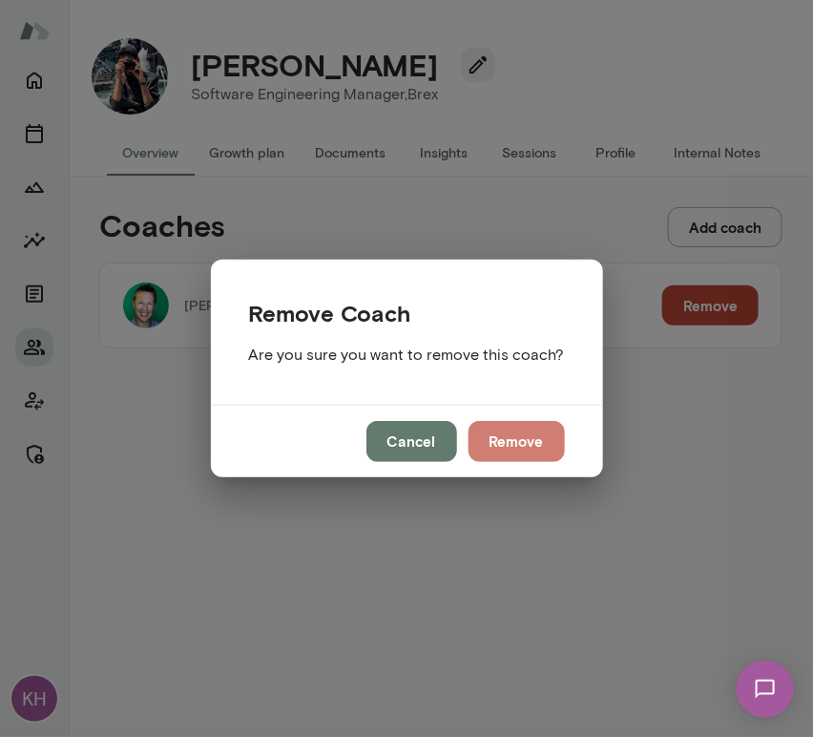
click at [513, 436] on button "Remove" at bounding box center [516, 441] width 96 height 40
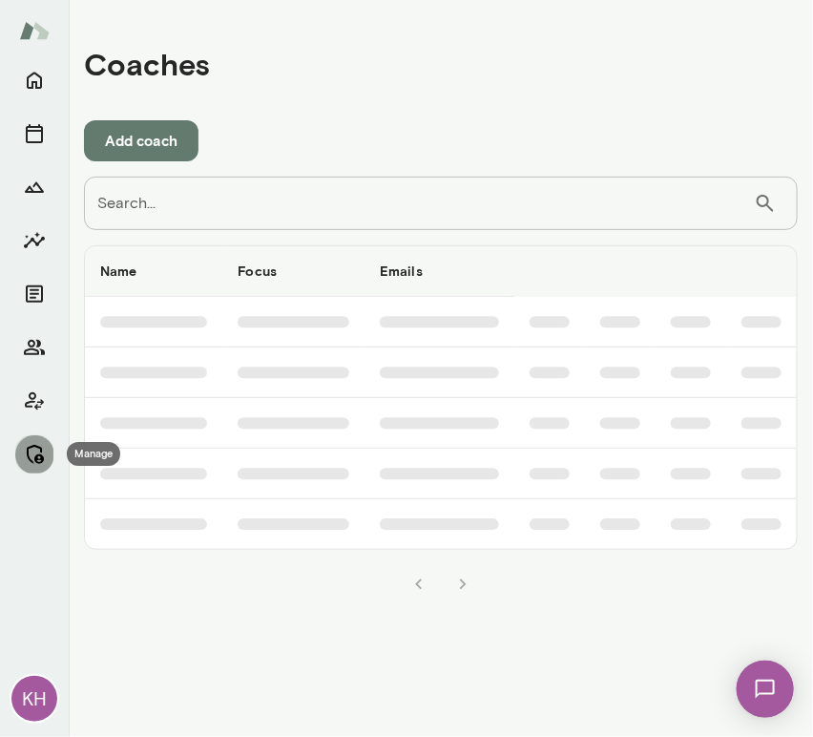
click at [37, 461] on icon "Manage" at bounding box center [35, 454] width 17 height 19
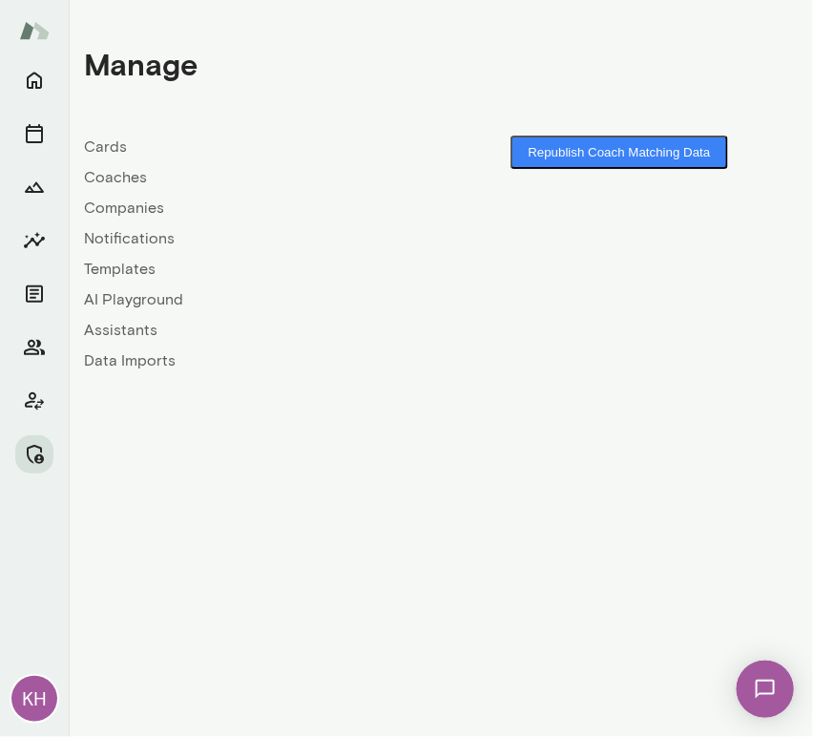
click at [127, 213] on link "Companies" at bounding box center [262, 208] width 357 height 23
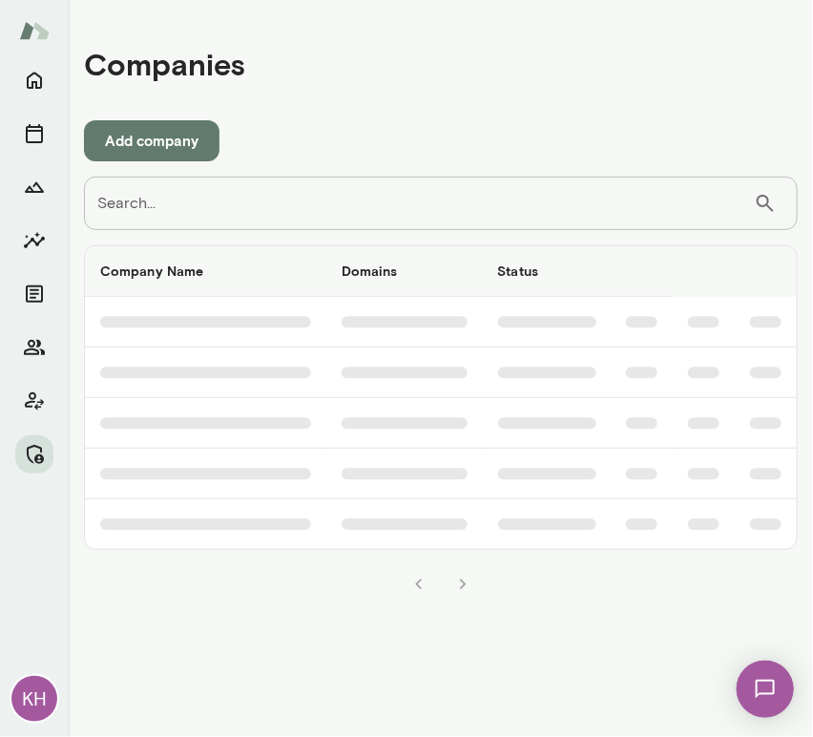
click at [189, 204] on input "Search..." at bounding box center [419, 203] width 670 height 53
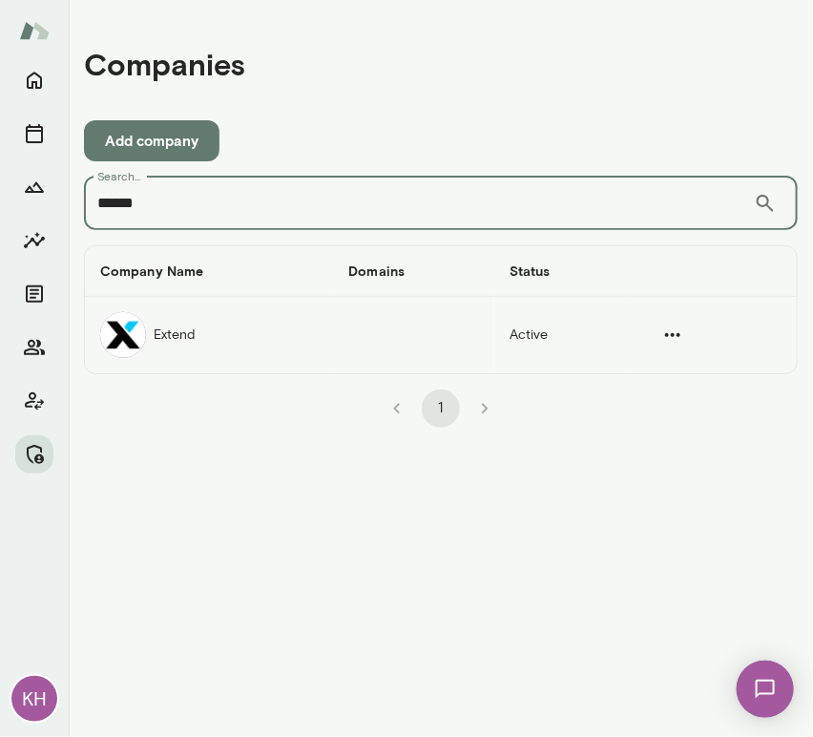
type input "******"
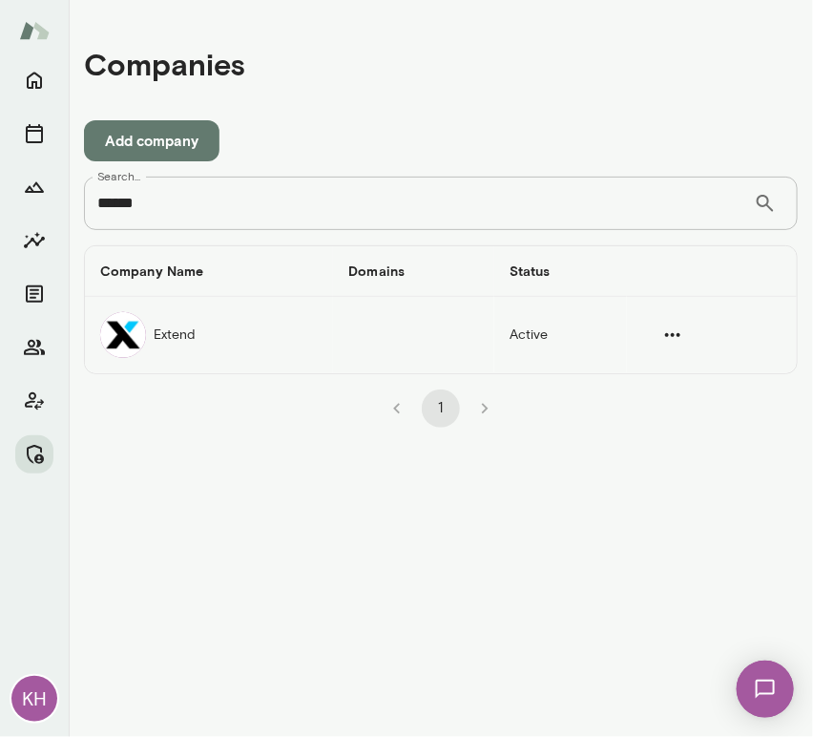
click at [133, 334] on img "companies table" at bounding box center [123, 335] width 46 height 46
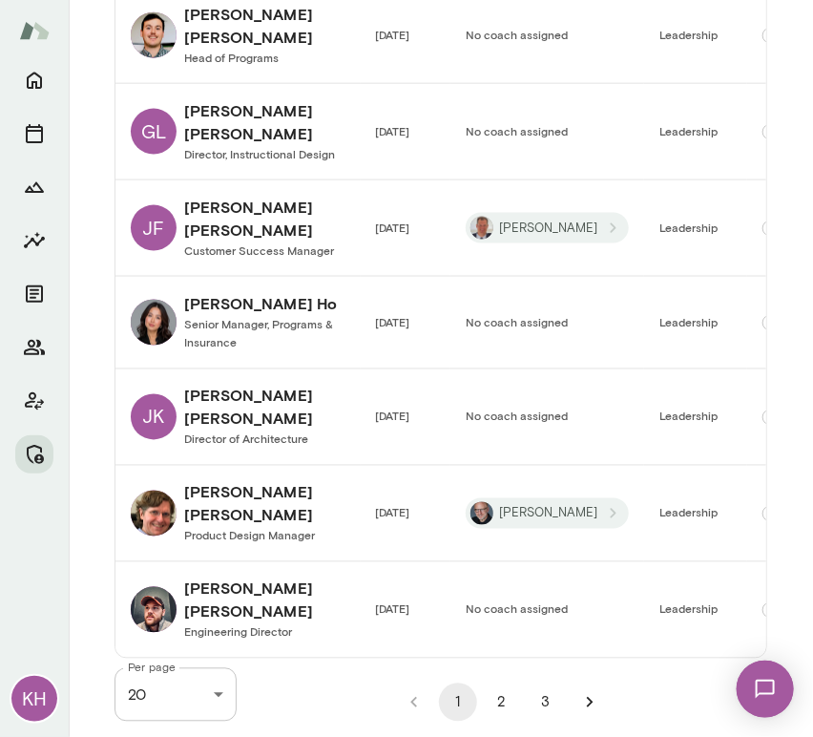
scroll to position [2942, 0]
click at [489, 700] on button "2" at bounding box center [502, 702] width 38 height 38
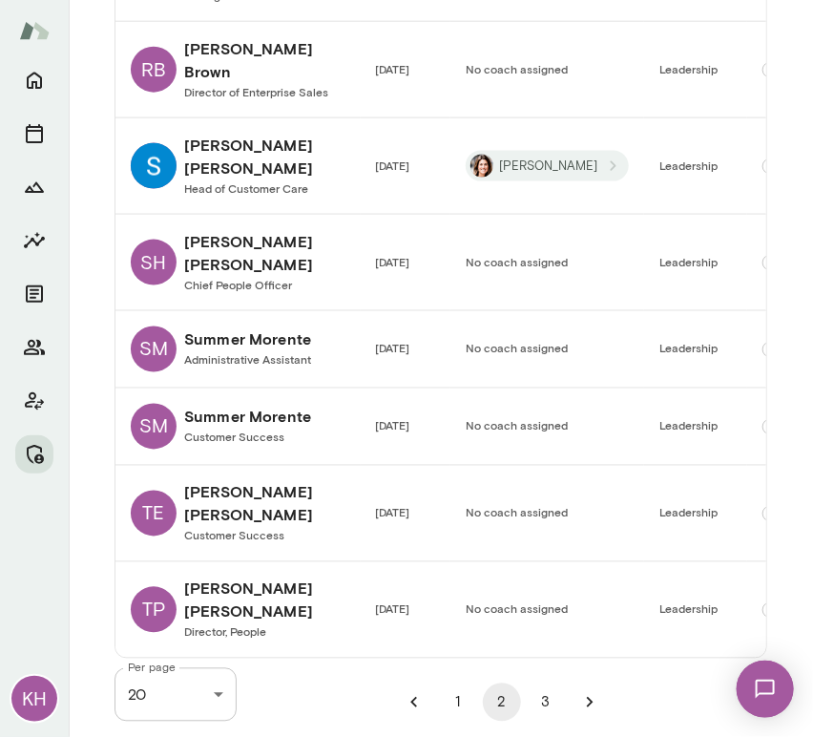
scroll to position [3019, 0]
click at [538, 704] on button "3" at bounding box center [546, 702] width 38 height 38
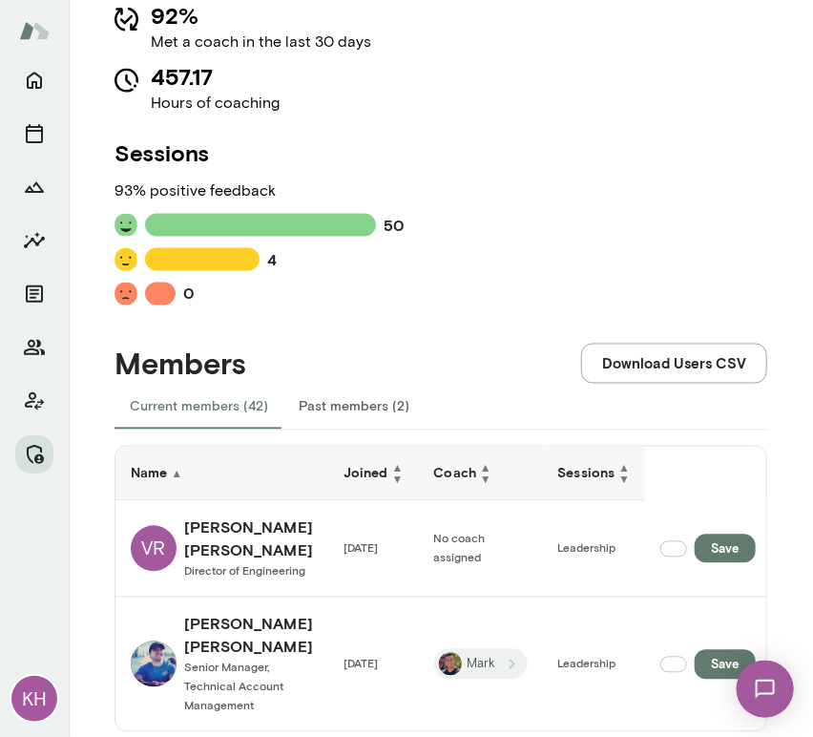
scroll to position [713, 0]
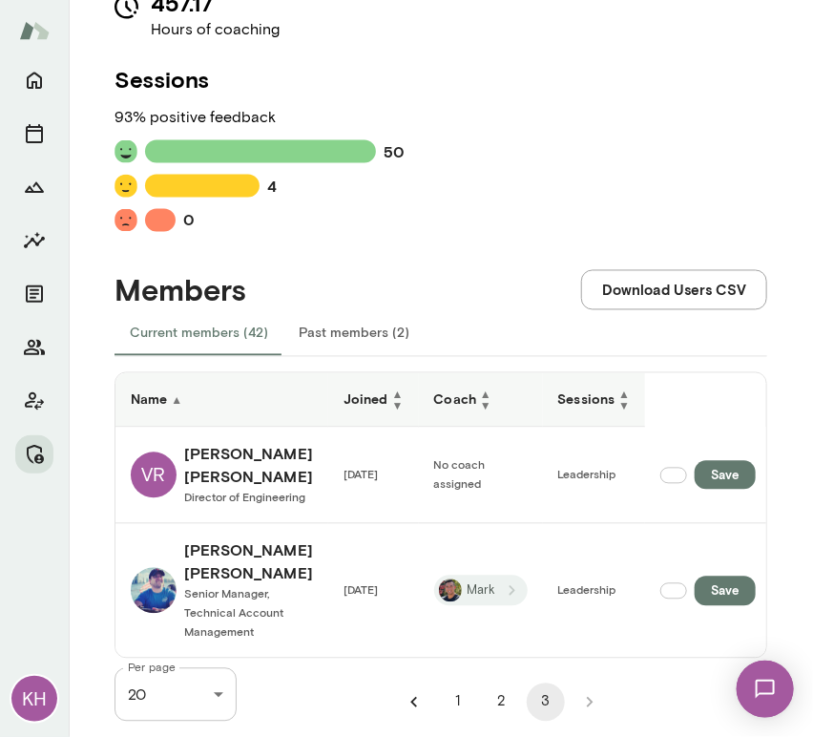
click at [494, 696] on button "2" at bounding box center [502, 702] width 38 height 38
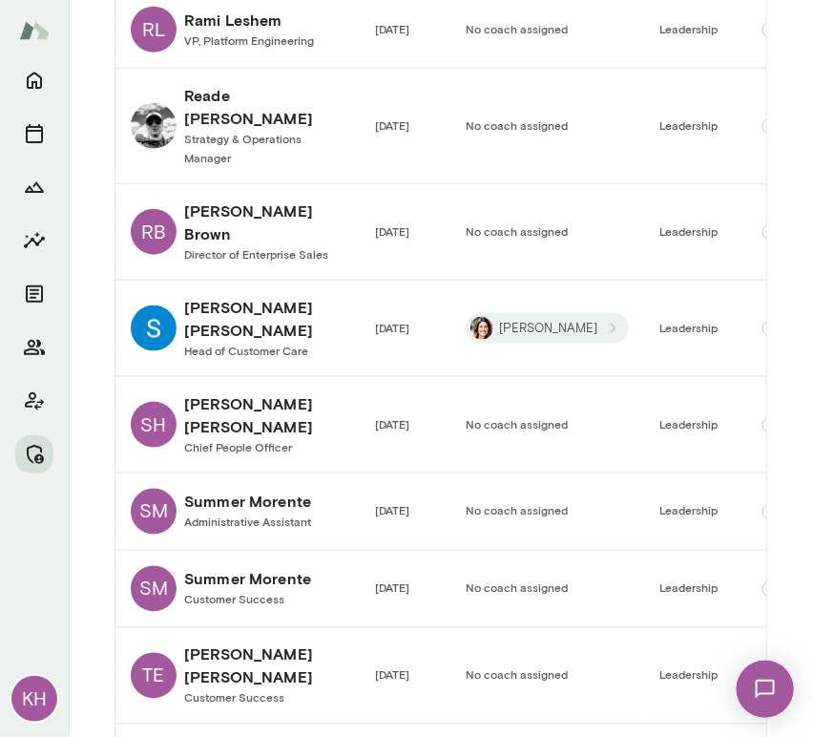
scroll to position [2252, 0]
